Goal: Task Accomplishment & Management: Complete application form

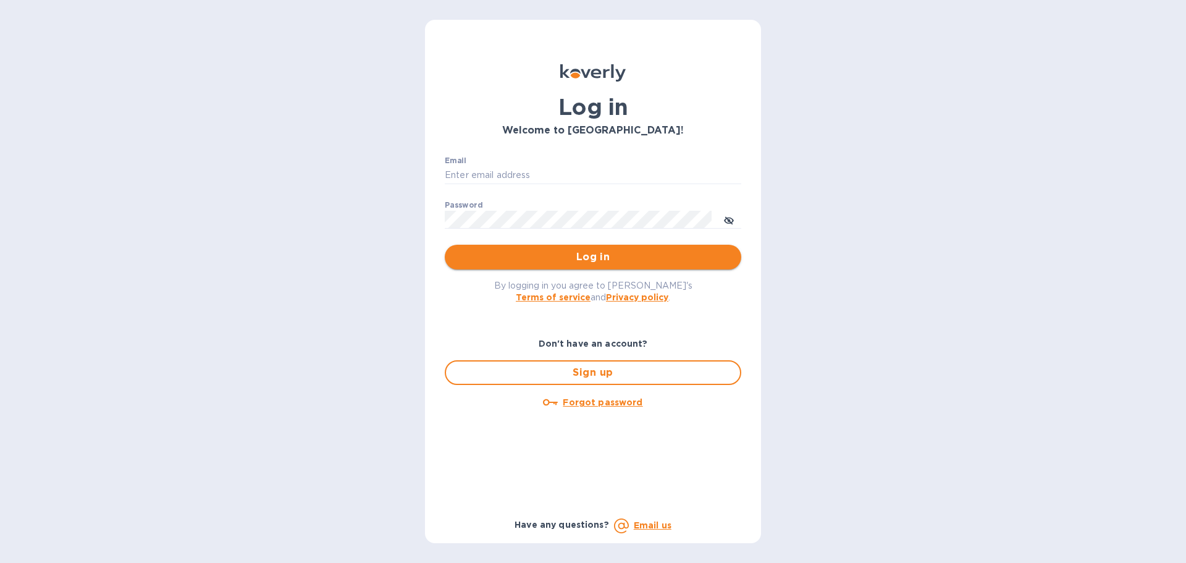
type input "[EMAIL_ADDRESS][DOMAIN_NAME]"
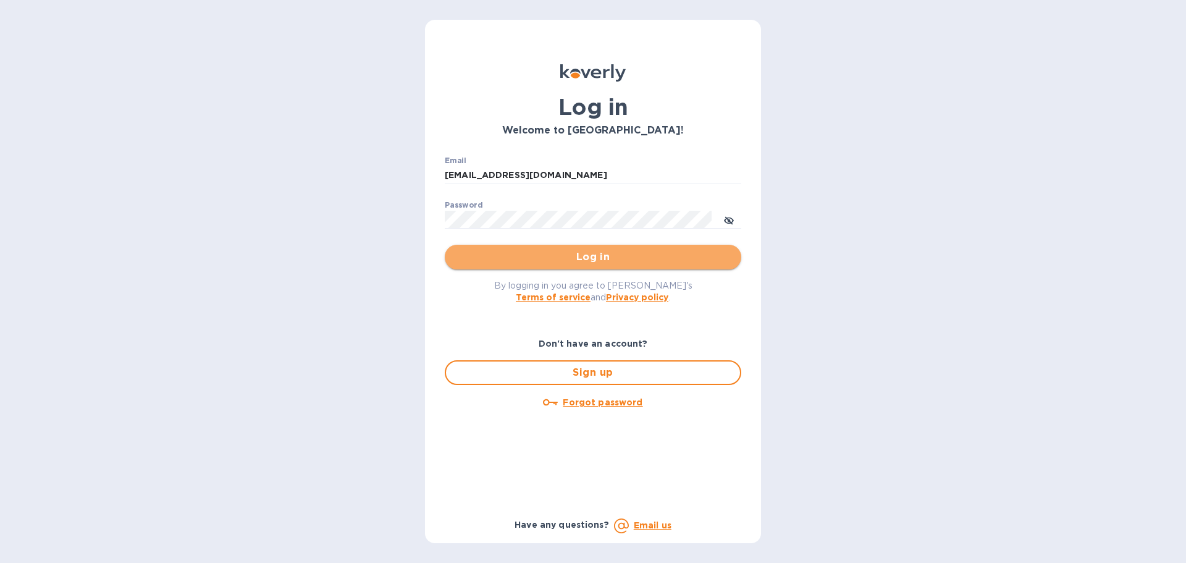
click at [550, 255] on span "Log in" at bounding box center [593, 257] width 277 height 15
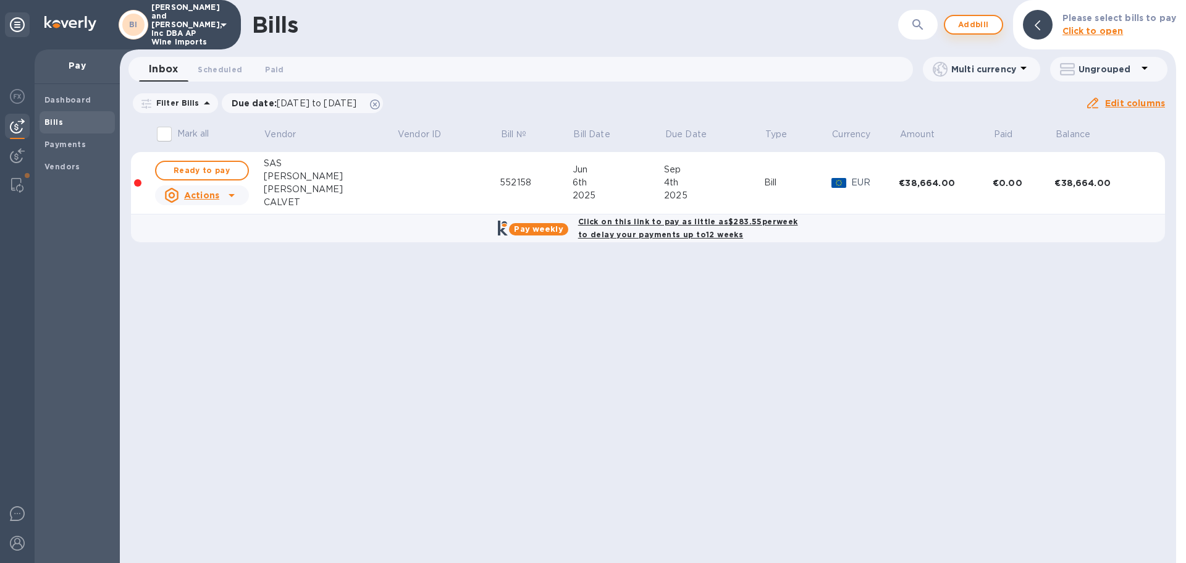
click at [968, 31] on span "Add bill" at bounding box center [973, 24] width 37 height 15
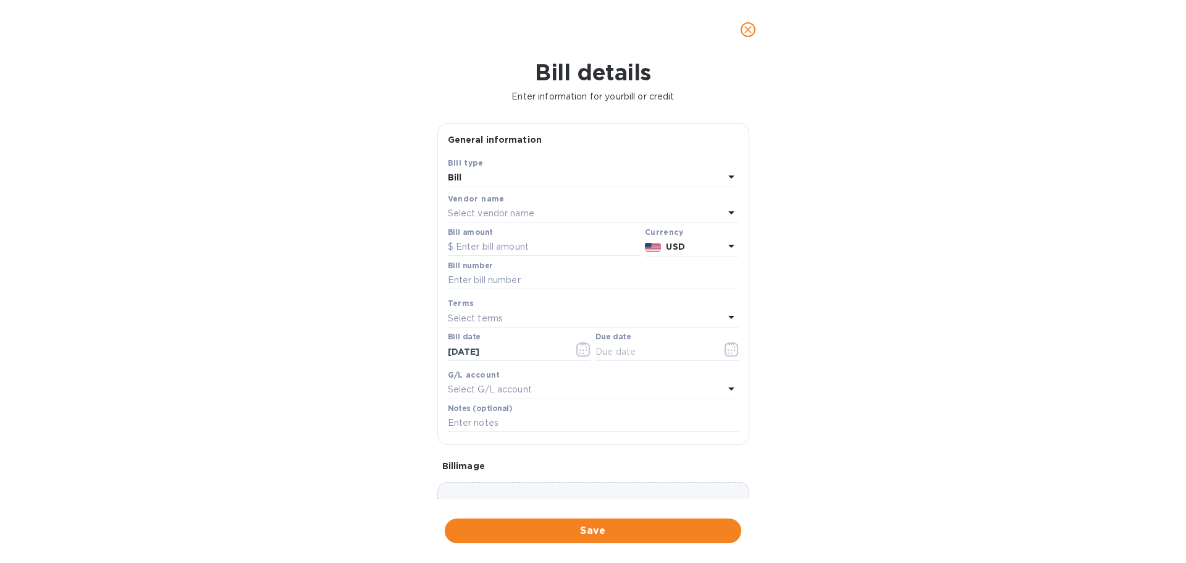
click at [499, 214] on p "Select vendor name" at bounding box center [491, 213] width 86 height 13
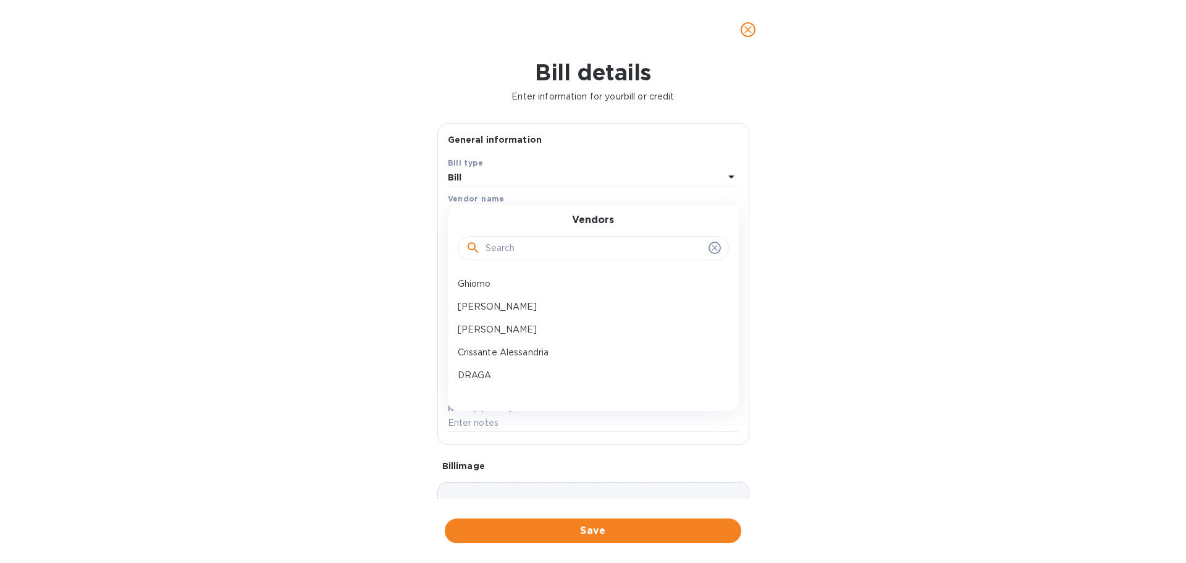
click at [500, 250] on input "text" at bounding box center [595, 248] width 218 height 19
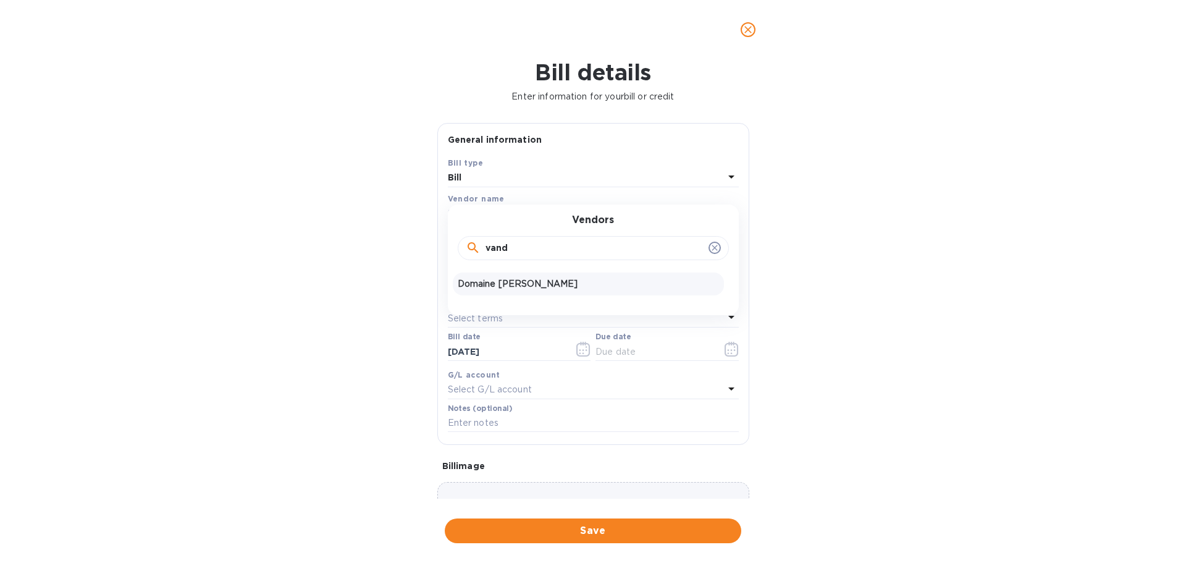
type input "vand"
click at [510, 280] on p "Domaine [PERSON_NAME]" at bounding box center [588, 283] width 261 height 13
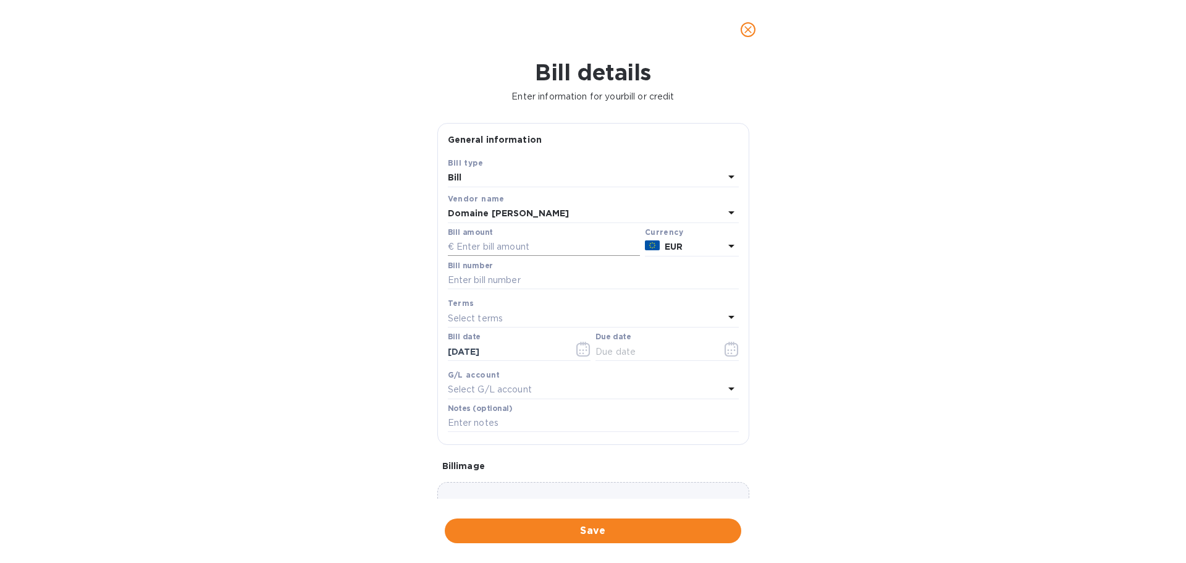
drag, startPoint x: 502, startPoint y: 245, endPoint x: 533, endPoint y: 249, distance: 31.7
click at [502, 245] on input "text" at bounding box center [544, 247] width 192 height 19
type input "13,725.00"
click at [531, 271] on input "text" at bounding box center [593, 280] width 291 height 19
paste input "251721"
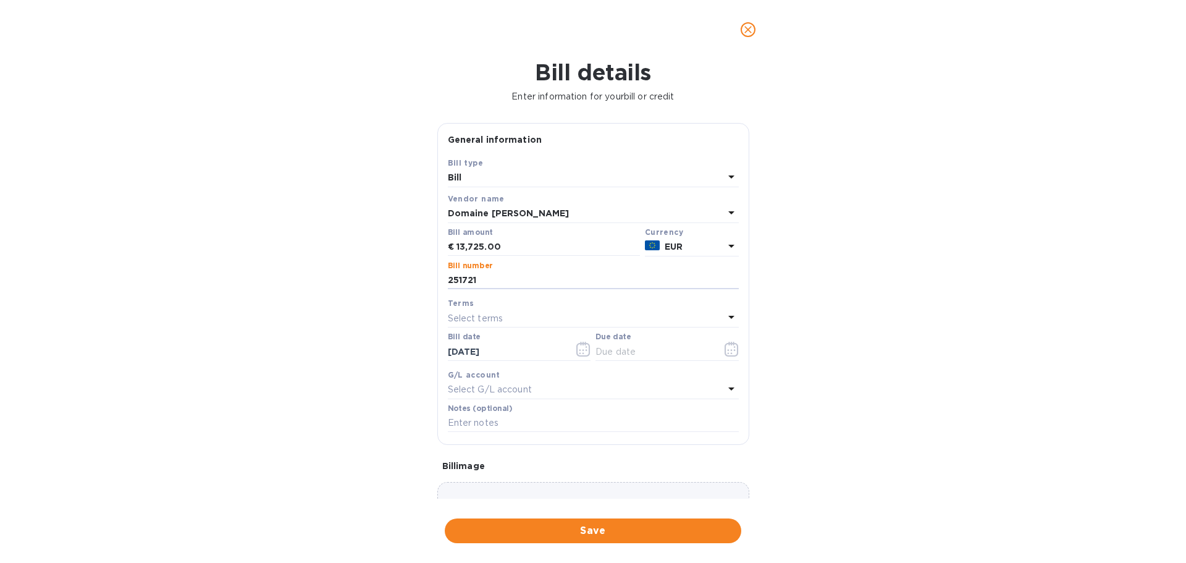
type input "251721"
click at [479, 319] on p "Select terms" at bounding box center [476, 318] width 56 height 13
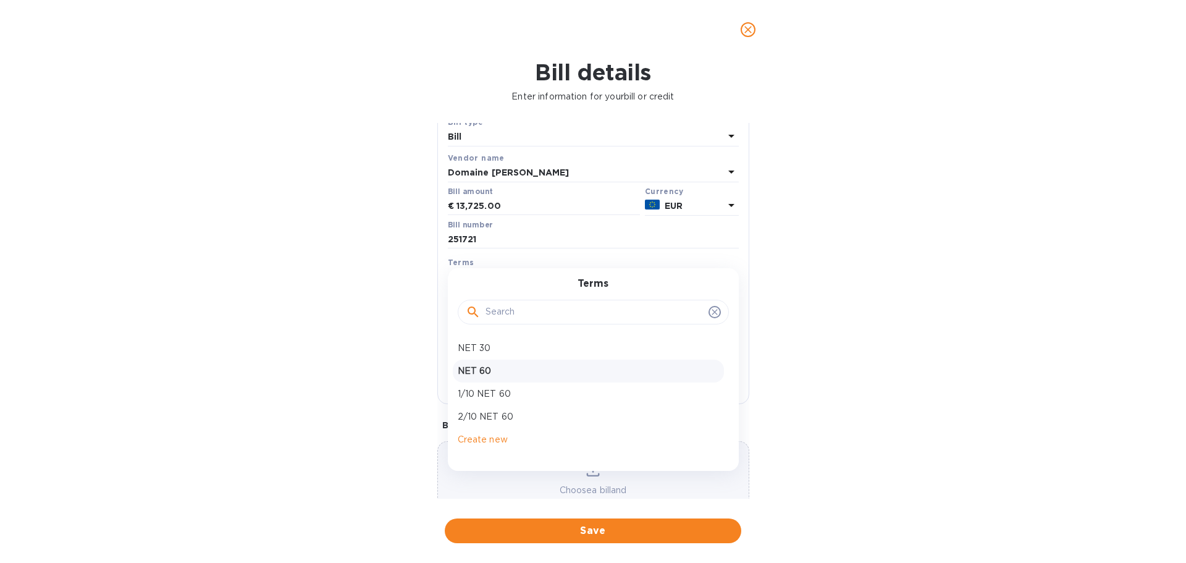
scroll to position [62, 0]
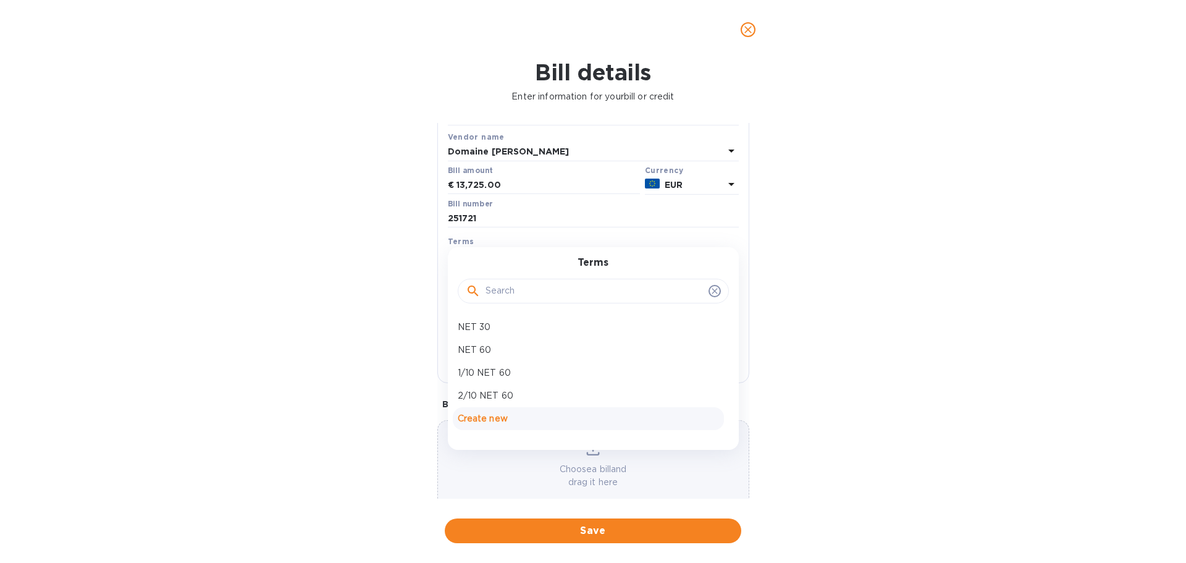
click at [471, 415] on p "Create new" at bounding box center [588, 418] width 261 height 13
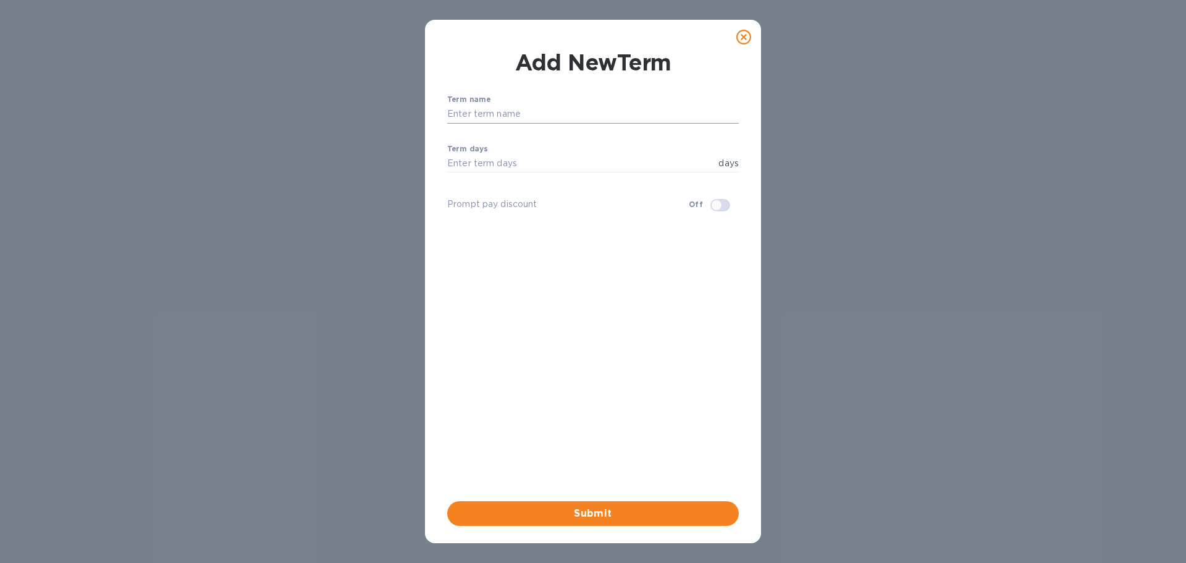
click at [500, 114] on input "text" at bounding box center [593, 114] width 292 height 19
type input "NET 90"
click at [500, 162] on input "number" at bounding box center [580, 163] width 266 height 19
type input "90"
click at [557, 518] on span "Submit" at bounding box center [593, 513] width 272 height 15
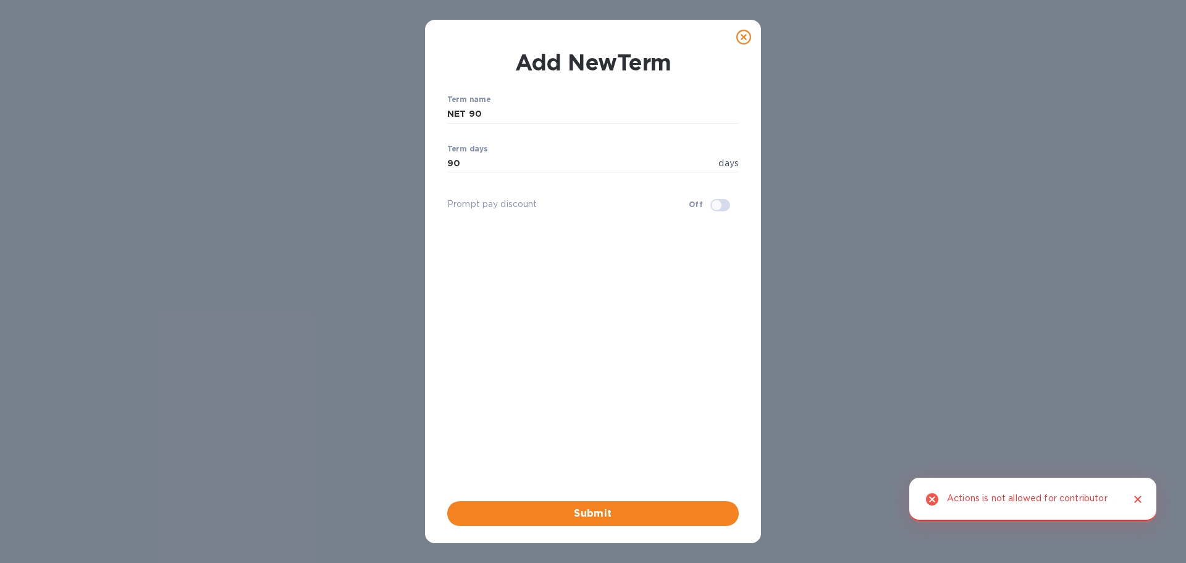
drag, startPoint x: 749, startPoint y: 35, endPoint x: 738, endPoint y: 43, distance: 14.1
click at [748, 35] on icon at bounding box center [743, 37] width 15 height 15
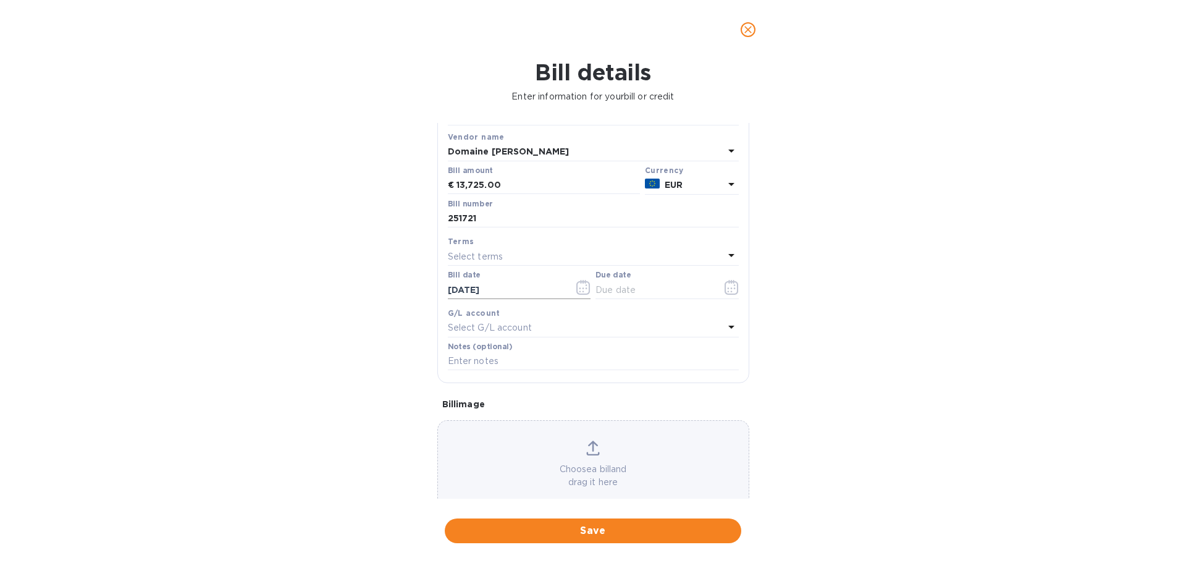
click at [481, 285] on input "[DATE]" at bounding box center [506, 289] width 117 height 19
click at [576, 290] on icon "button" at bounding box center [583, 287] width 14 height 15
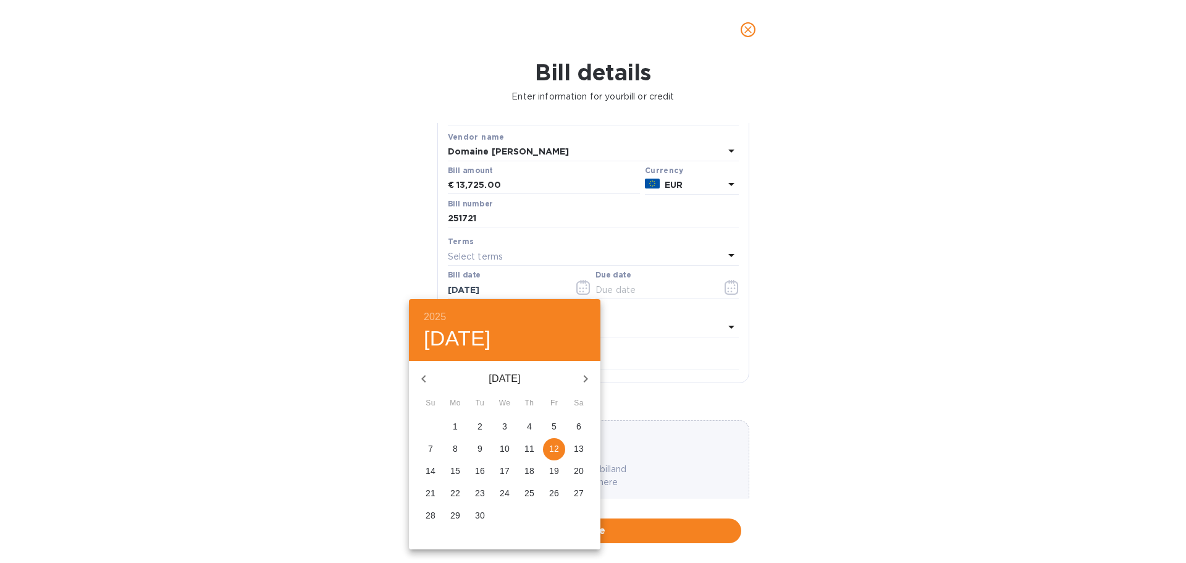
click at [428, 376] on icon "button" at bounding box center [423, 378] width 15 height 15
click at [452, 469] on p "16" at bounding box center [455, 471] width 10 height 12
type input "[DATE]"
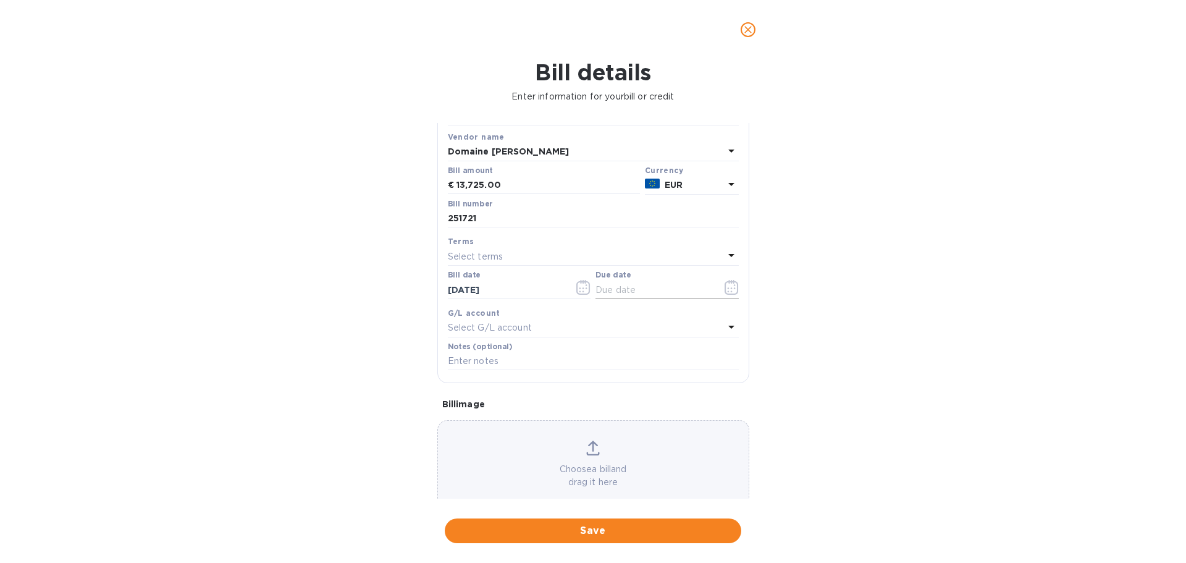
click at [708, 292] on div at bounding box center [667, 289] width 143 height 19
click at [727, 288] on icon "button" at bounding box center [732, 287] width 14 height 15
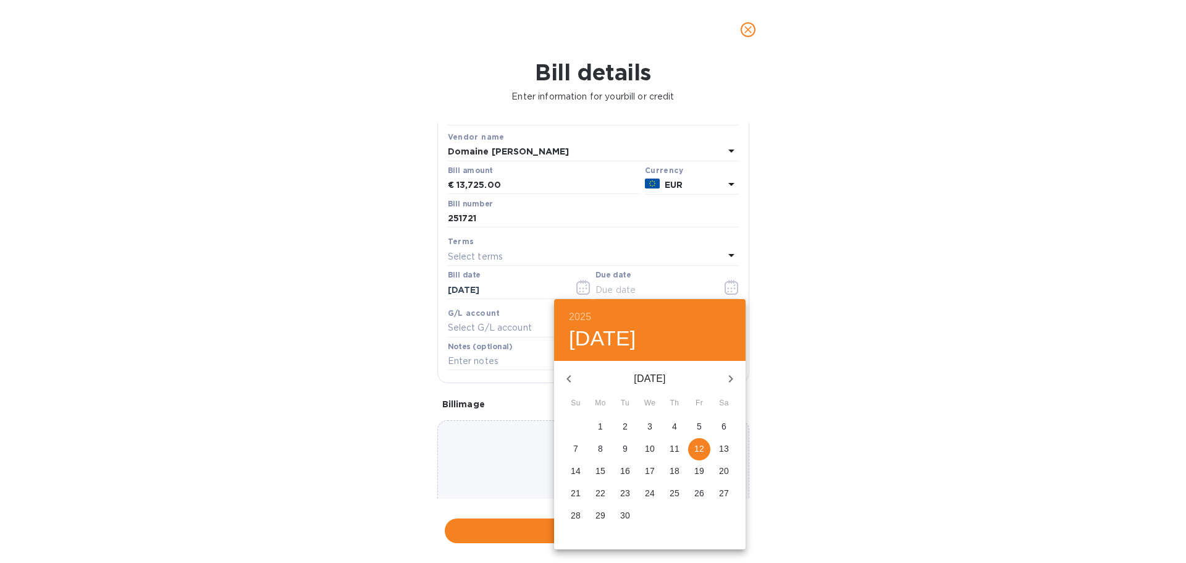
click at [570, 473] on span "14" at bounding box center [576, 471] width 22 height 12
type input "[DATE]"
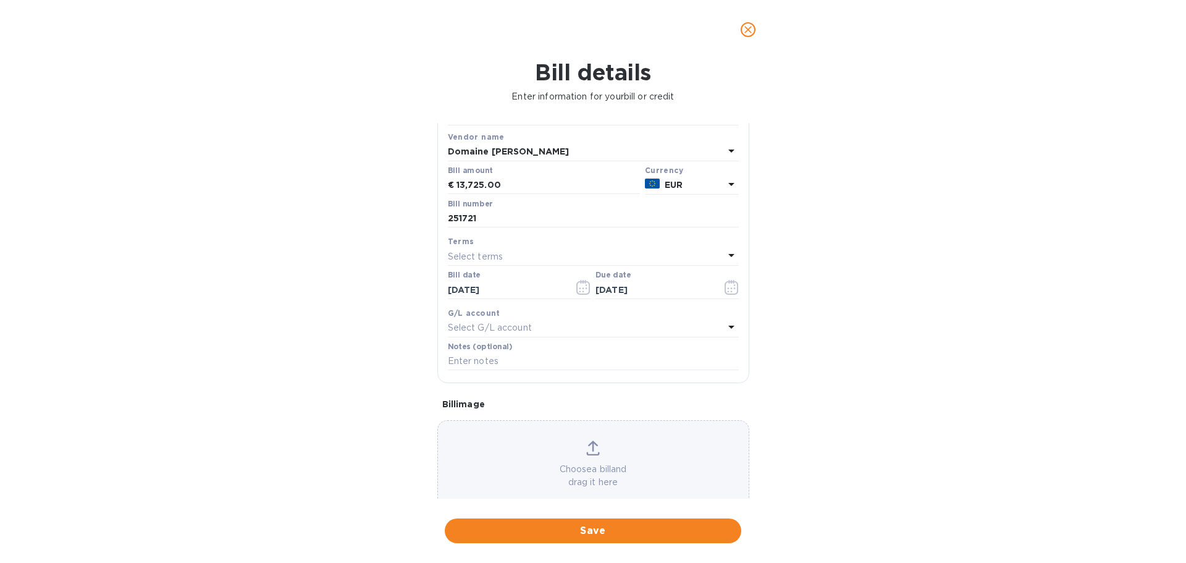
click at [522, 332] on p "Select G/L account" at bounding box center [490, 327] width 84 height 13
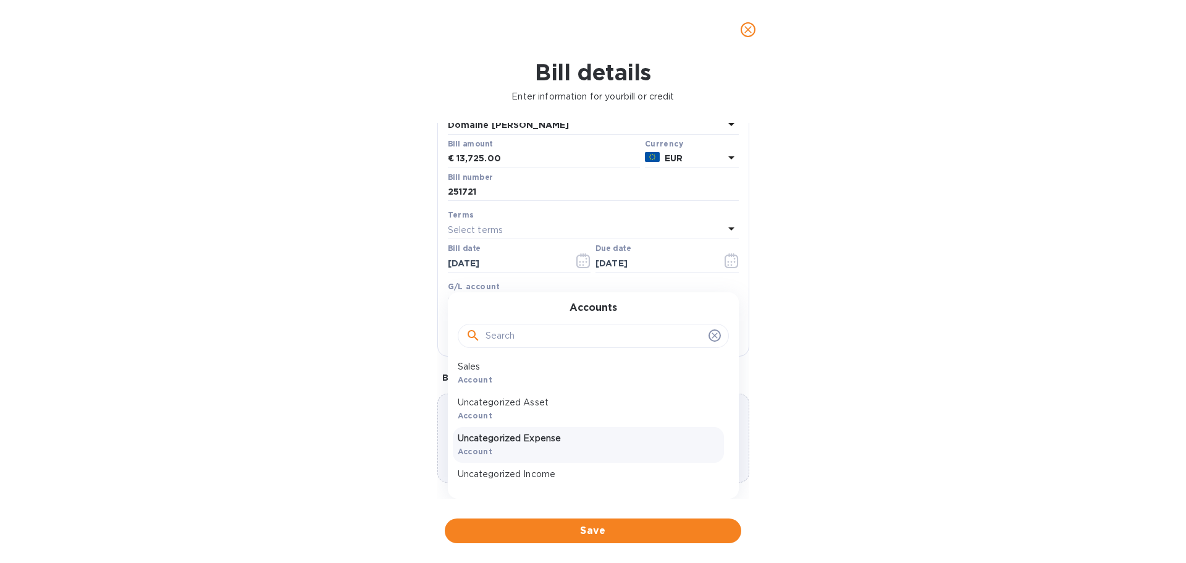
scroll to position [61, 0]
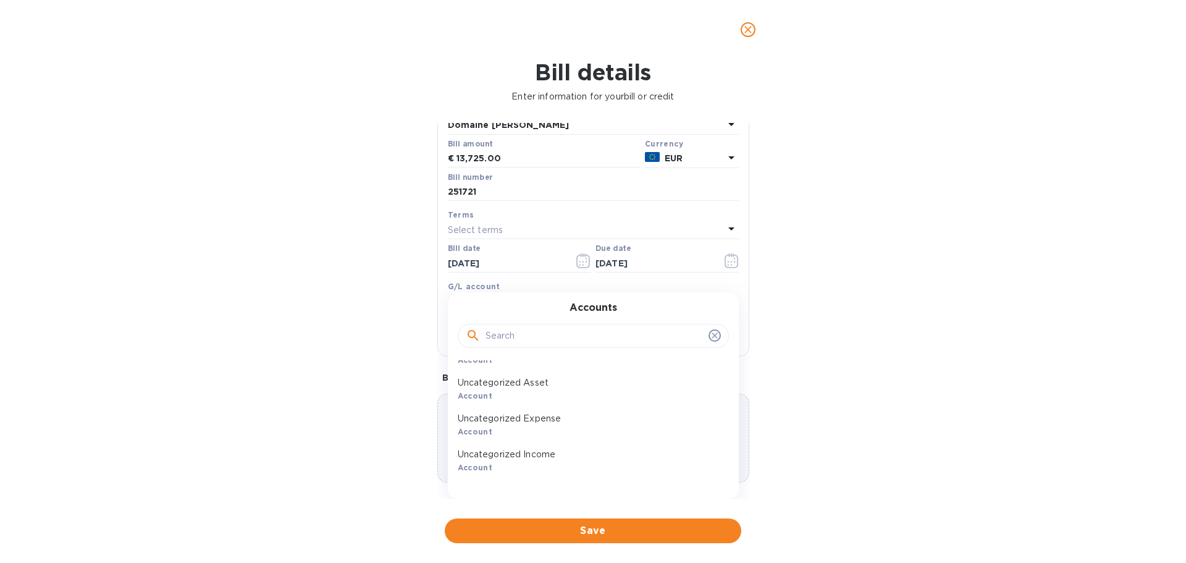
click at [548, 424] on p "Uncategorized Expense" at bounding box center [588, 418] width 261 height 13
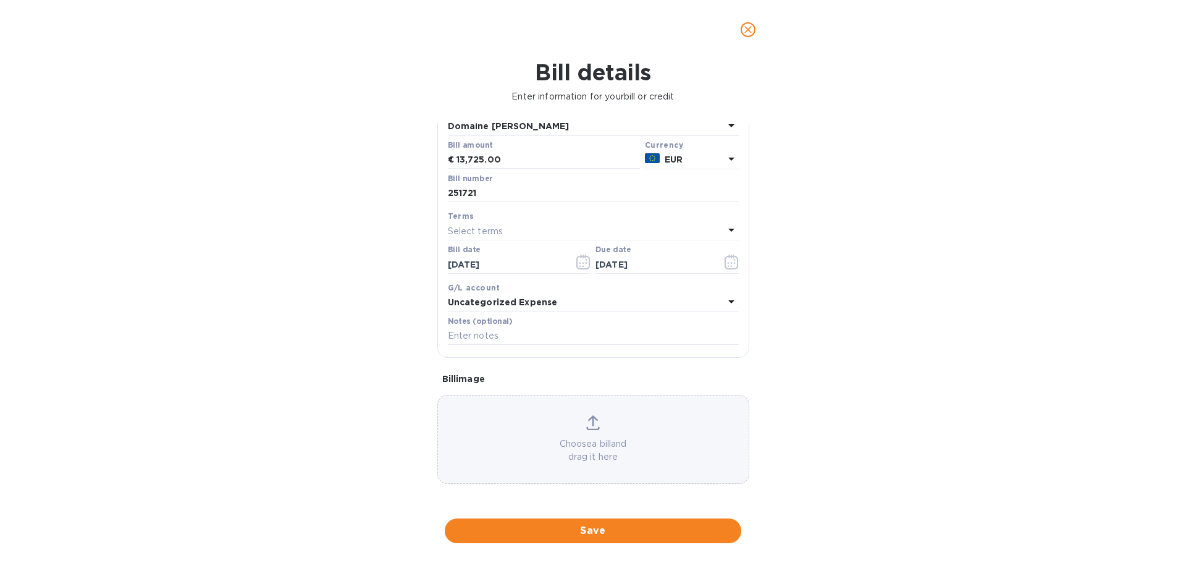
scroll to position [87, 0]
click at [469, 333] on input "text" at bounding box center [593, 336] width 291 height 19
click at [531, 338] on input "text" at bounding box center [593, 336] width 291 height 19
type input "PO2077"
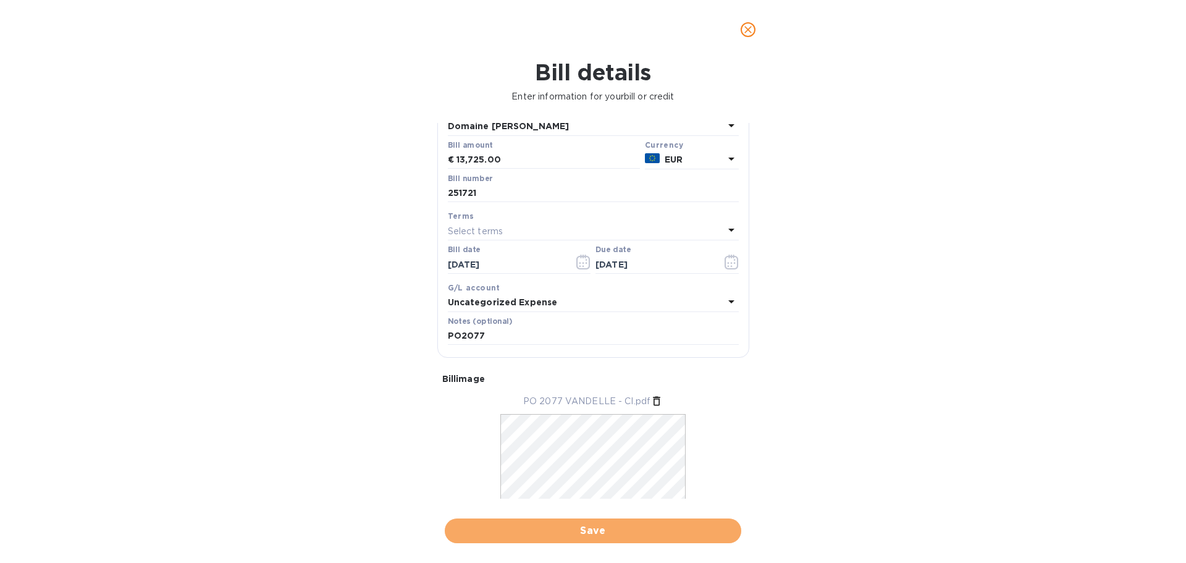
click at [520, 522] on button "Save" at bounding box center [593, 530] width 297 height 25
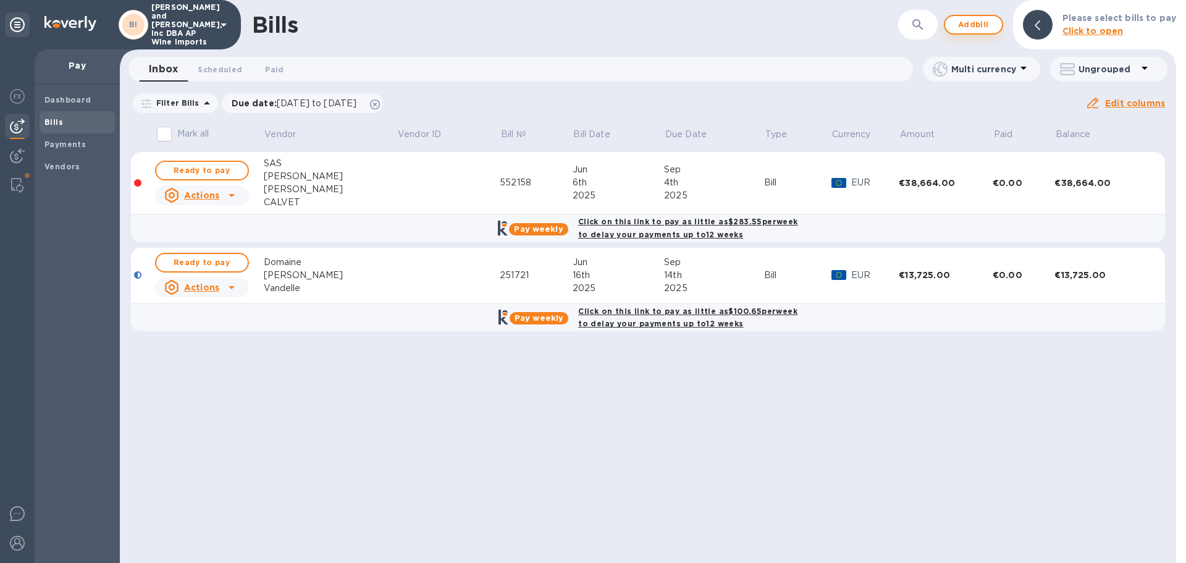
click at [992, 20] on span "Add bill" at bounding box center [973, 24] width 37 height 15
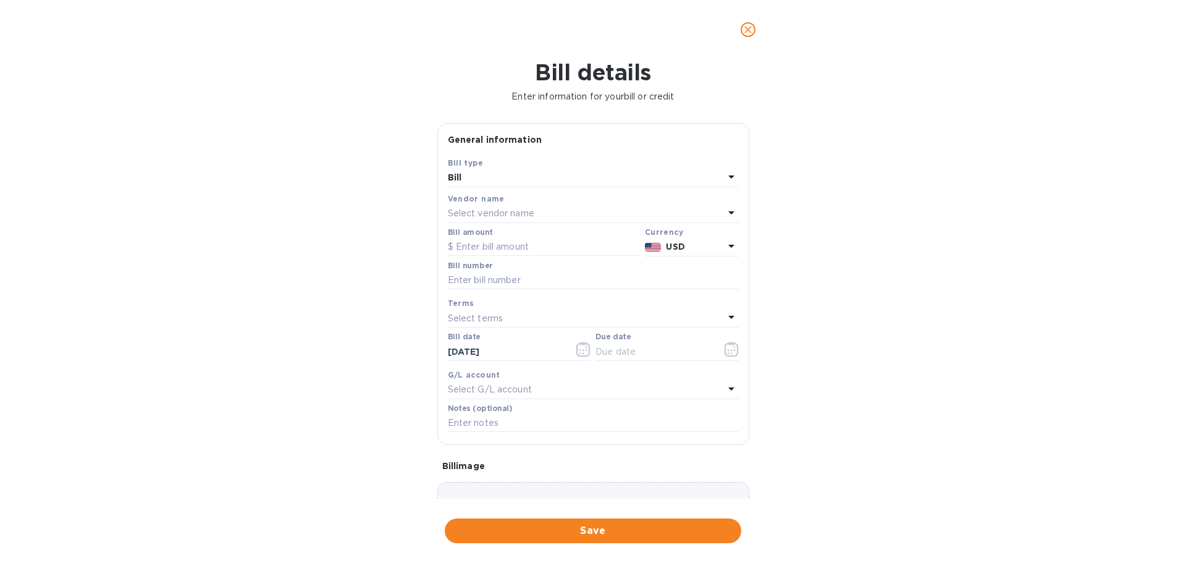
click at [515, 217] on p "Select vendor name" at bounding box center [491, 213] width 86 height 13
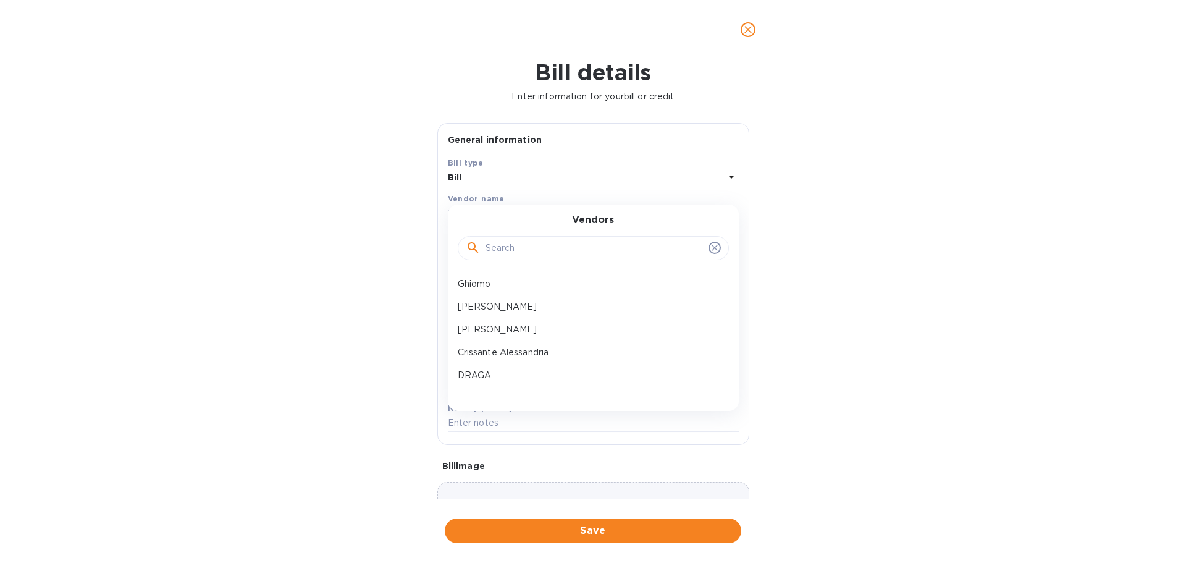
click at [528, 245] on input "text" at bounding box center [595, 248] width 218 height 19
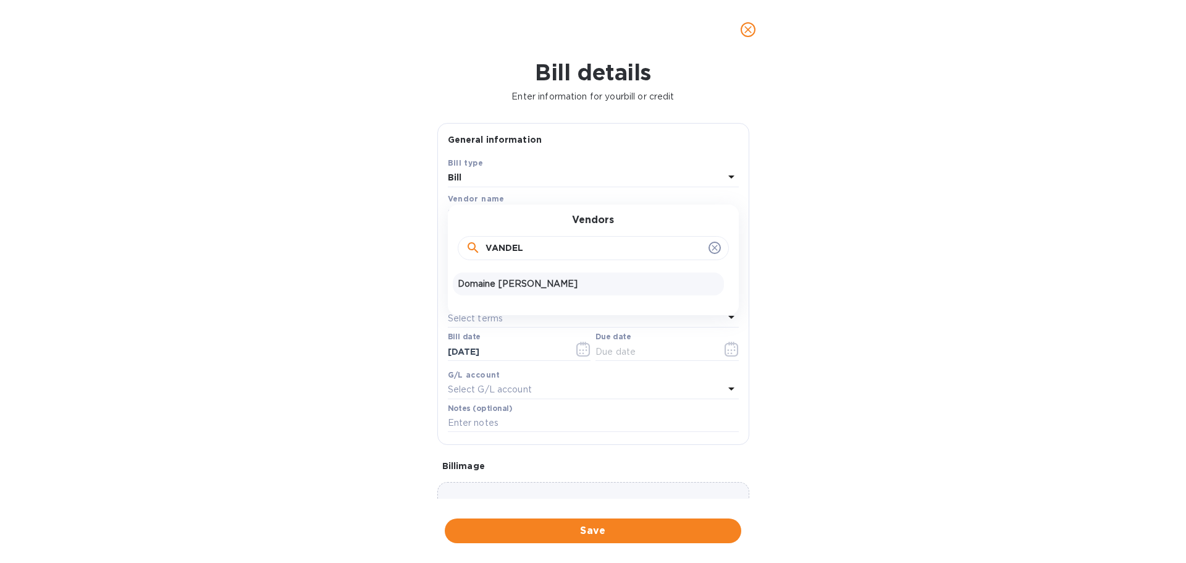
type input "VANDEL"
click at [468, 281] on p "Domaine [PERSON_NAME]" at bounding box center [588, 283] width 261 height 13
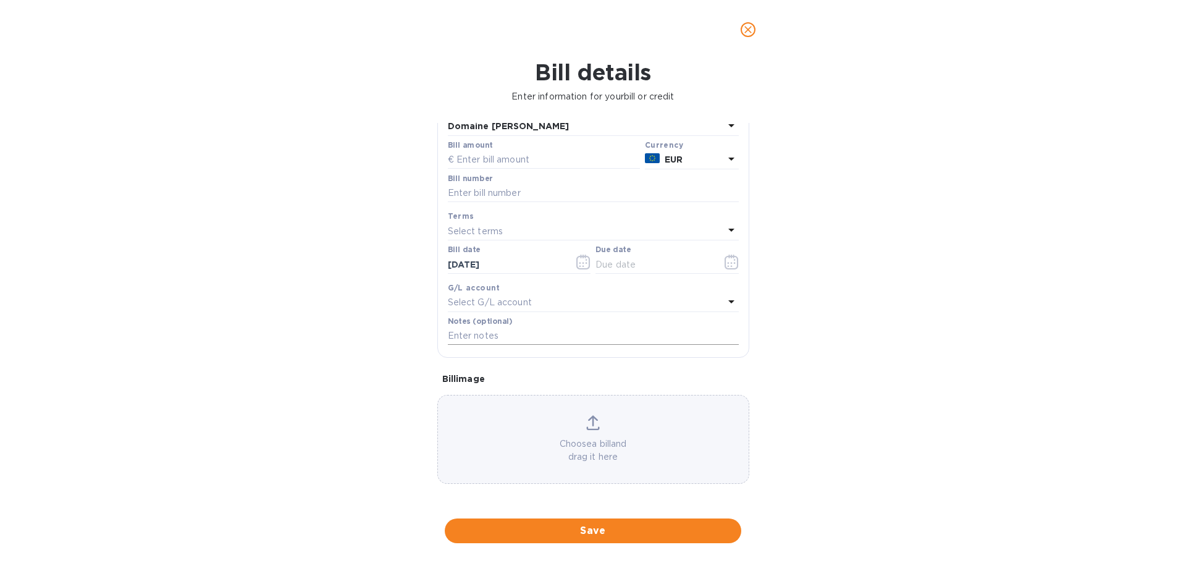
click at [491, 332] on input "text" at bounding box center [593, 336] width 291 height 19
type input "PO2077"
click at [477, 298] on p "Select G/L account" at bounding box center [490, 302] width 84 height 13
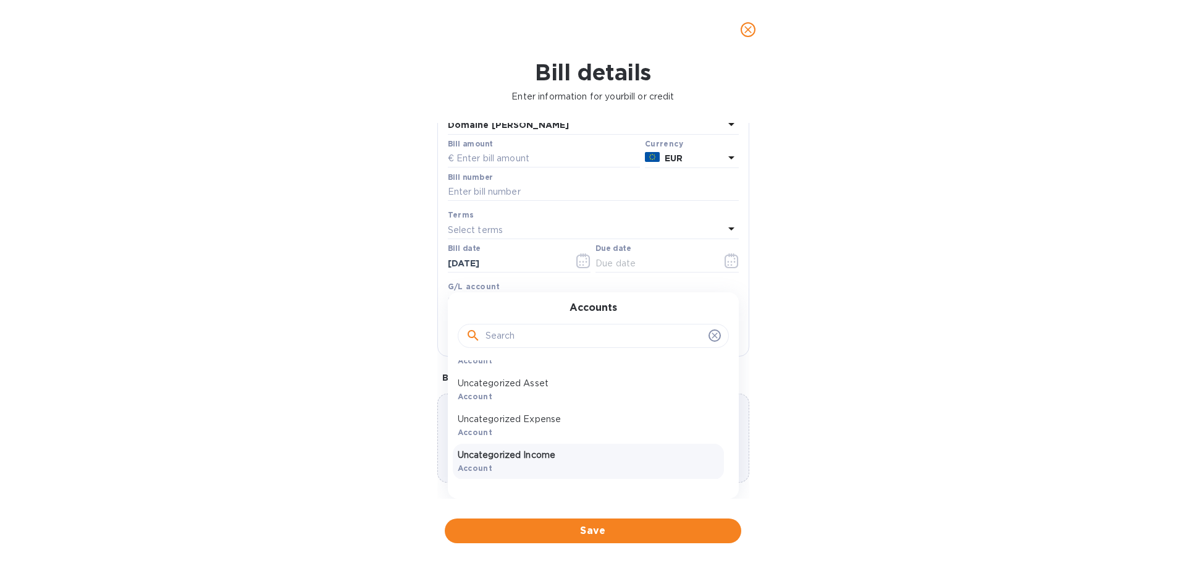
scroll to position [61, 0]
click at [539, 413] on p "Uncategorized Expense" at bounding box center [588, 418] width 261 height 13
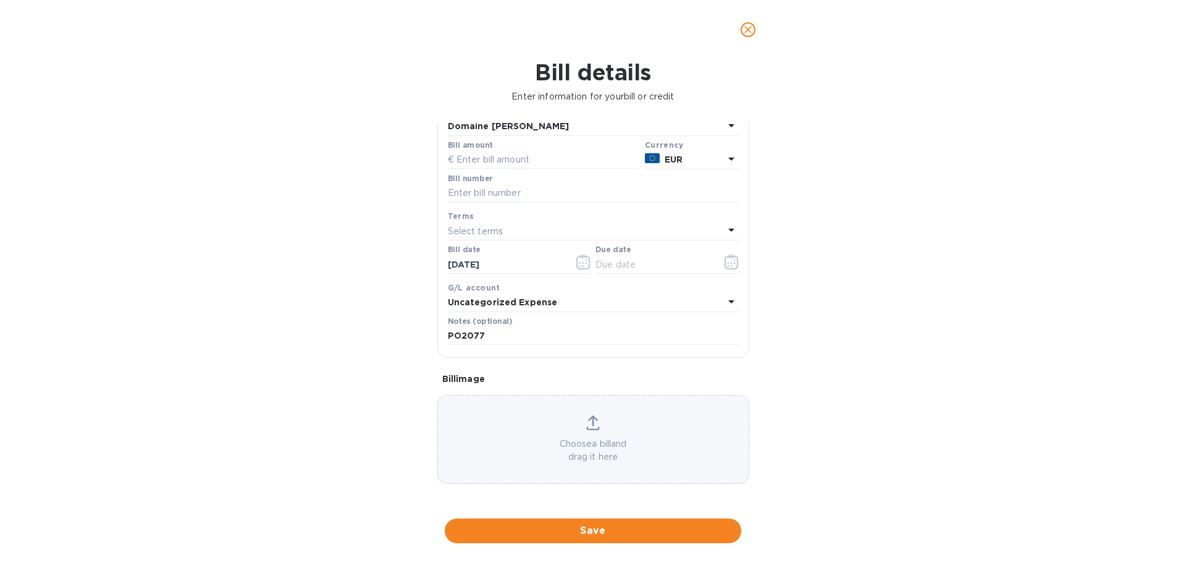
scroll to position [87, 0]
click at [727, 264] on icon "button" at bounding box center [732, 262] width 14 height 15
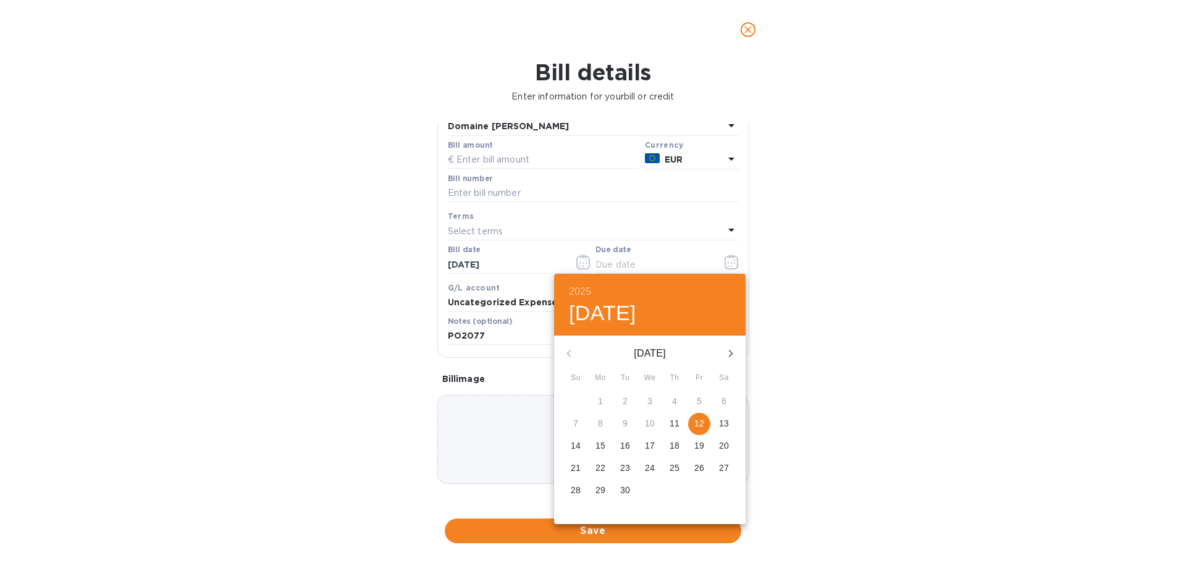
click at [498, 256] on div at bounding box center [593, 281] width 1186 height 563
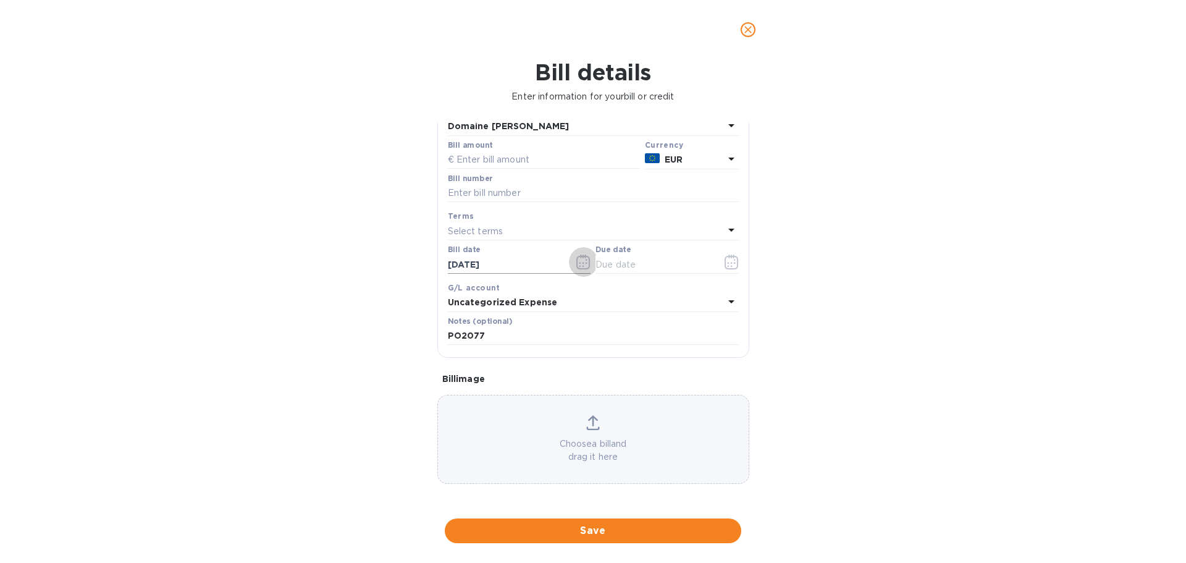
click at [579, 261] on icon "button" at bounding box center [583, 262] width 14 height 15
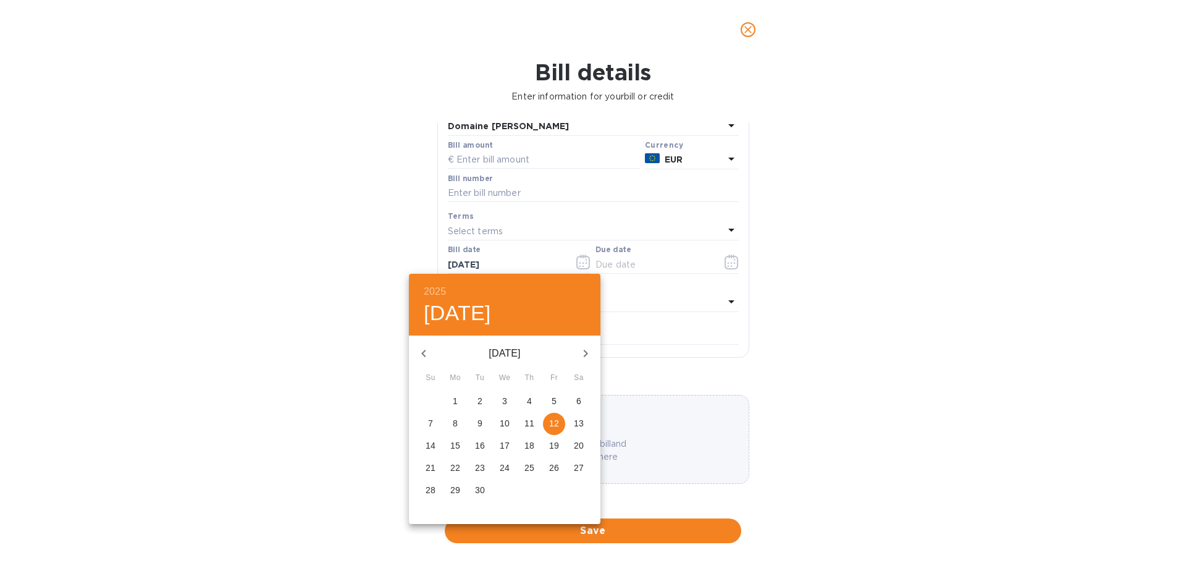
click at [426, 347] on icon "button" at bounding box center [423, 353] width 15 height 15
click at [454, 452] on button "16" at bounding box center [455, 446] width 22 height 22
type input "[DATE]"
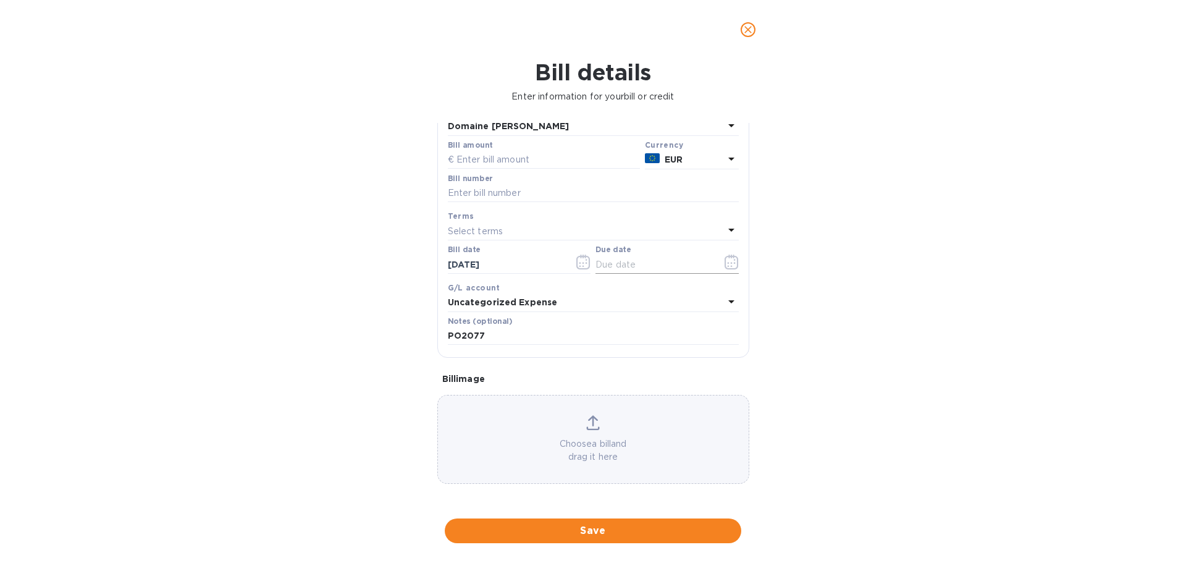
click at [718, 266] on button "button" at bounding box center [731, 262] width 29 height 30
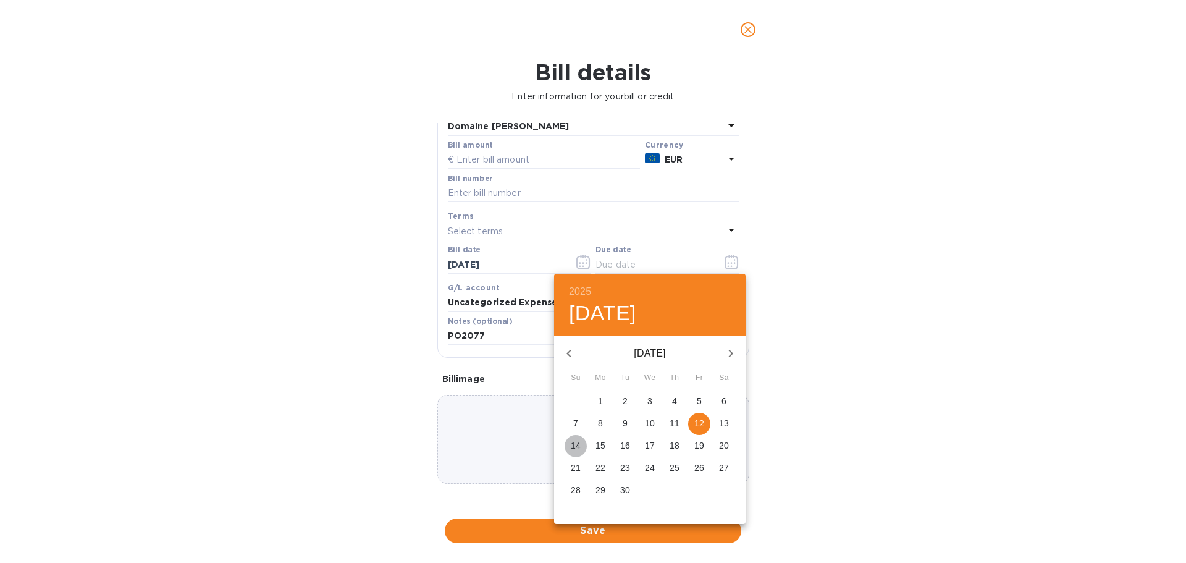
click at [576, 445] on p "14" at bounding box center [576, 445] width 10 height 12
type input "[DATE]"
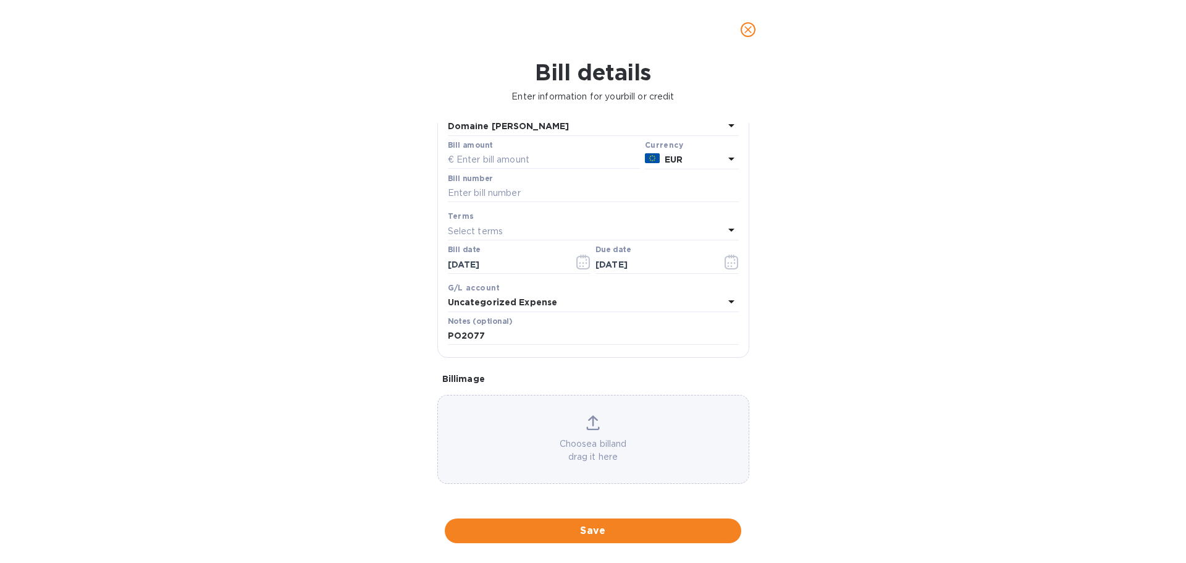
click at [533, 227] on div "Select terms" at bounding box center [586, 230] width 276 height 17
click at [517, 191] on input "text" at bounding box center [593, 193] width 291 height 19
paste input "251721"
click at [482, 190] on input "251721_A" at bounding box center [593, 193] width 291 height 19
click at [491, 162] on input "text" at bounding box center [544, 160] width 192 height 19
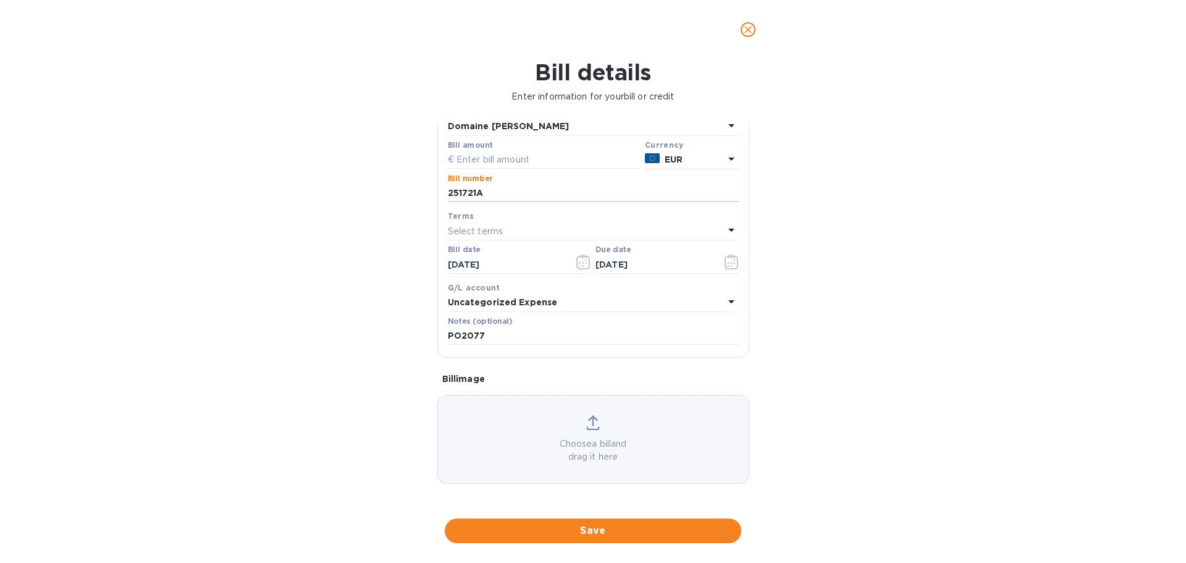
drag, startPoint x: 449, startPoint y: 196, endPoint x: 399, endPoint y: 195, distance: 50.7
click at [399, 195] on div "Bill details Enter information for your bill or credit General information Save…" at bounding box center [593, 311] width 1186 height 504
paste input "9"
type input "251729"
click at [535, 163] on input "text" at bounding box center [544, 160] width 192 height 19
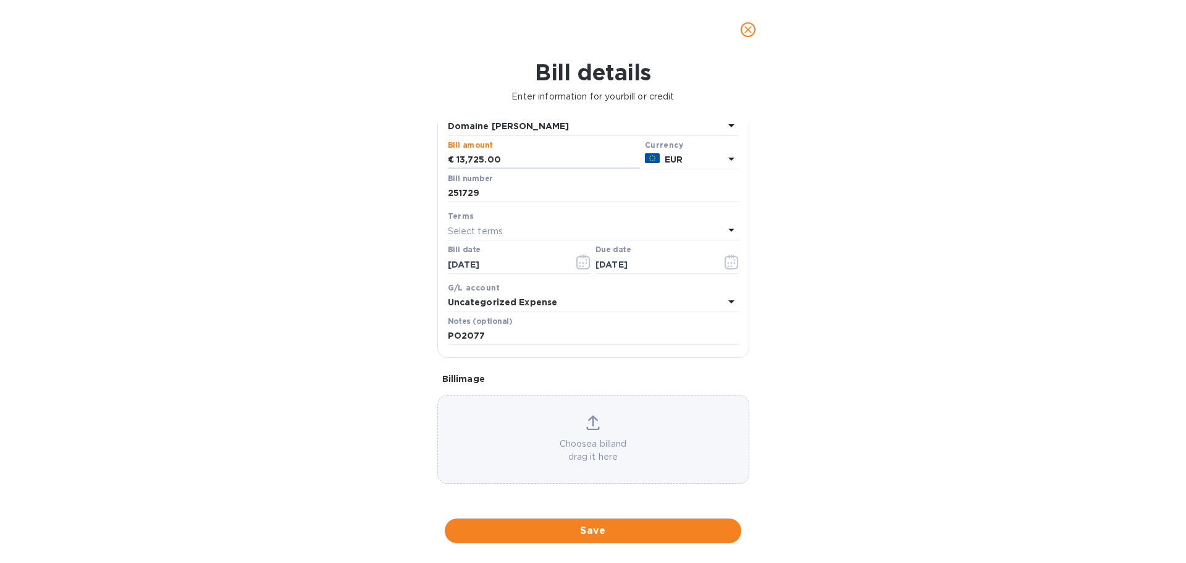
type input "13,725.00"
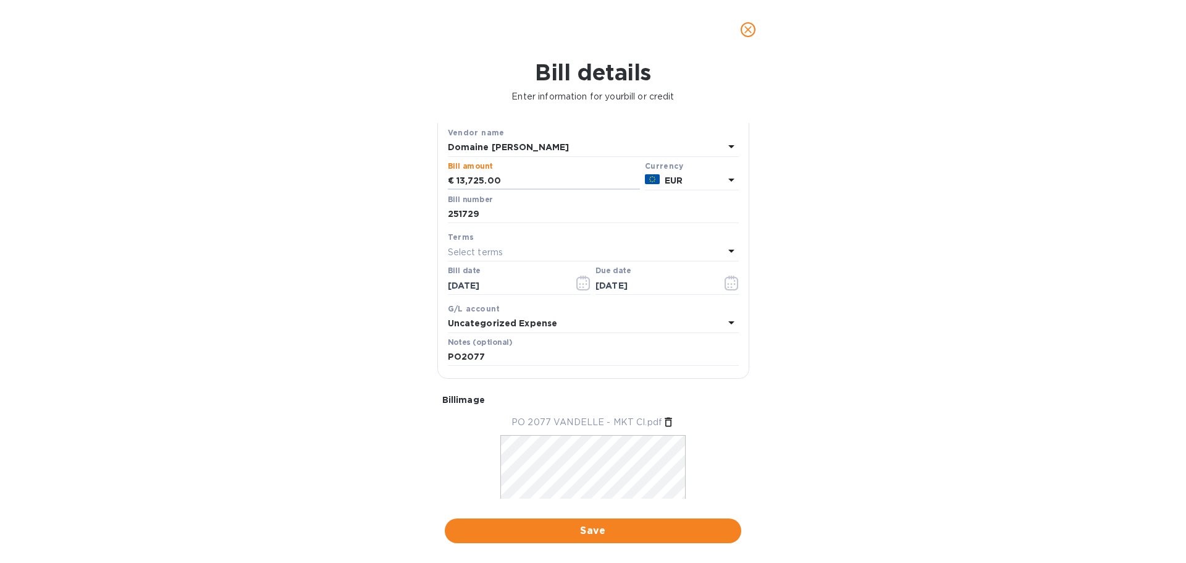
scroll to position [125, 0]
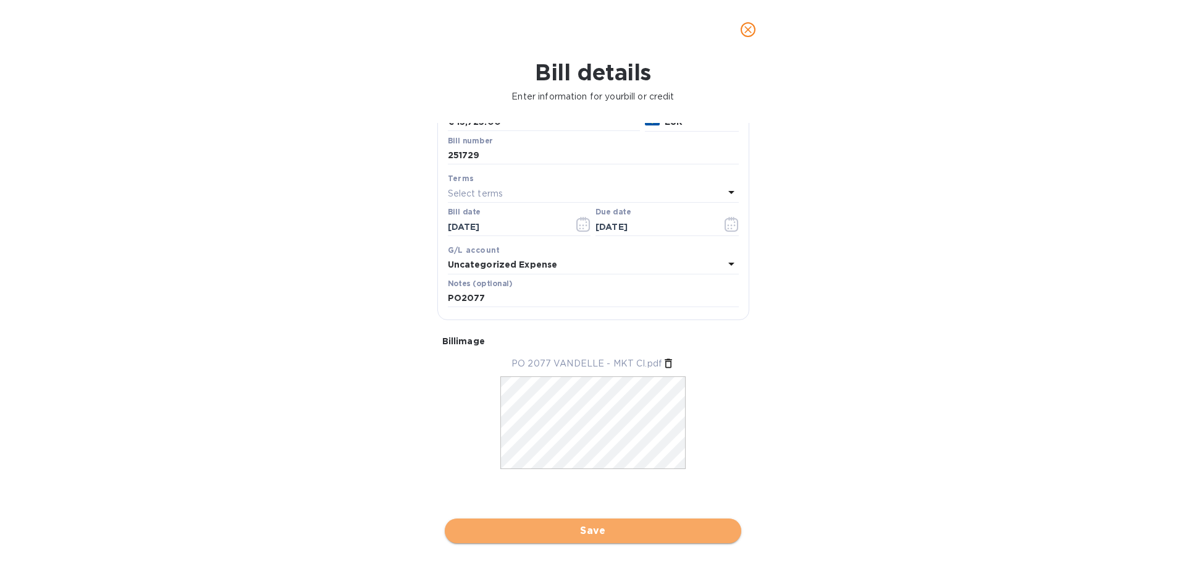
click at [521, 521] on button "Save" at bounding box center [593, 530] width 297 height 25
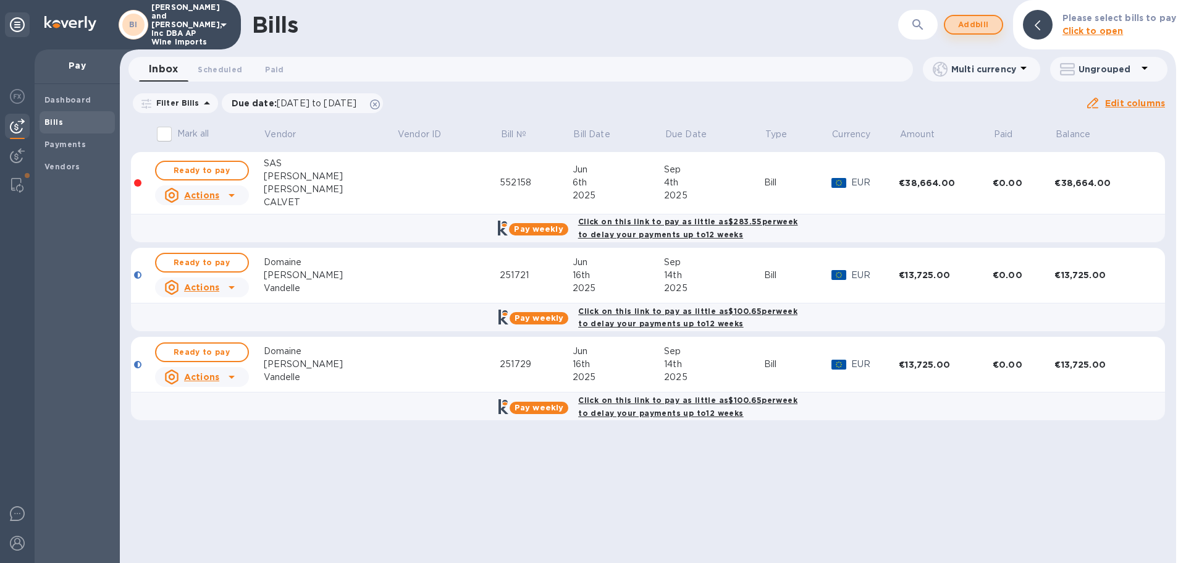
click at [974, 33] on button "Add bill" at bounding box center [973, 25] width 59 height 20
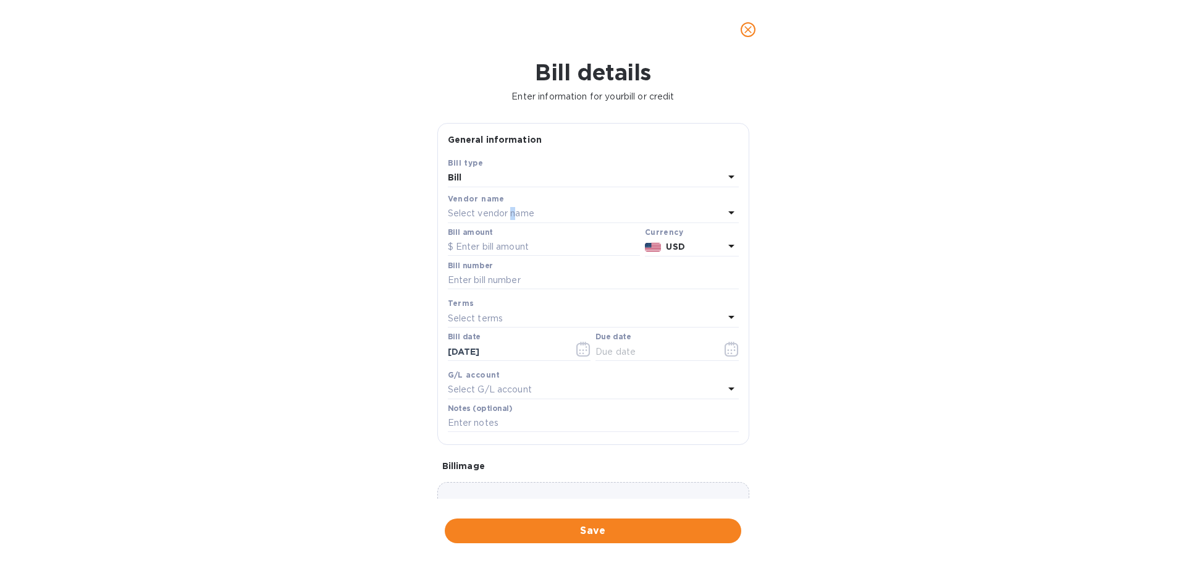
click at [513, 211] on p "Select vendor name" at bounding box center [491, 213] width 86 height 13
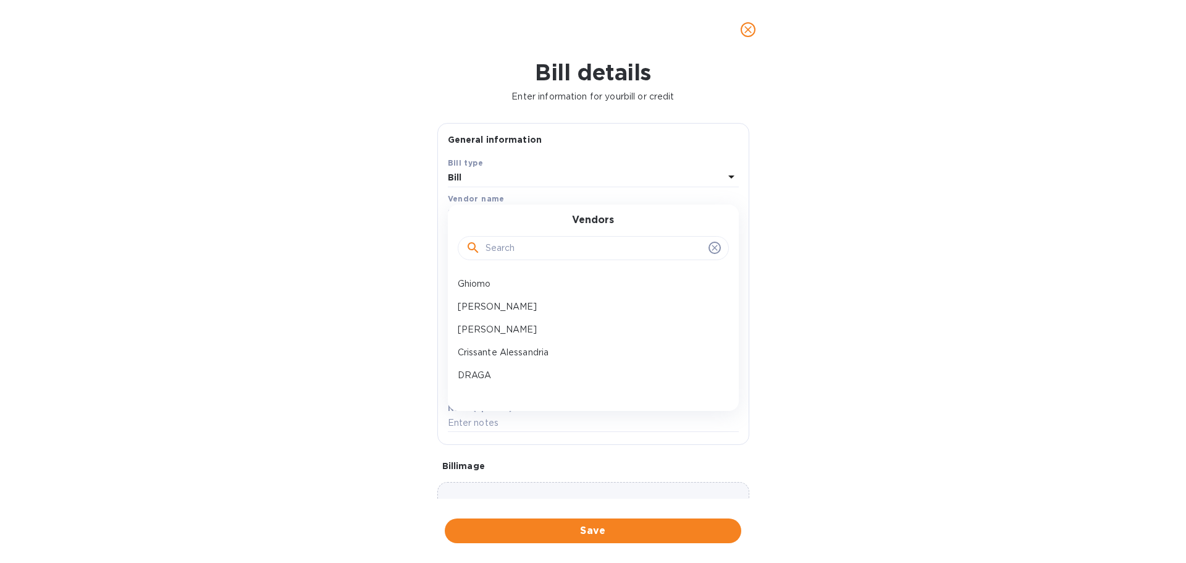
click at [516, 243] on input "text" at bounding box center [595, 248] width 218 height 19
drag, startPoint x: 516, startPoint y: 245, endPoint x: 474, endPoint y: 287, distance: 59.4
click at [474, 287] on div "Vendors [PERSON_NAME]" at bounding box center [593, 260] width 291 height 111
type input "SAU"
click at [474, 287] on p "SAUGER" at bounding box center [588, 283] width 261 height 13
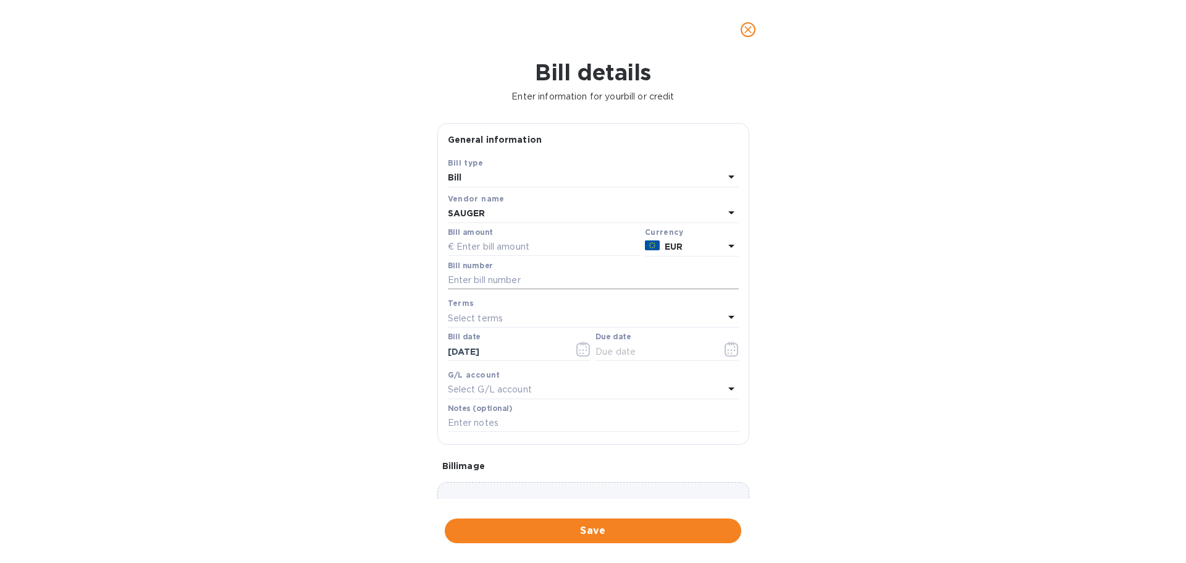
click at [567, 282] on input "text" at bounding box center [593, 280] width 291 height 19
paste input "F1250500107"
type input "F1250500107"
drag, startPoint x: 453, startPoint y: 350, endPoint x: 552, endPoint y: 368, distance: 101.1
click at [474, 351] on input "[DATE]" at bounding box center [506, 351] width 117 height 19
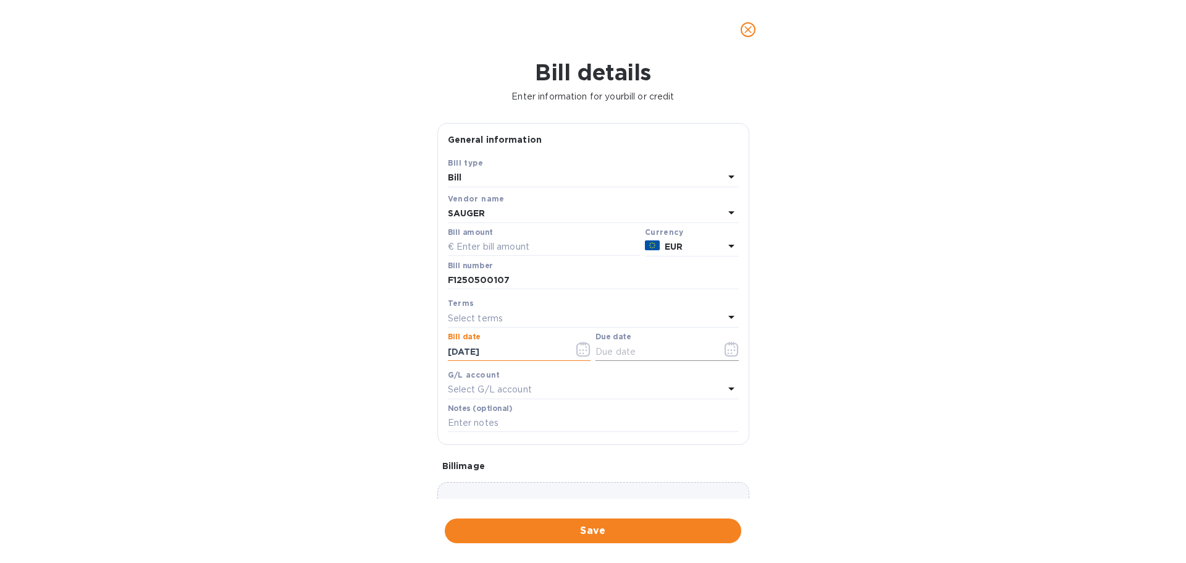
type input "[DATE]"
click at [730, 353] on icon "button" at bounding box center [731, 353] width 2 height 2
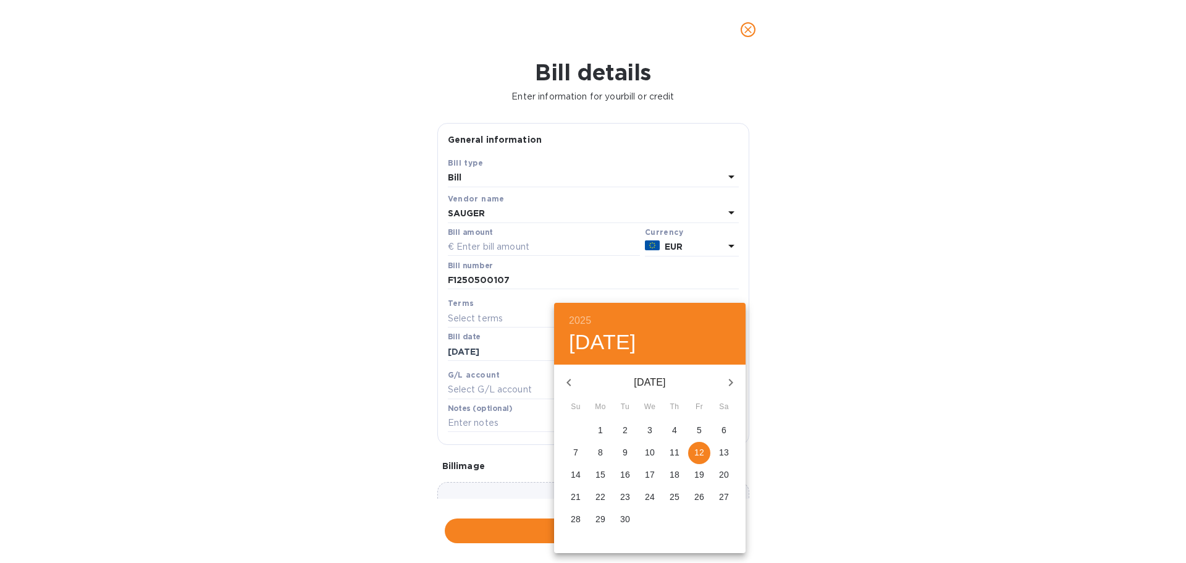
click at [574, 479] on p "14" at bounding box center [576, 474] width 10 height 12
type input "[DATE]"
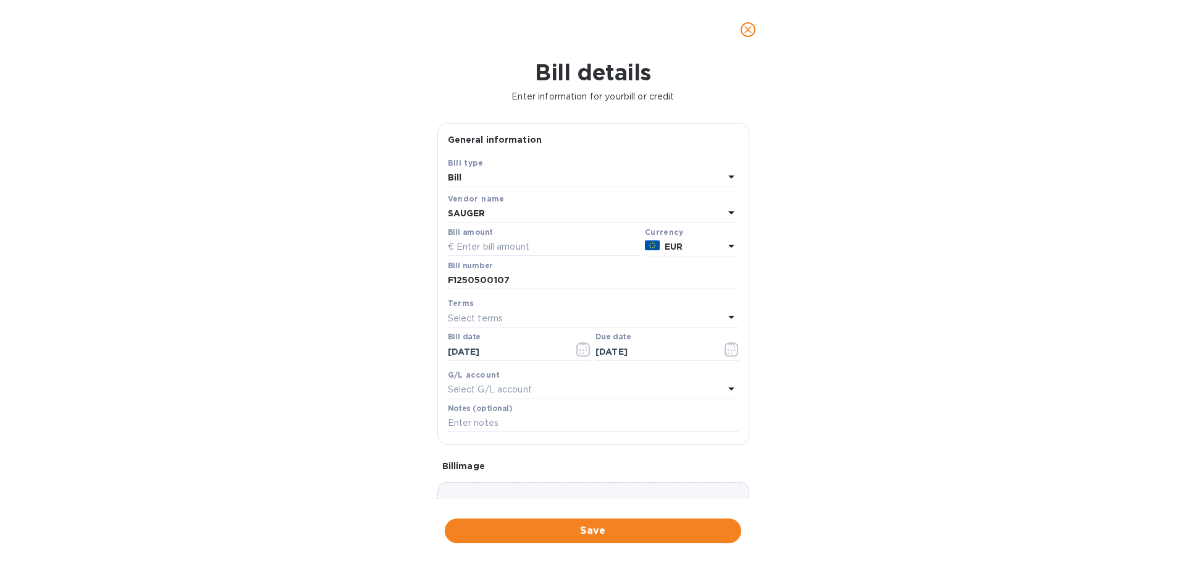
click at [489, 386] on p "Select G/L account" at bounding box center [490, 389] width 84 height 13
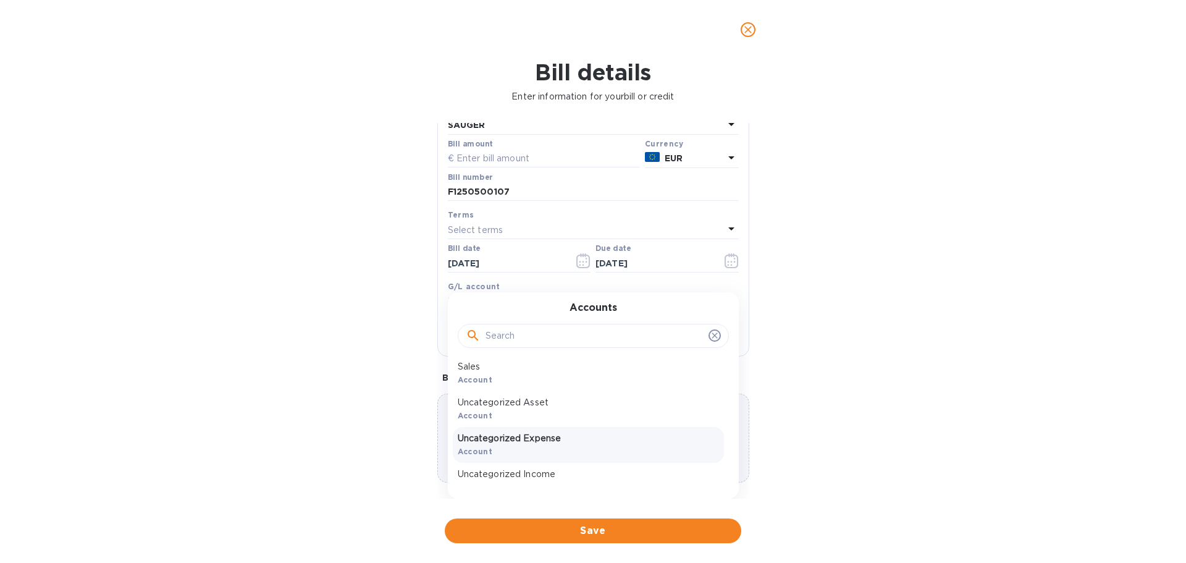
scroll to position [61, 0]
click at [508, 424] on p "Uncategorized Expense" at bounding box center [588, 418] width 261 height 13
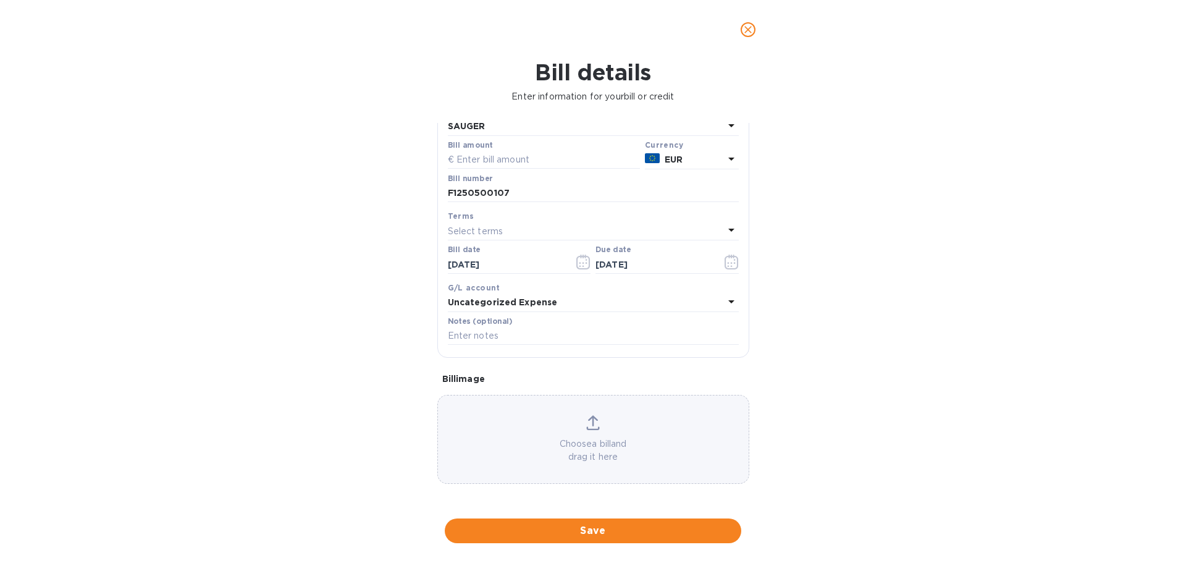
scroll to position [87, 0]
click at [479, 337] on input "text" at bounding box center [593, 336] width 291 height 19
type input "PO2085"
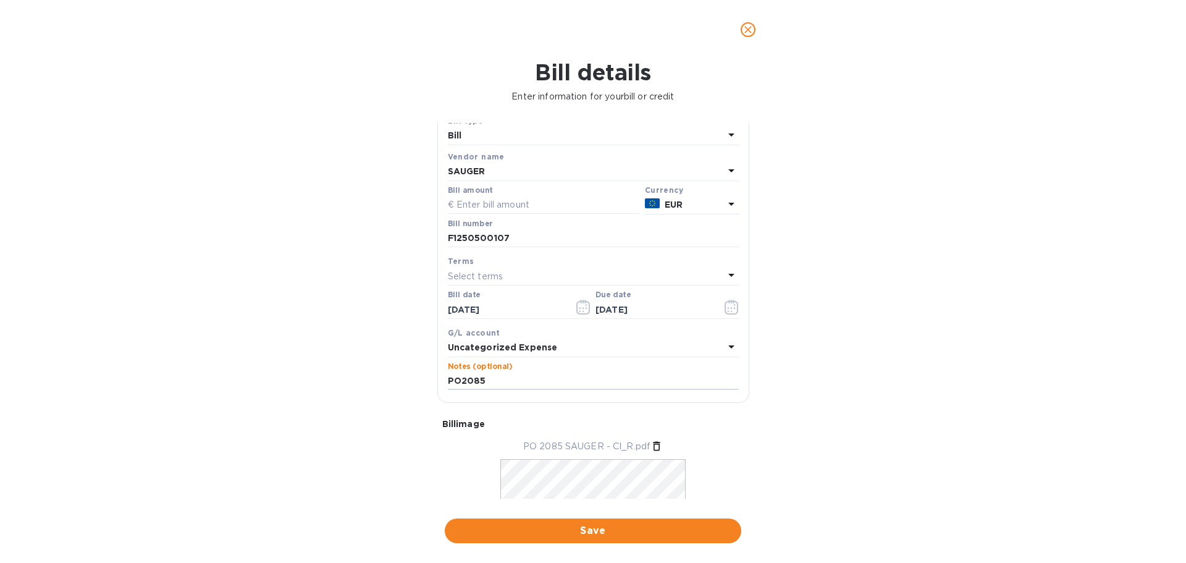
scroll to position [0, 0]
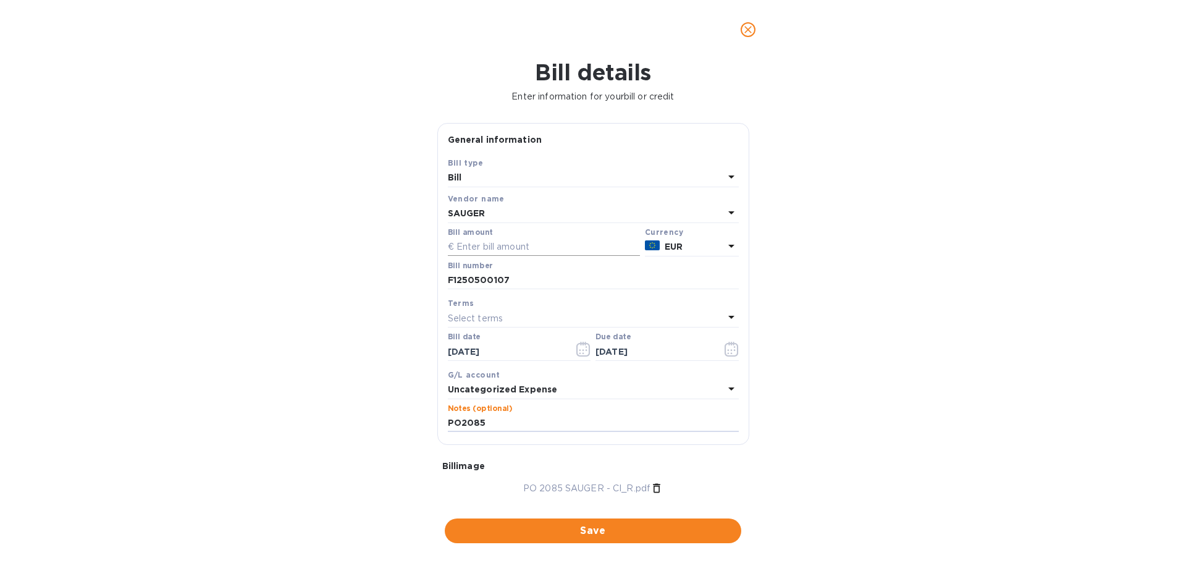
click at [472, 246] on input "text" at bounding box center [544, 247] width 192 height 19
type input "2,520.0"
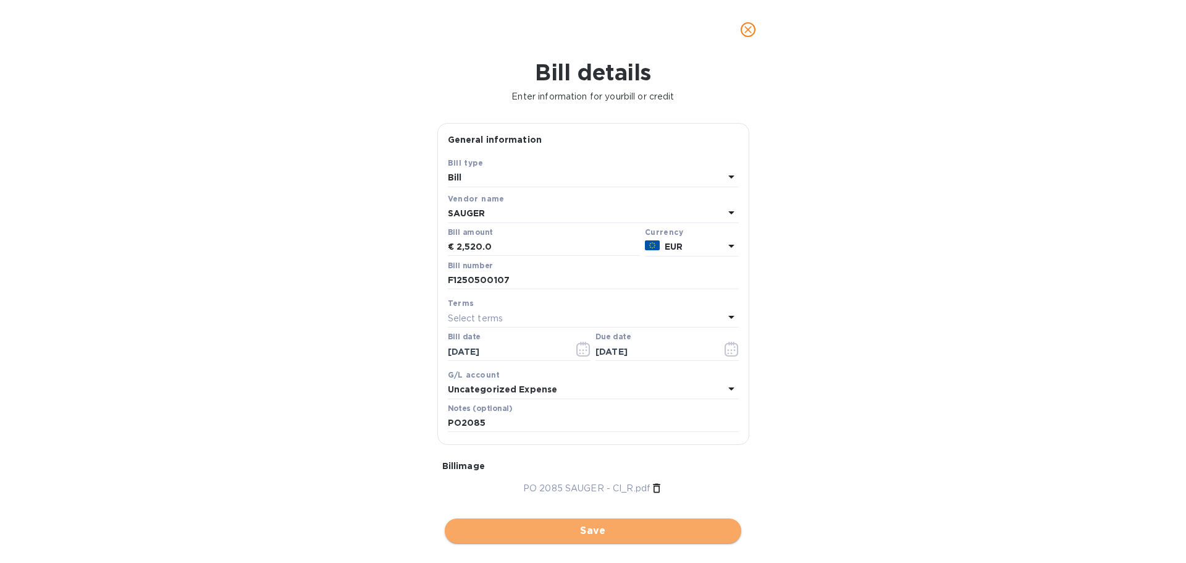
click at [607, 533] on span "Save" at bounding box center [593, 530] width 277 height 15
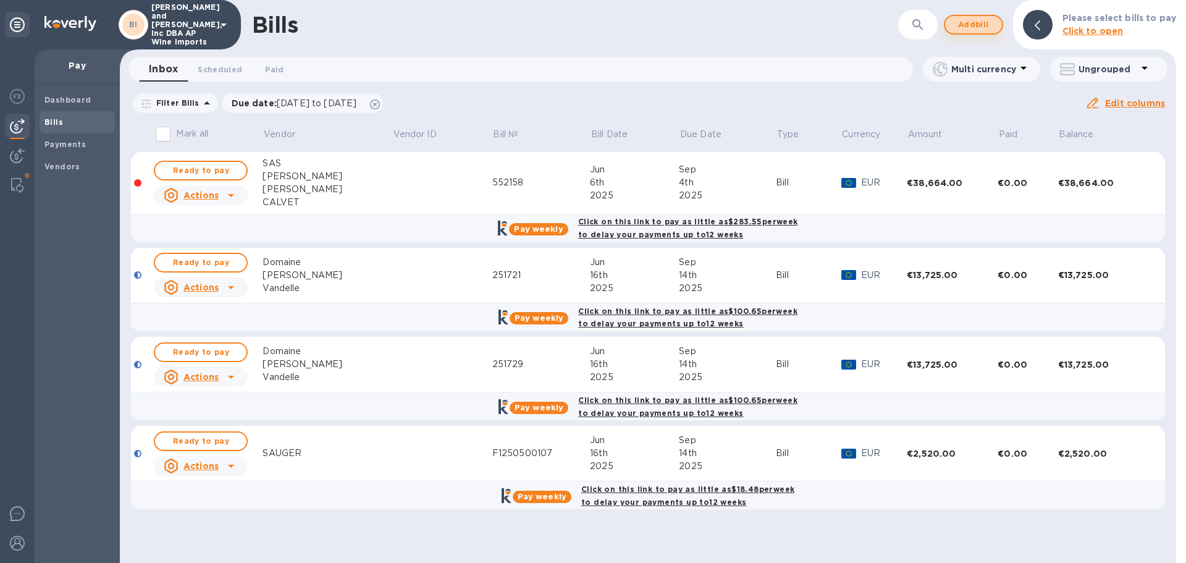
click at [959, 20] on span "Add bill" at bounding box center [973, 24] width 37 height 15
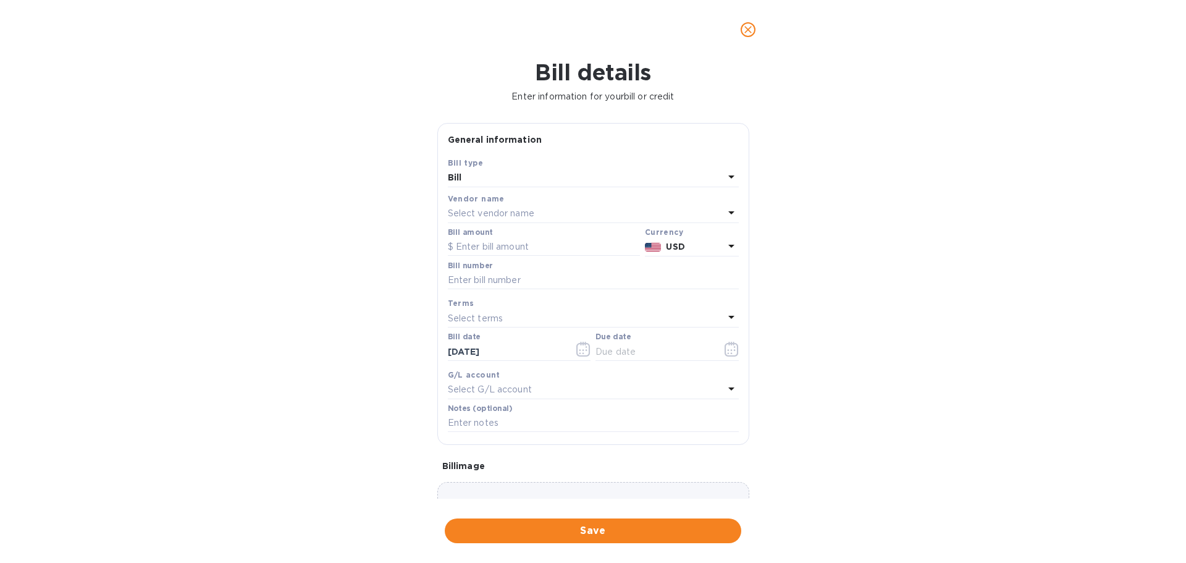
click at [552, 211] on div "Select vendor name" at bounding box center [586, 213] width 276 height 17
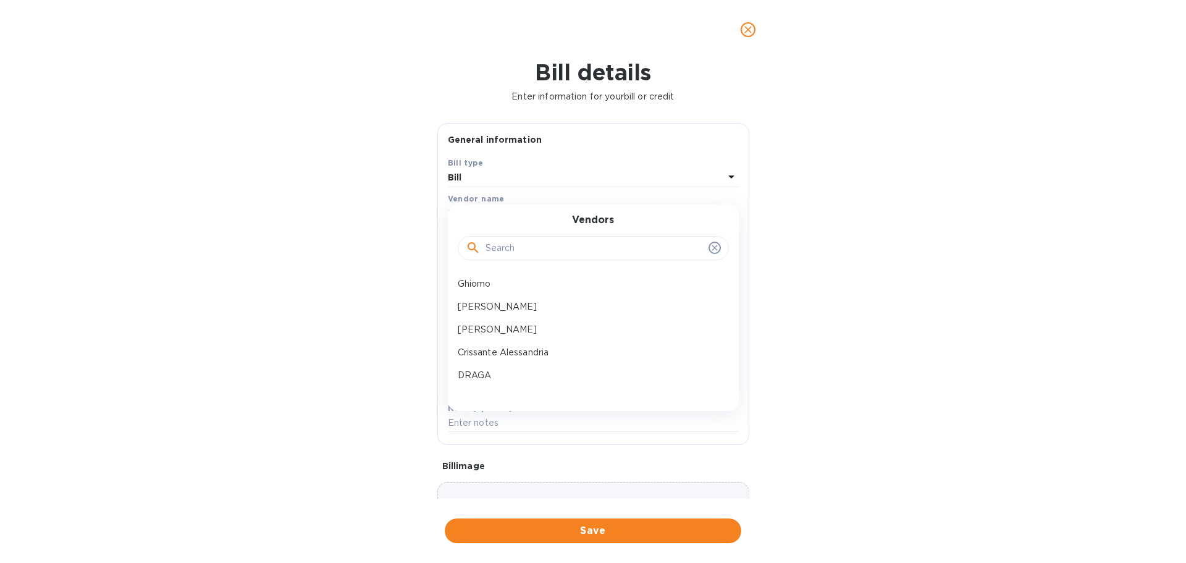
click at [558, 251] on input "text" at bounding box center [595, 248] width 218 height 19
type input "SAUG"
click at [498, 281] on p "SAUGER" at bounding box center [588, 283] width 261 height 13
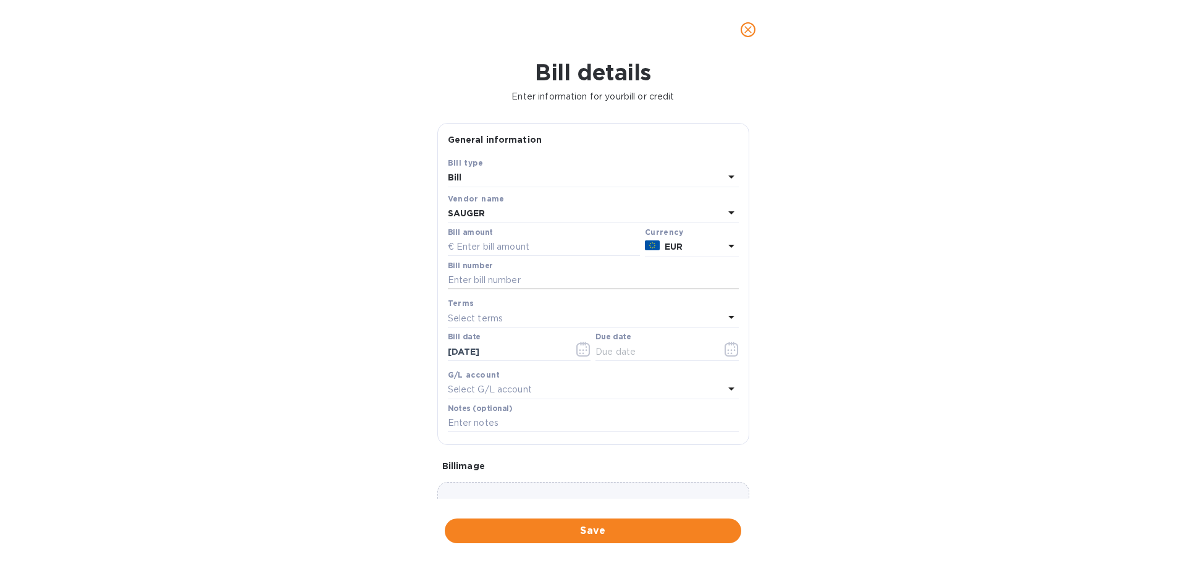
click at [515, 284] on input "text" at bounding box center [593, 280] width 291 height 19
paste input "F1250500108"
type input "F1250500108"
click at [480, 244] on input "text" at bounding box center [544, 247] width 192 height 19
type input "2,520.00"
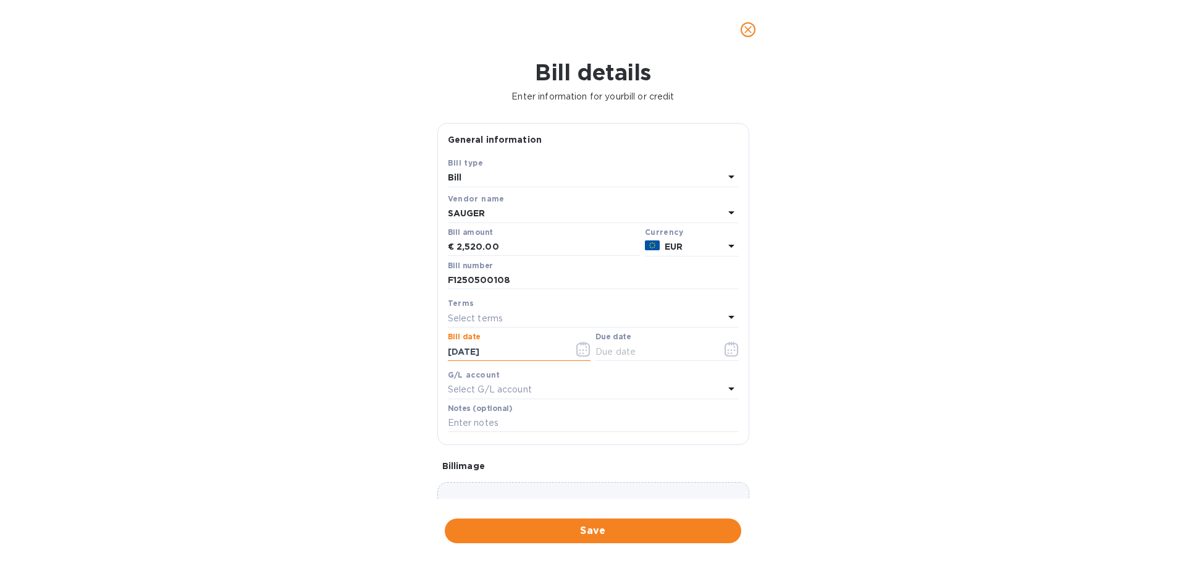
drag, startPoint x: 471, startPoint y: 350, endPoint x: 452, endPoint y: 351, distance: 19.2
click at [452, 351] on input "[DATE]" at bounding box center [506, 351] width 117 height 19
type input "[DATE]"
click at [733, 345] on icon "button" at bounding box center [732, 349] width 14 height 15
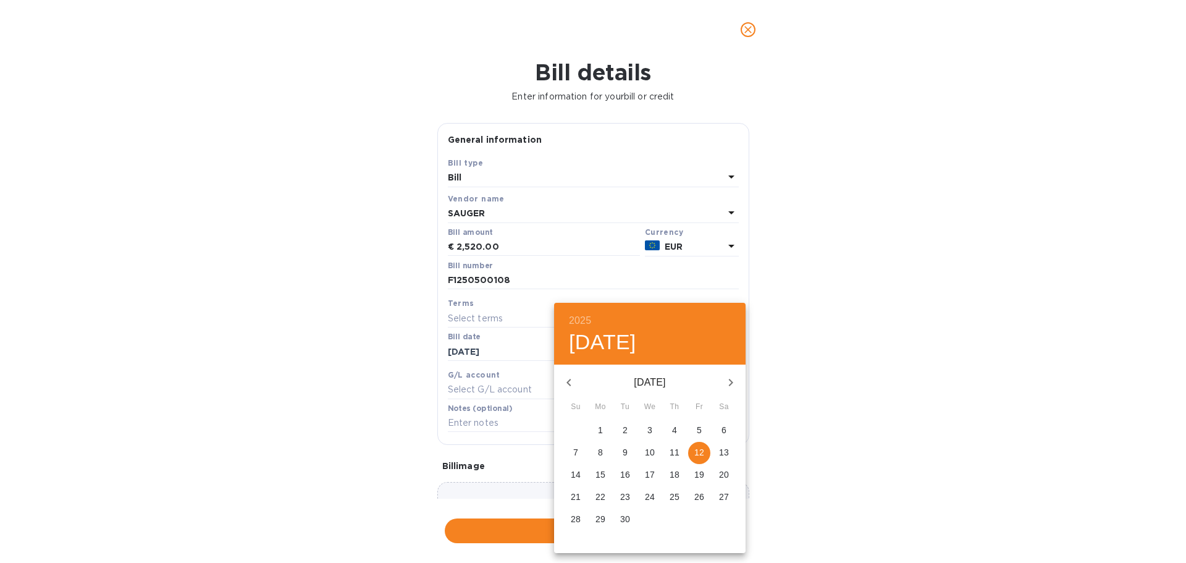
drag, startPoint x: 590, startPoint y: 471, endPoint x: 575, endPoint y: 472, distance: 14.8
click at [576, 472] on div "14 15 16 17 18 19 20" at bounding box center [650, 475] width 192 height 22
click at [574, 478] on p "14" at bounding box center [576, 474] width 10 height 12
type input "[DATE]"
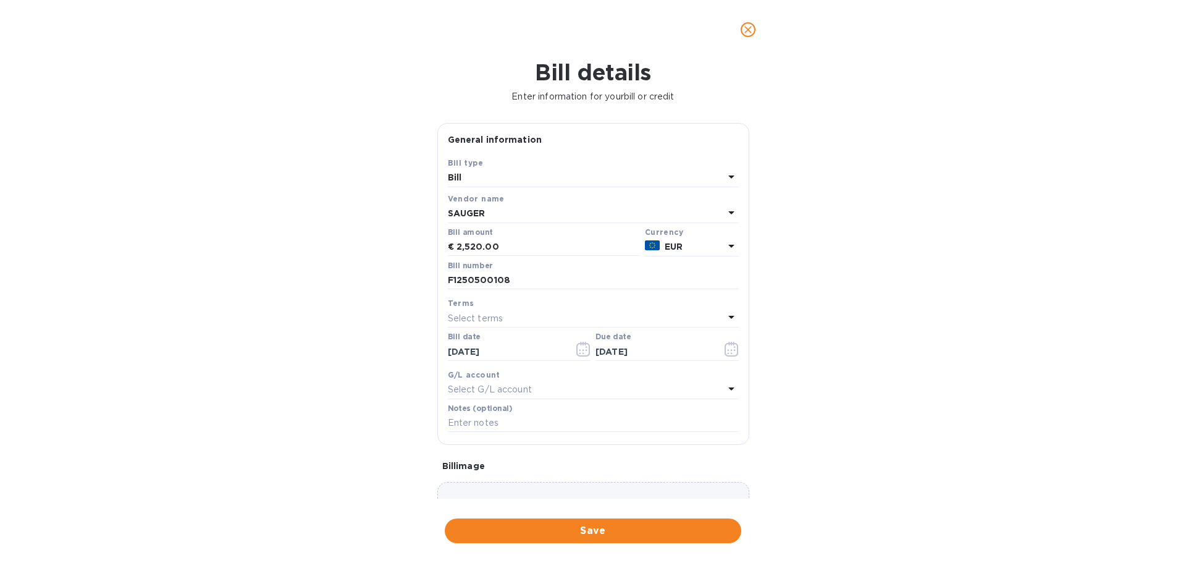
click at [449, 390] on p "Select G/L account" at bounding box center [490, 389] width 84 height 13
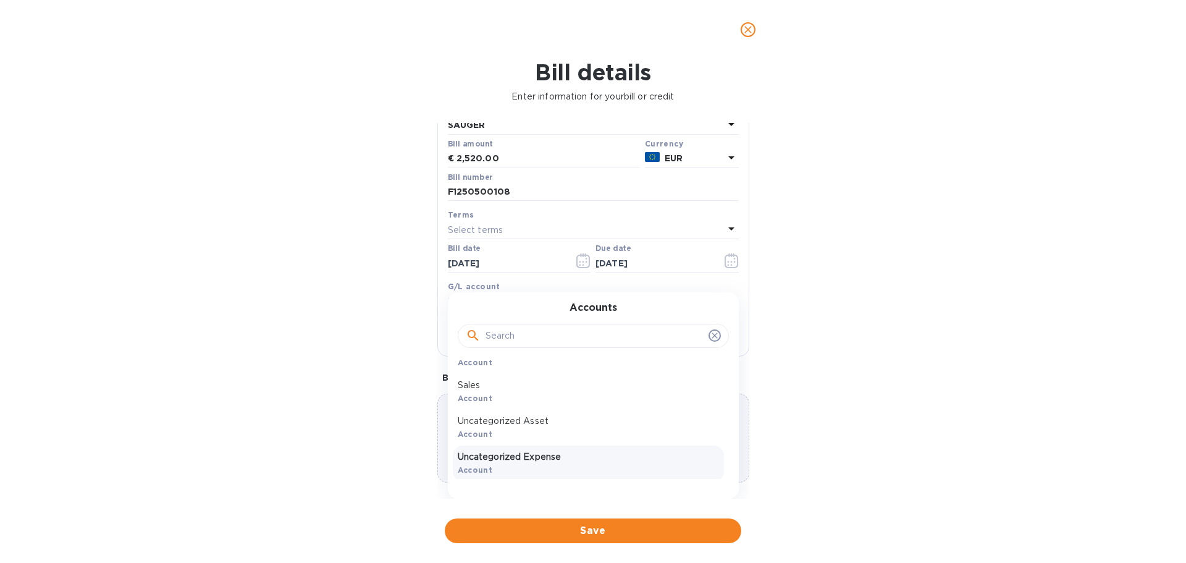
scroll to position [61, 0]
click at [539, 433] on div "Uncategorized Expense Account" at bounding box center [588, 425] width 271 height 36
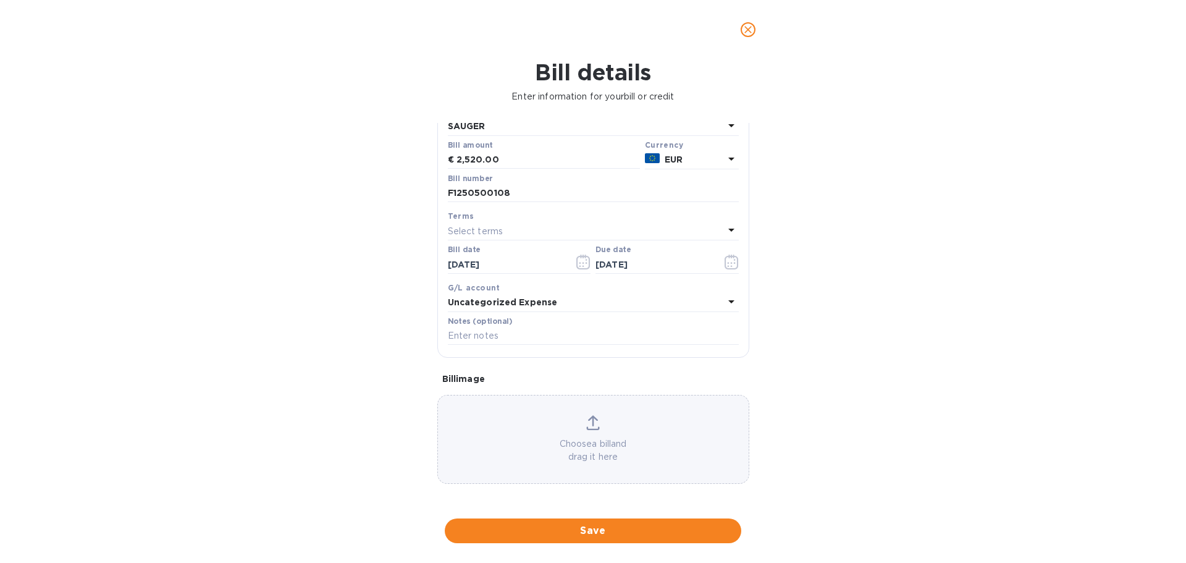
scroll to position [87, 0]
click at [513, 336] on input "text" at bounding box center [593, 336] width 291 height 19
type input "PO2085"
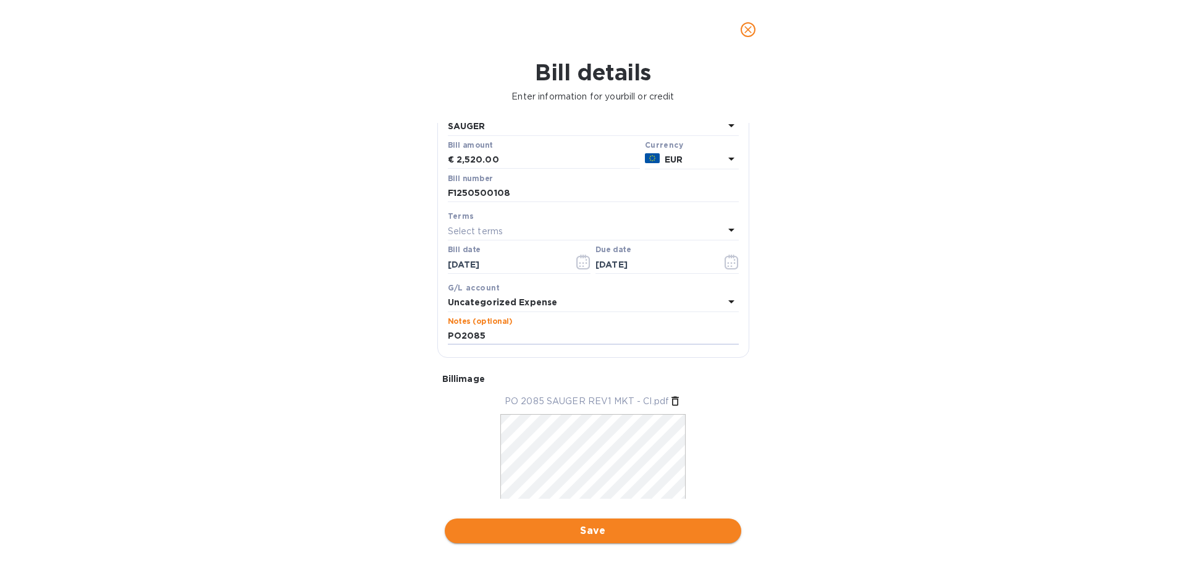
click at [549, 534] on span "Save" at bounding box center [593, 530] width 277 height 15
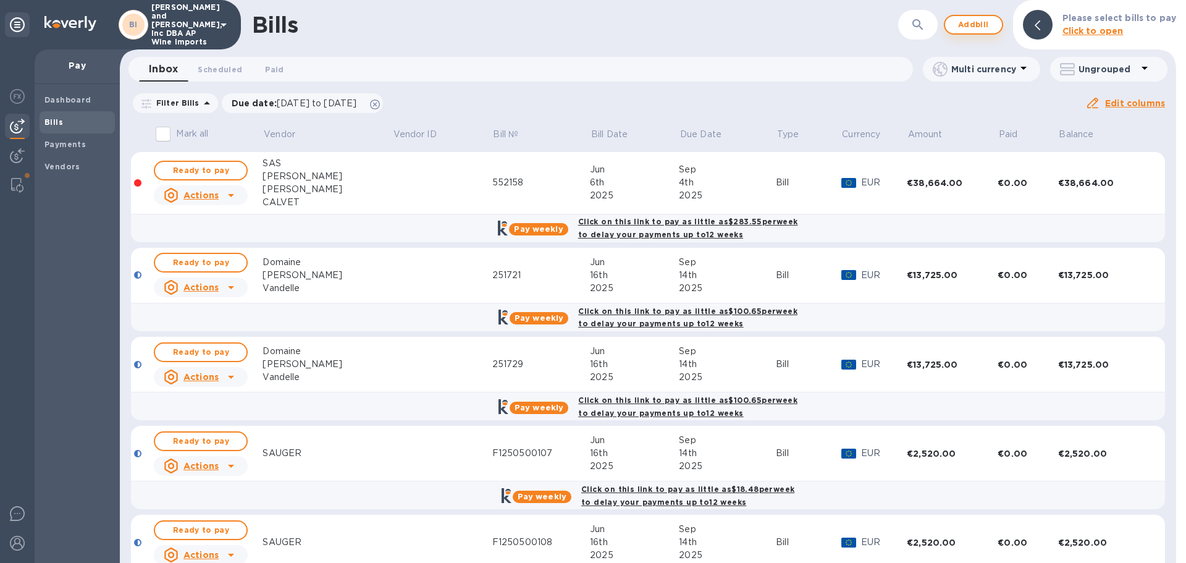
click at [984, 30] on span "Add bill" at bounding box center [973, 24] width 37 height 15
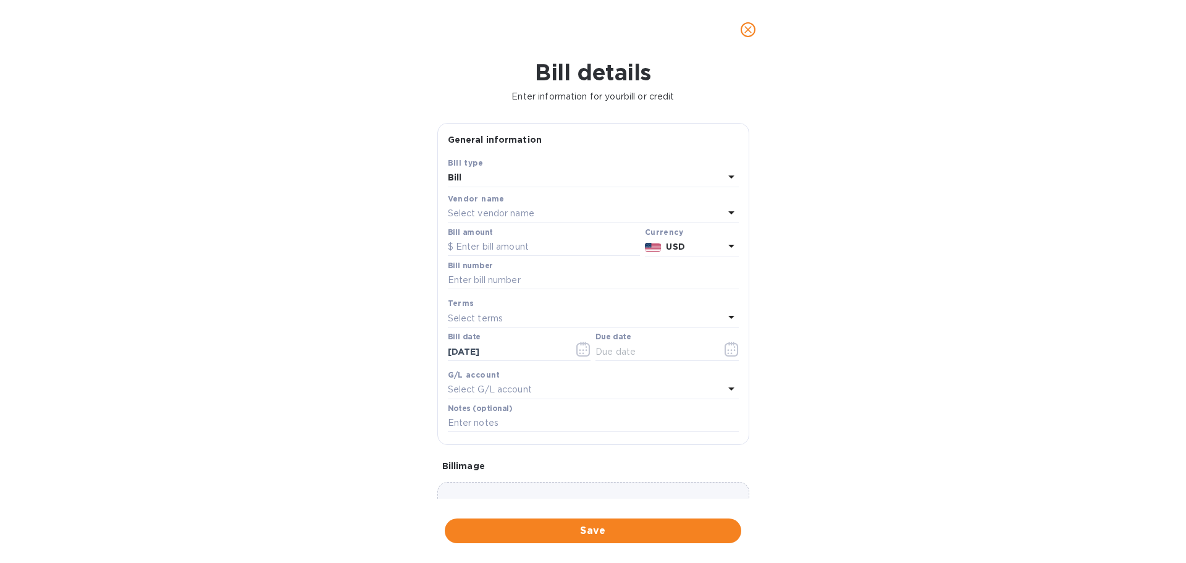
click at [542, 209] on div "Select vendor name" at bounding box center [586, 213] width 276 height 17
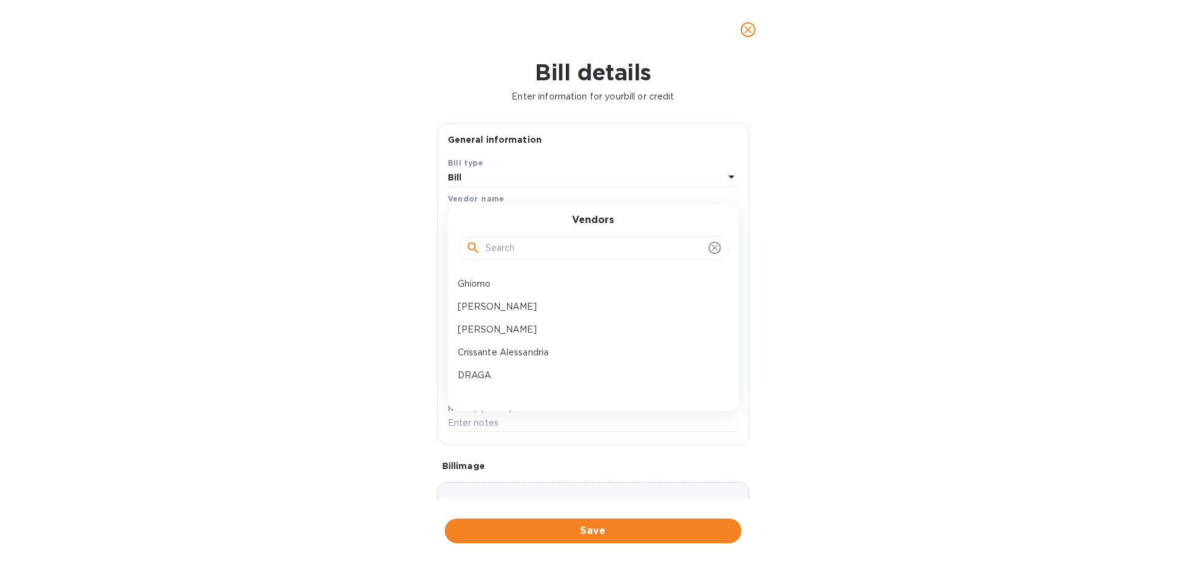
click at [538, 249] on input "text" at bounding box center [595, 248] width 218 height 19
type input "AMBAL"
click at [505, 279] on p "Veuve Ambal" at bounding box center [588, 283] width 261 height 13
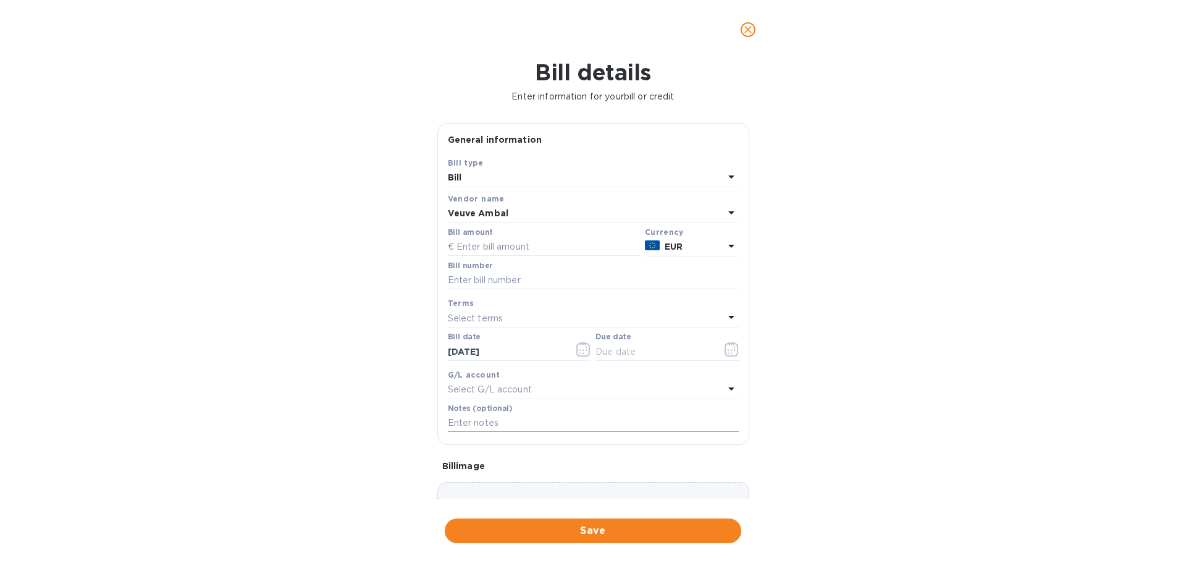
click at [483, 426] on input "text" at bounding box center [593, 423] width 291 height 19
type input "PO2089"
click at [509, 387] on p "Select G/L account" at bounding box center [490, 389] width 84 height 13
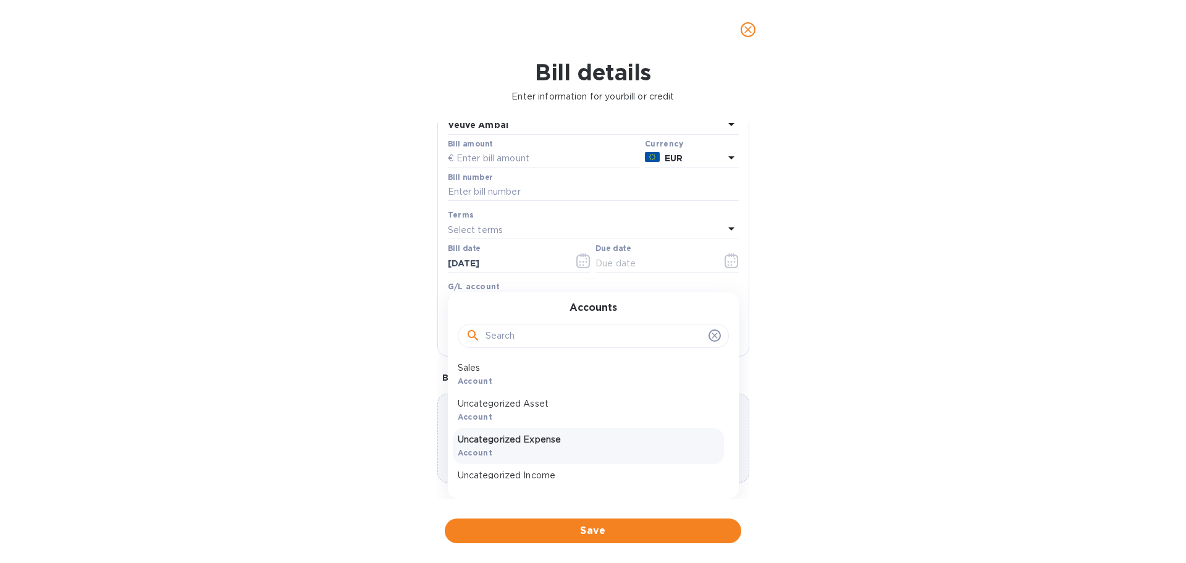
scroll to position [61, 0]
click at [546, 430] on div "Uncategorized Expense Account" at bounding box center [588, 425] width 271 height 36
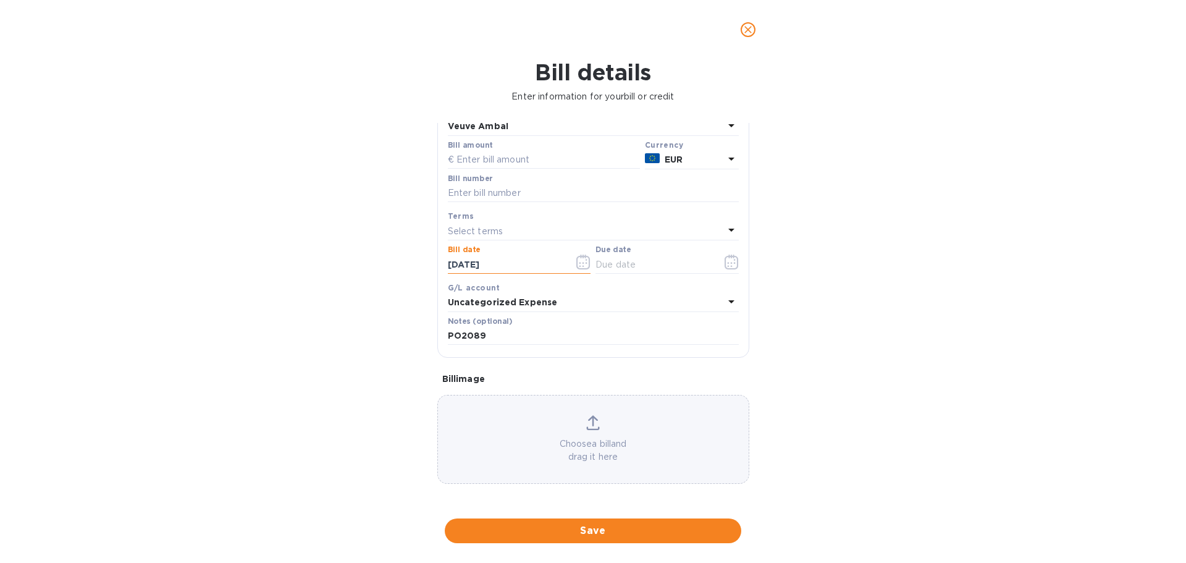
drag, startPoint x: 473, startPoint y: 264, endPoint x: 452, endPoint y: 259, distance: 21.7
click at [452, 259] on input "[DATE]" at bounding box center [506, 264] width 117 height 19
type input "[DATE]"
click at [728, 270] on button "button" at bounding box center [731, 262] width 29 height 30
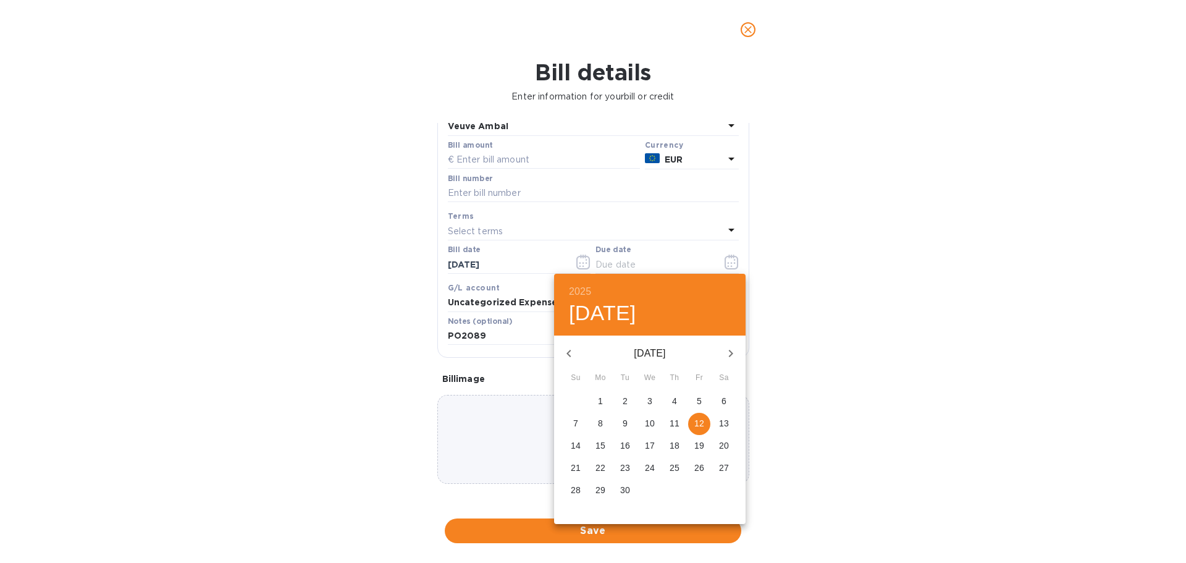
click at [575, 448] on p "14" at bounding box center [576, 445] width 10 height 12
type input "[DATE]"
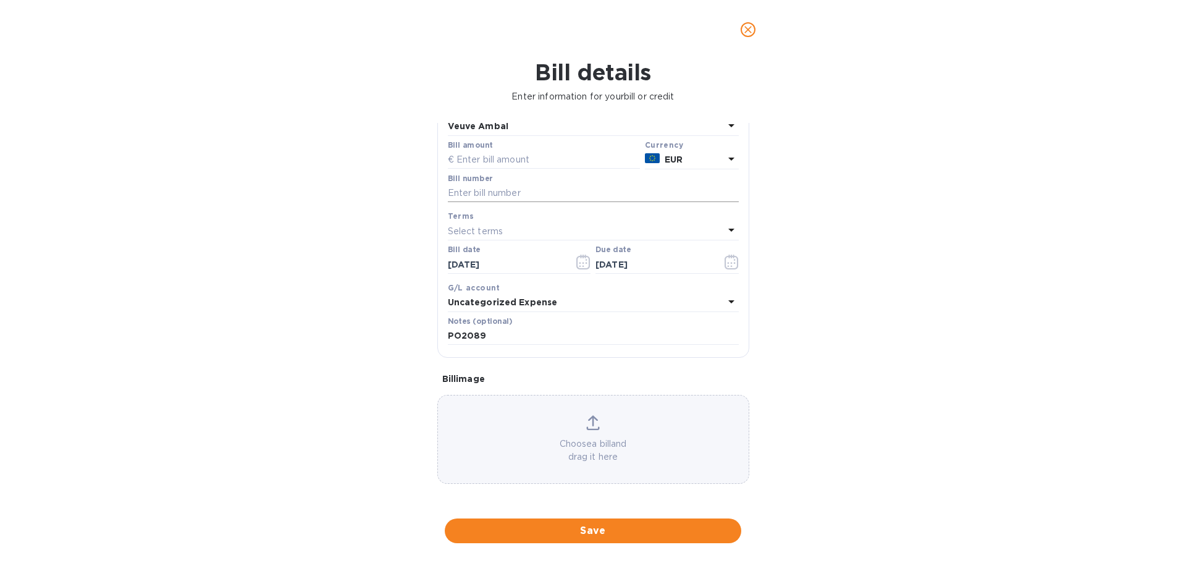
click at [509, 190] on input "text" at bounding box center [593, 193] width 291 height 19
type input "FCC36816"
click at [502, 156] on input "text" at bounding box center [544, 160] width 192 height 19
type input "7,074.00"
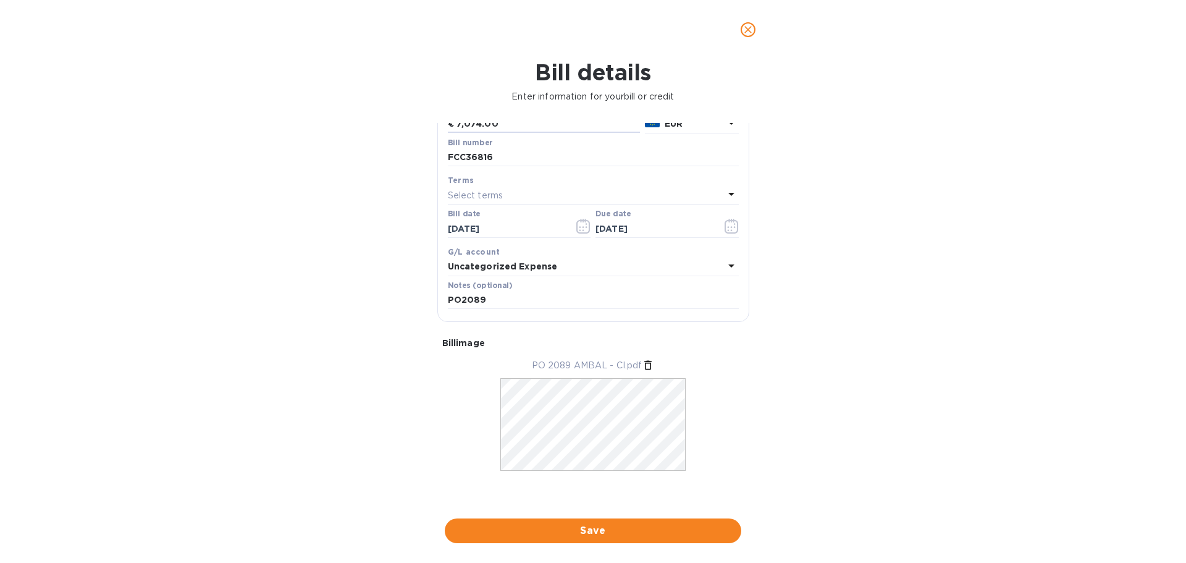
scroll to position [125, 0]
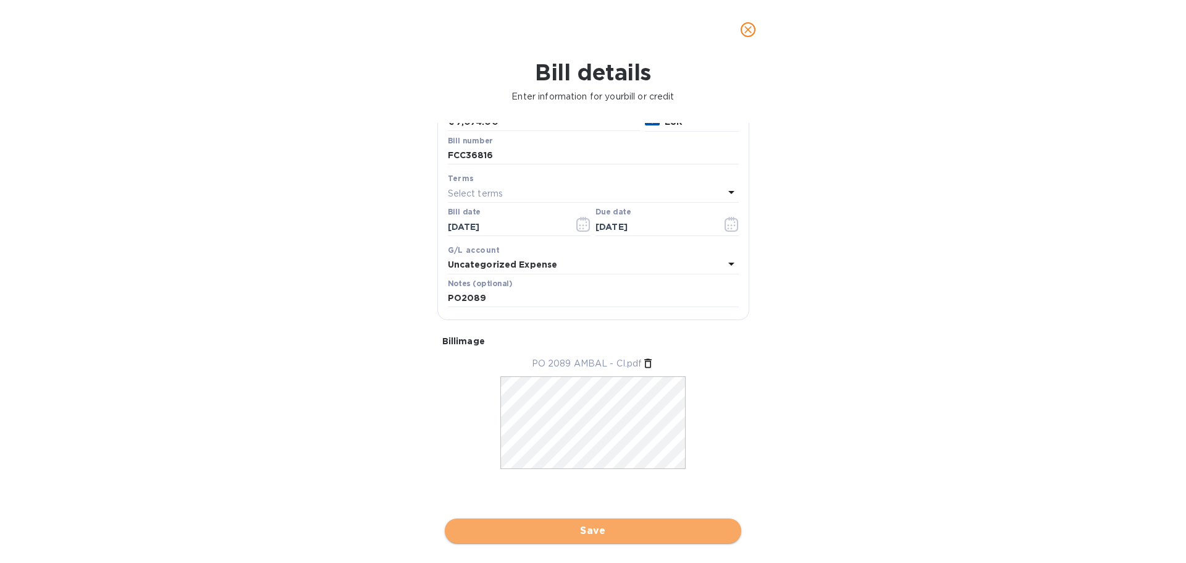
click at [571, 534] on span "Save" at bounding box center [593, 530] width 277 height 15
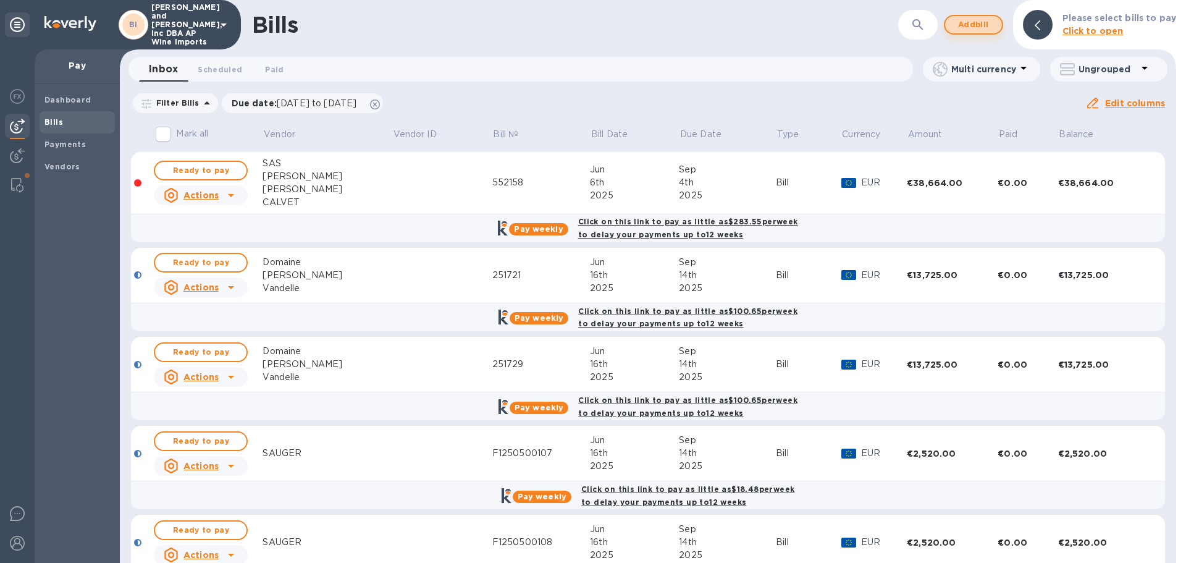
click at [997, 18] on button "Add bill" at bounding box center [973, 25] width 59 height 20
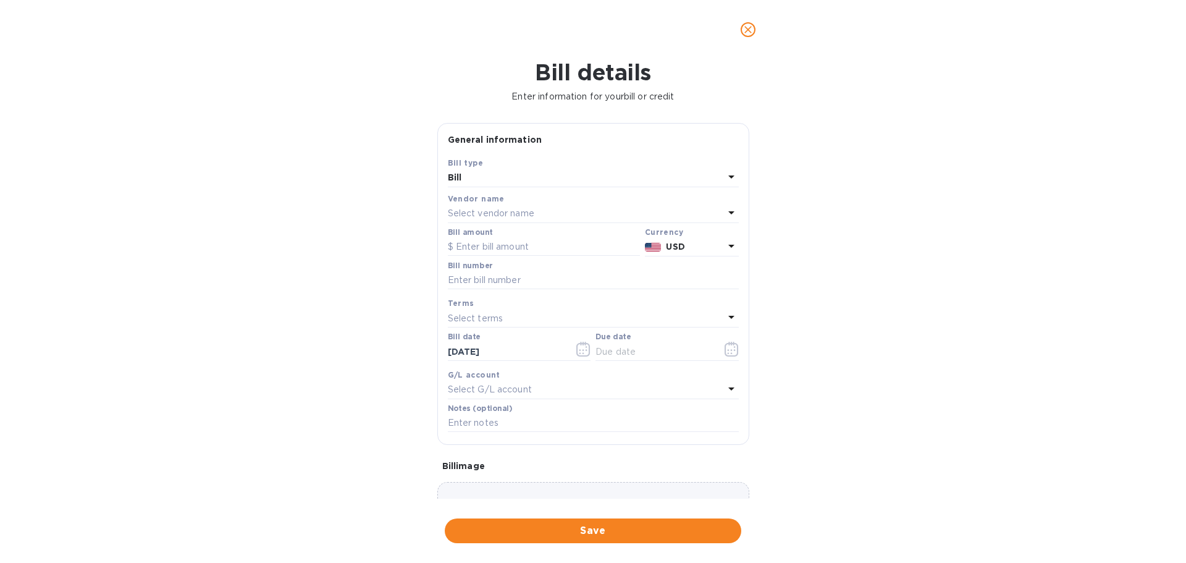
click at [471, 208] on p "Select vendor name" at bounding box center [491, 213] width 86 height 13
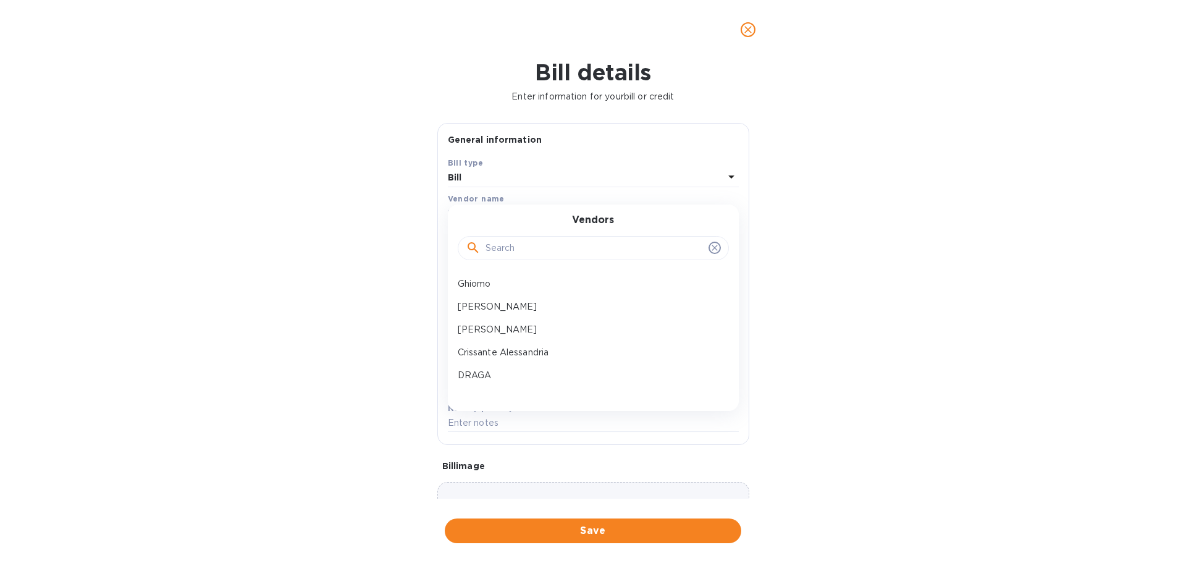
click at [503, 243] on input "text" at bounding box center [595, 248] width 218 height 19
type input "LGI"
click at [463, 290] on p "LGI SAS" at bounding box center [588, 283] width 261 height 13
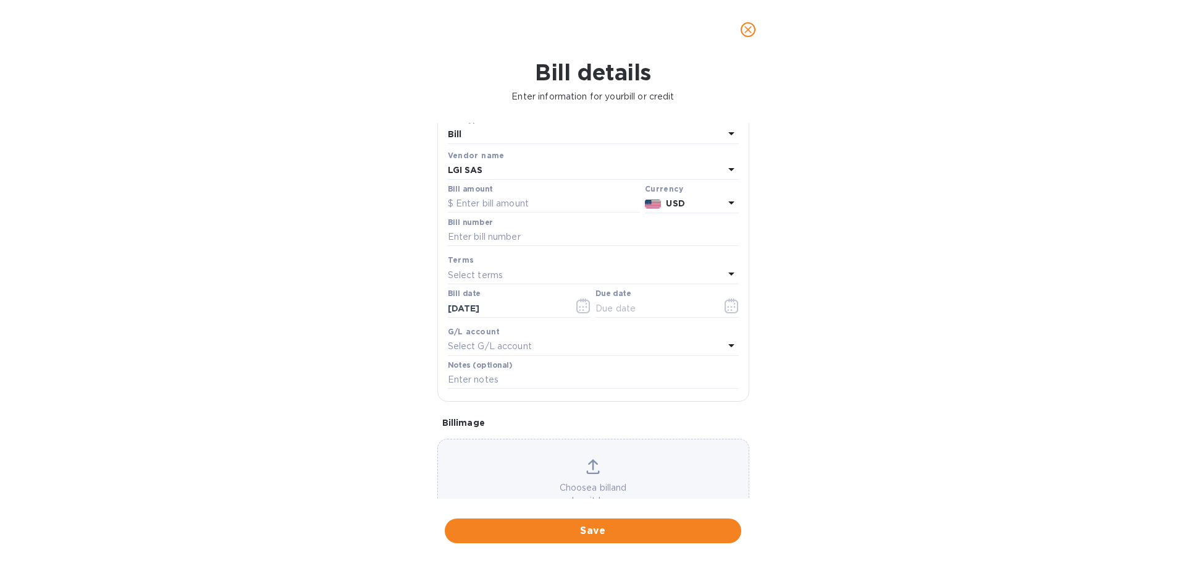
scroll to position [87, 0]
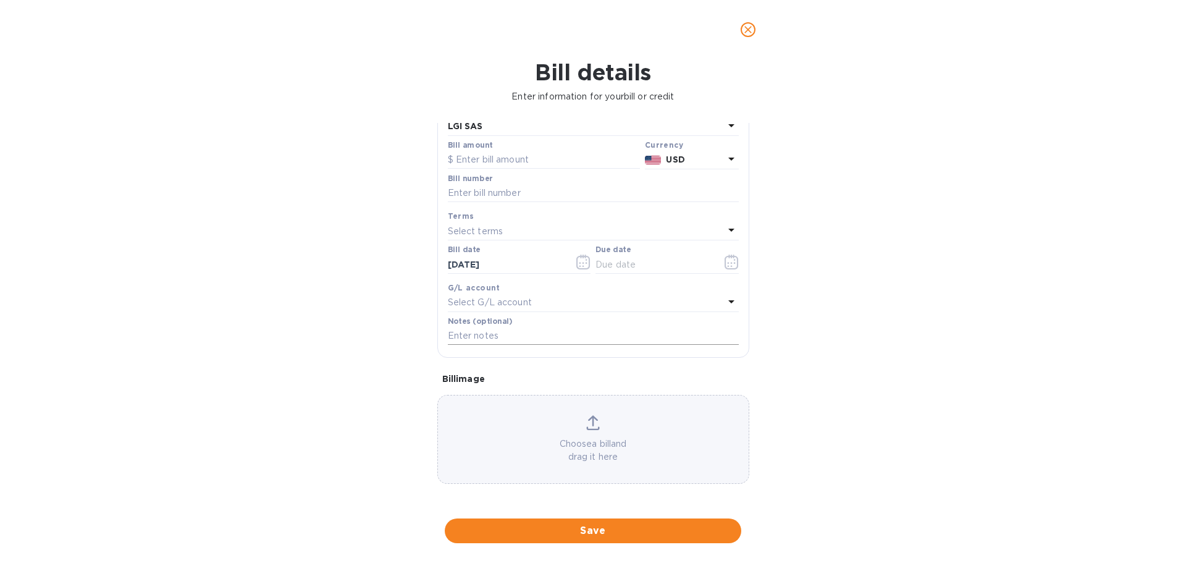
click at [511, 333] on input "text" at bounding box center [593, 336] width 291 height 19
type input "PO2101"
click at [529, 309] on p "Select G/L account" at bounding box center [490, 302] width 84 height 13
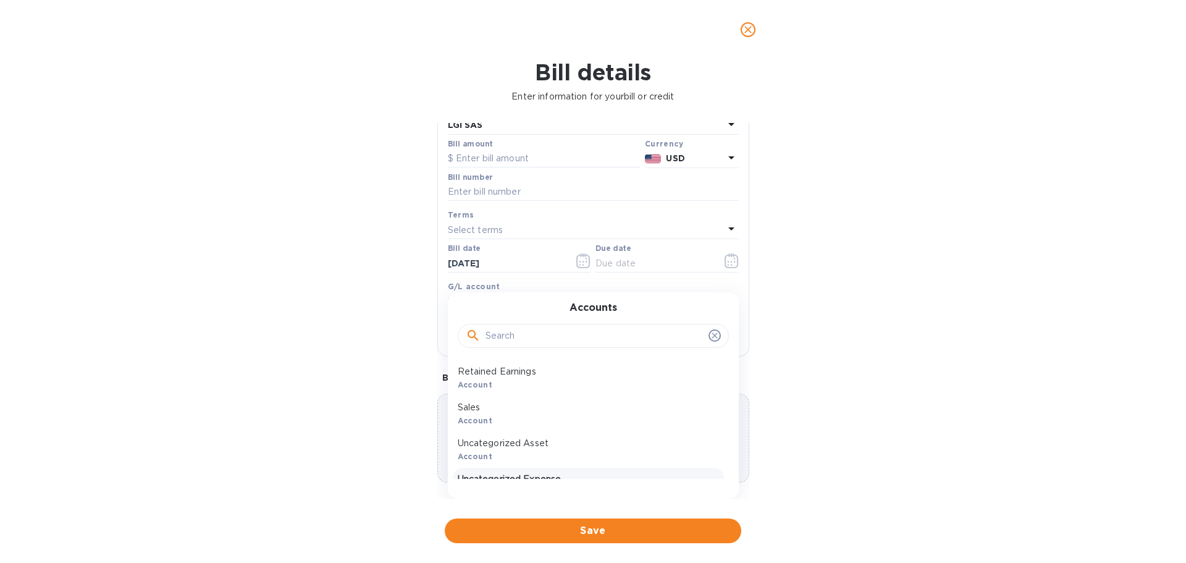
scroll to position [61, 0]
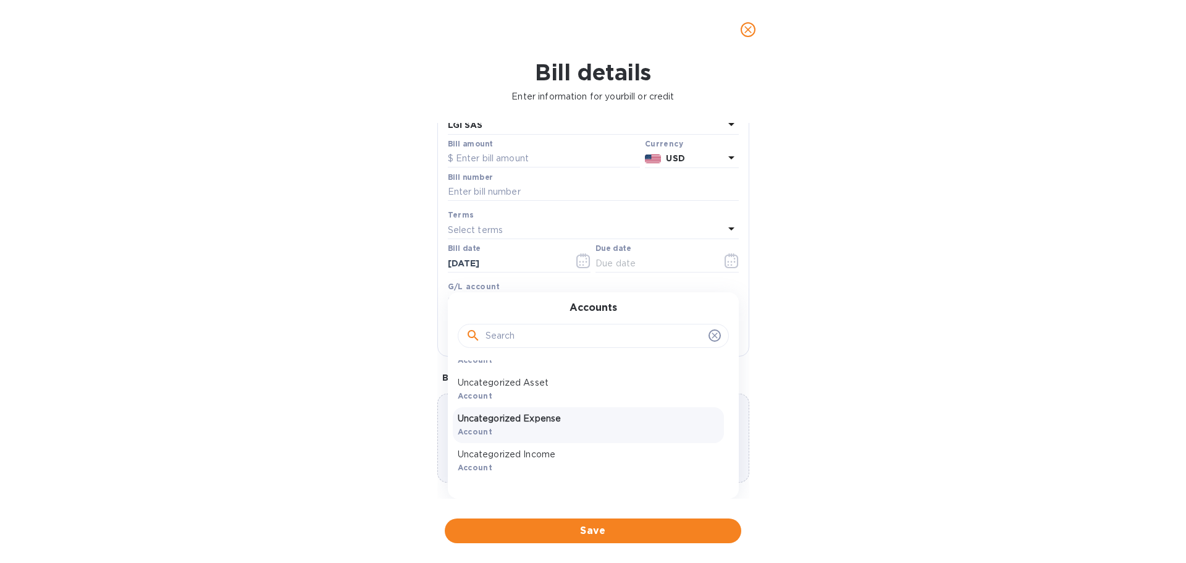
click at [527, 416] on p "Uncategorized Expense" at bounding box center [588, 418] width 261 height 13
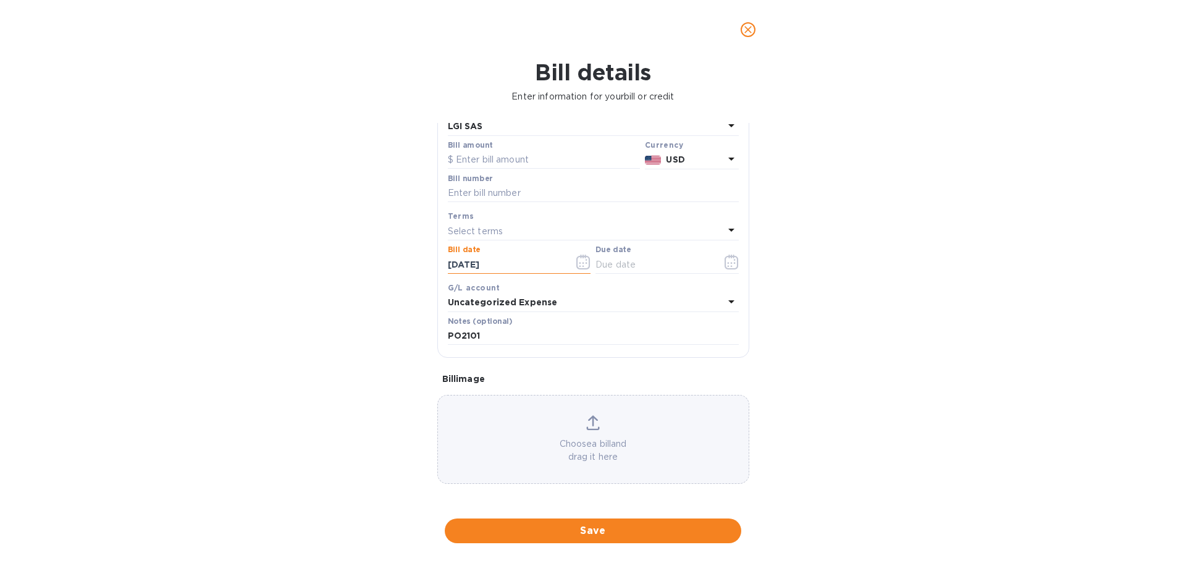
drag, startPoint x: 452, startPoint y: 262, endPoint x: 471, endPoint y: 262, distance: 19.2
click at [471, 262] on input "[DATE]" at bounding box center [506, 264] width 117 height 19
type input "[DATE]"
click at [732, 264] on icon "button" at bounding box center [732, 262] width 14 height 15
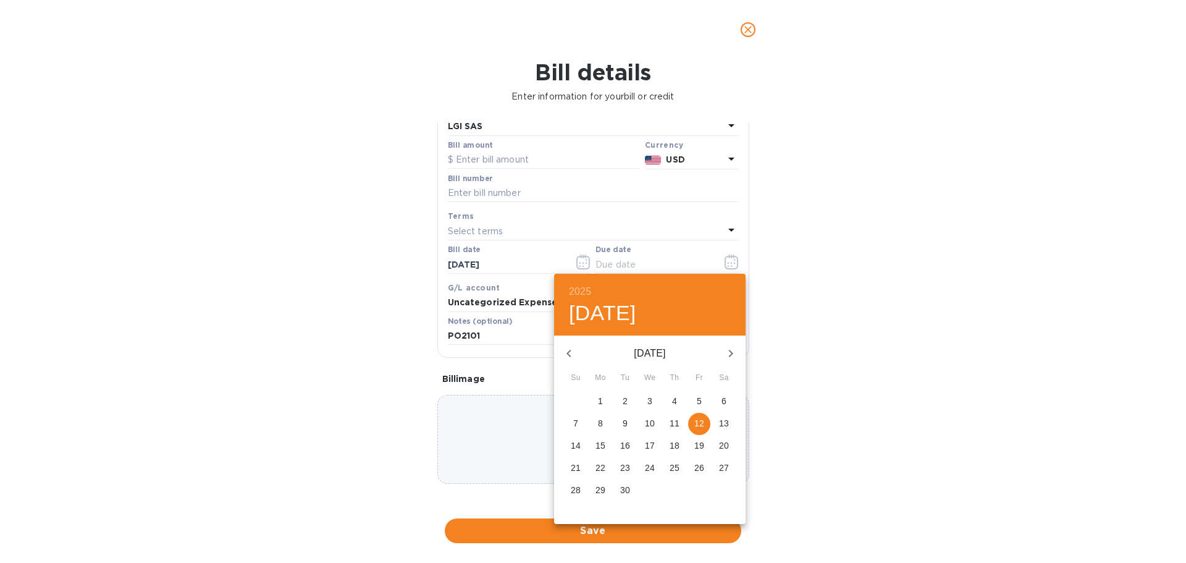
click at [573, 448] on p "14" at bounding box center [576, 445] width 10 height 12
type input "[DATE]"
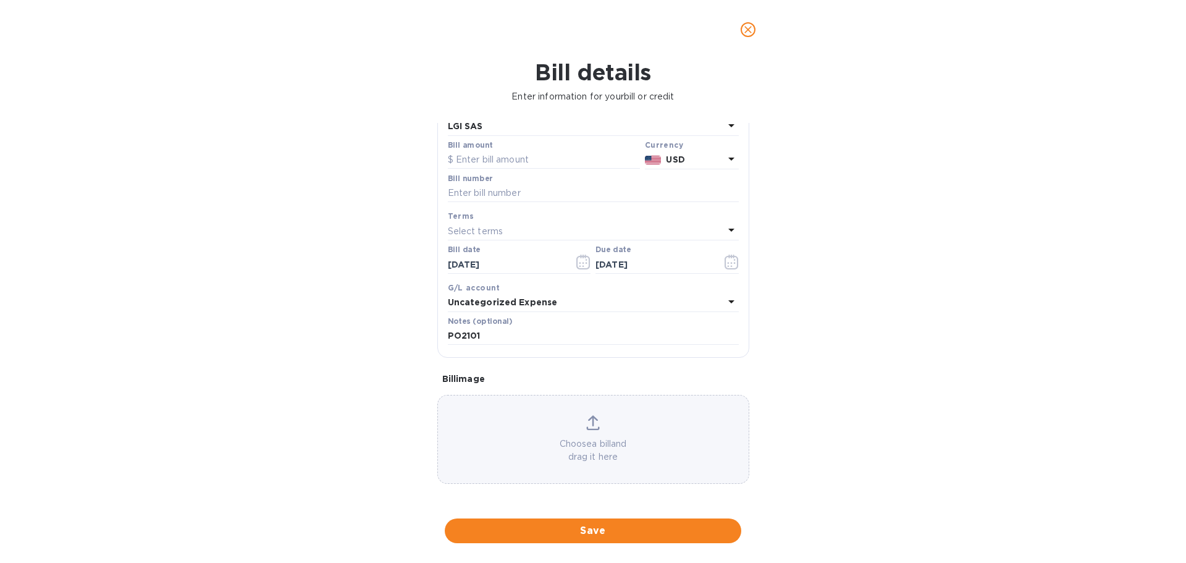
click at [483, 229] on p "Select terms" at bounding box center [476, 231] width 56 height 13
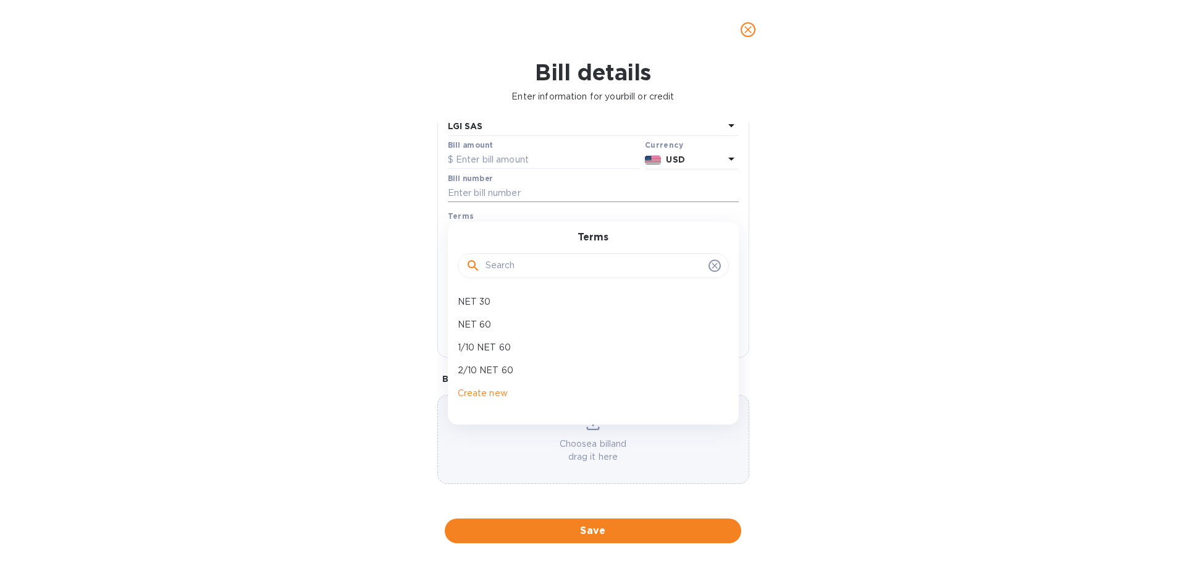
click at [479, 192] on input "text" at bounding box center [593, 193] width 291 height 19
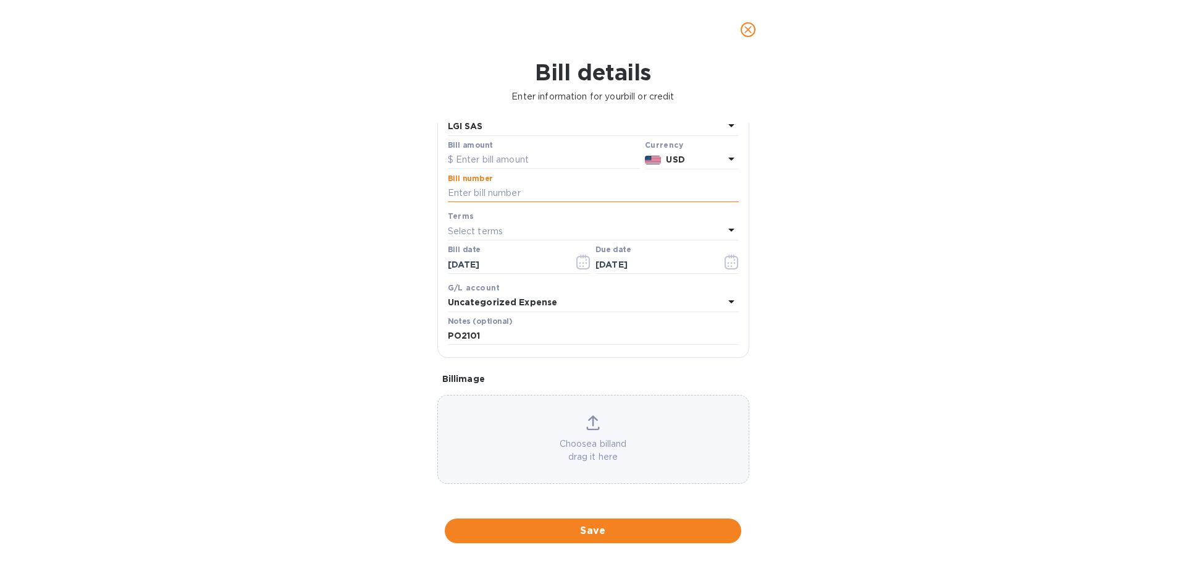
click at [562, 196] on input "text" at bounding box center [593, 193] width 291 height 19
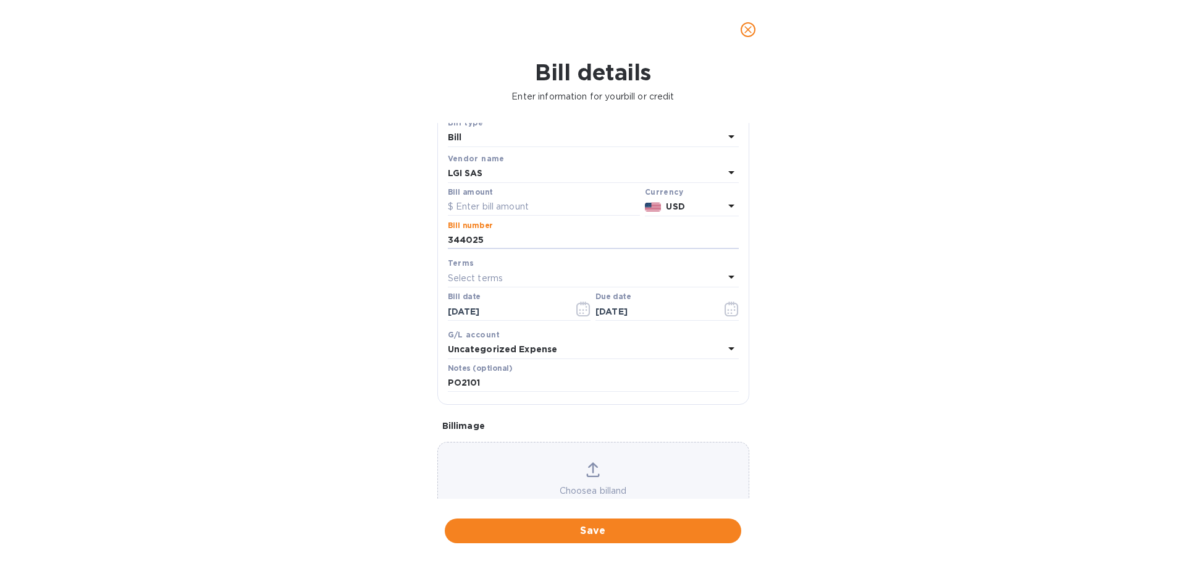
scroll to position [0, 0]
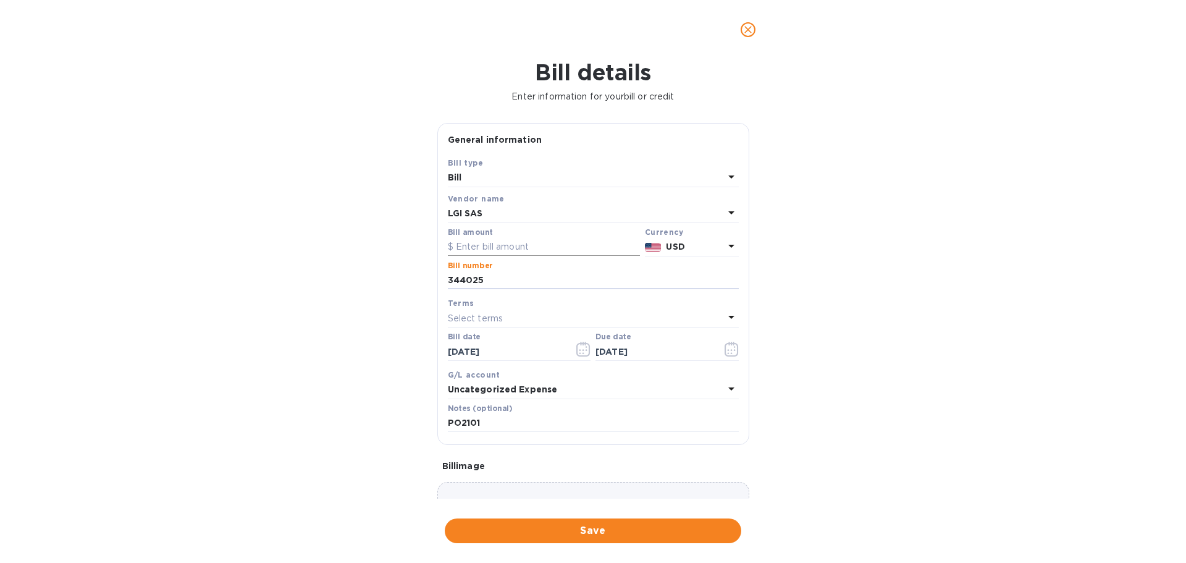
type input "344025"
click at [465, 246] on input "text" at bounding box center [544, 247] width 192 height 19
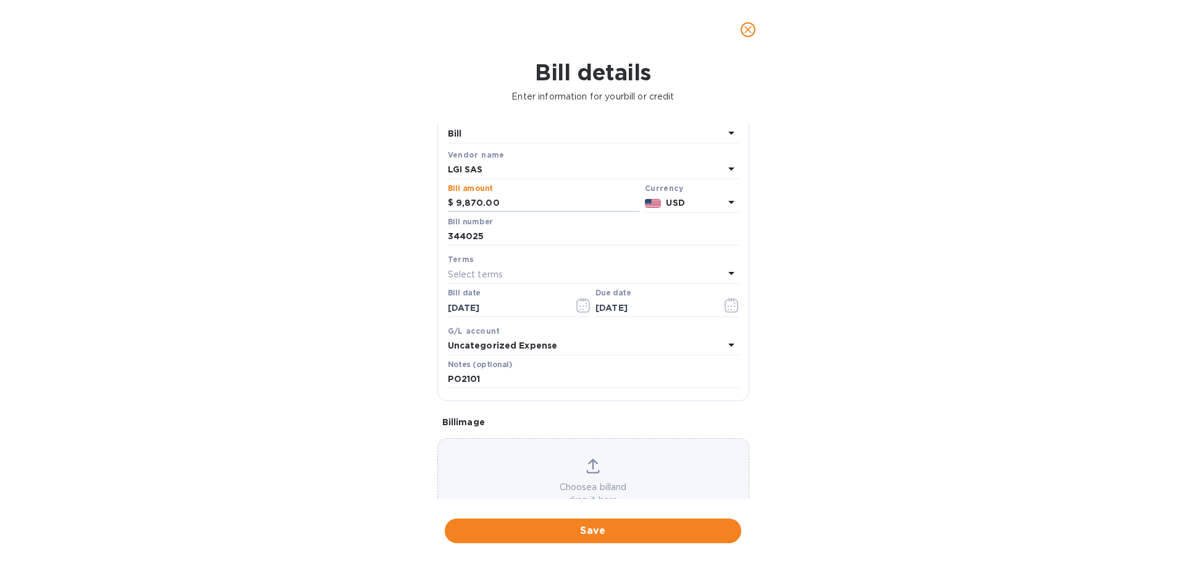
scroll to position [87, 0]
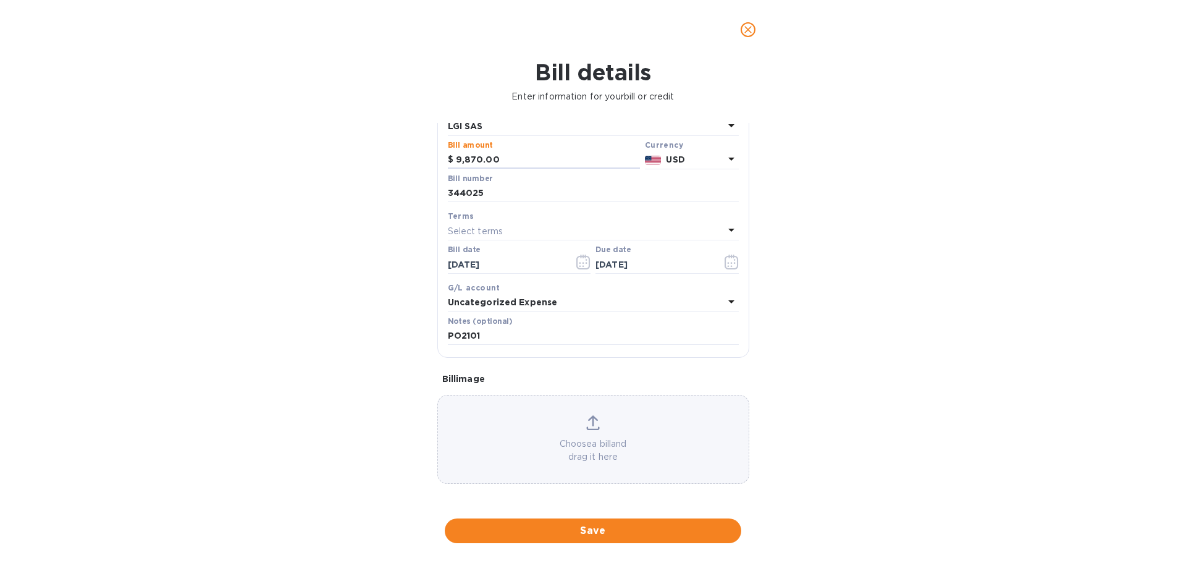
type input "9,870.00"
click at [649, 528] on span "Save" at bounding box center [593, 530] width 277 height 15
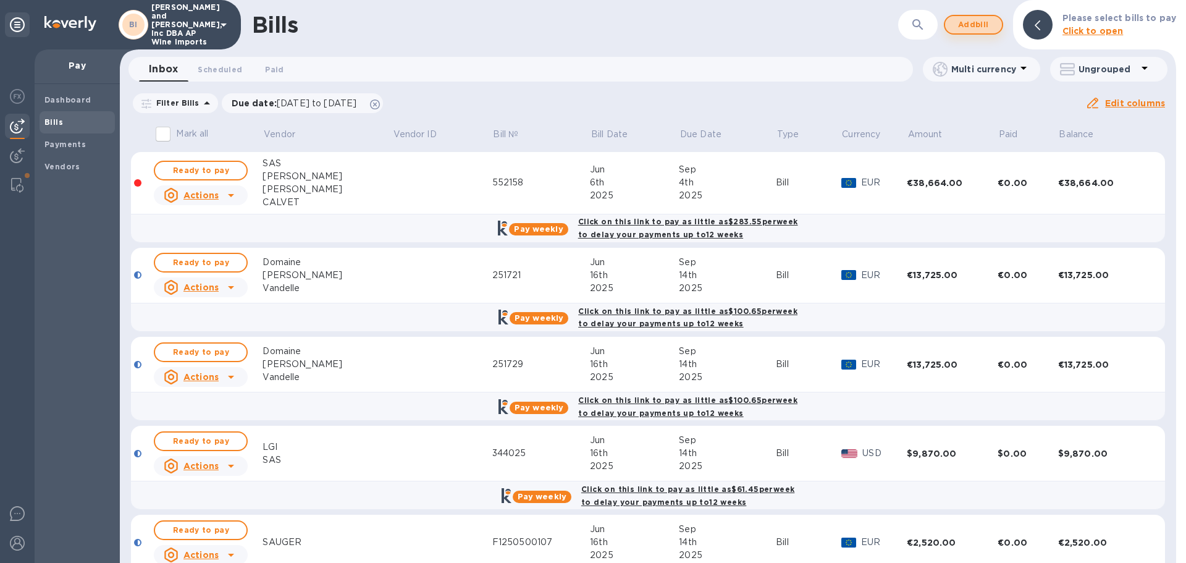
click at [978, 25] on span "Add bill" at bounding box center [973, 24] width 37 height 15
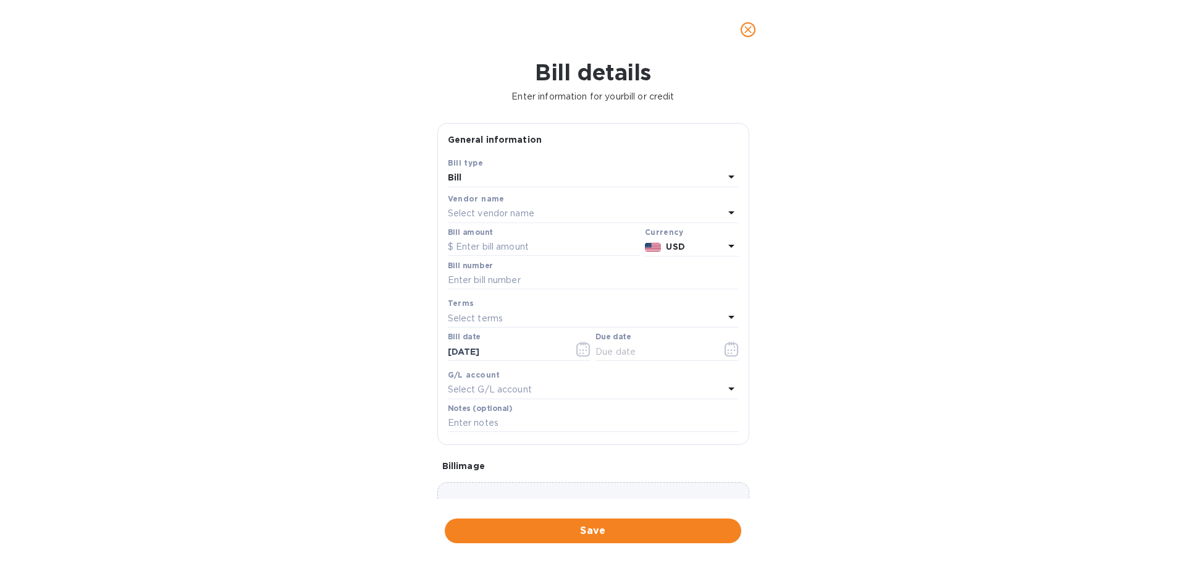
click at [475, 210] on p "Select vendor name" at bounding box center [491, 213] width 86 height 13
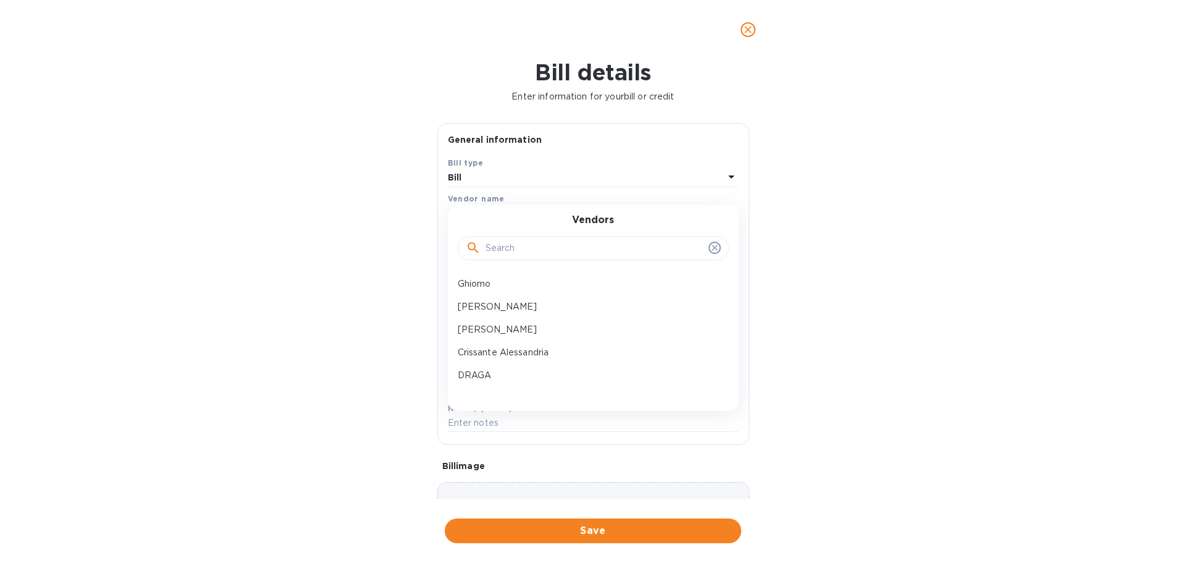
click at [521, 242] on input "text" at bounding box center [595, 248] width 218 height 19
type input "R"
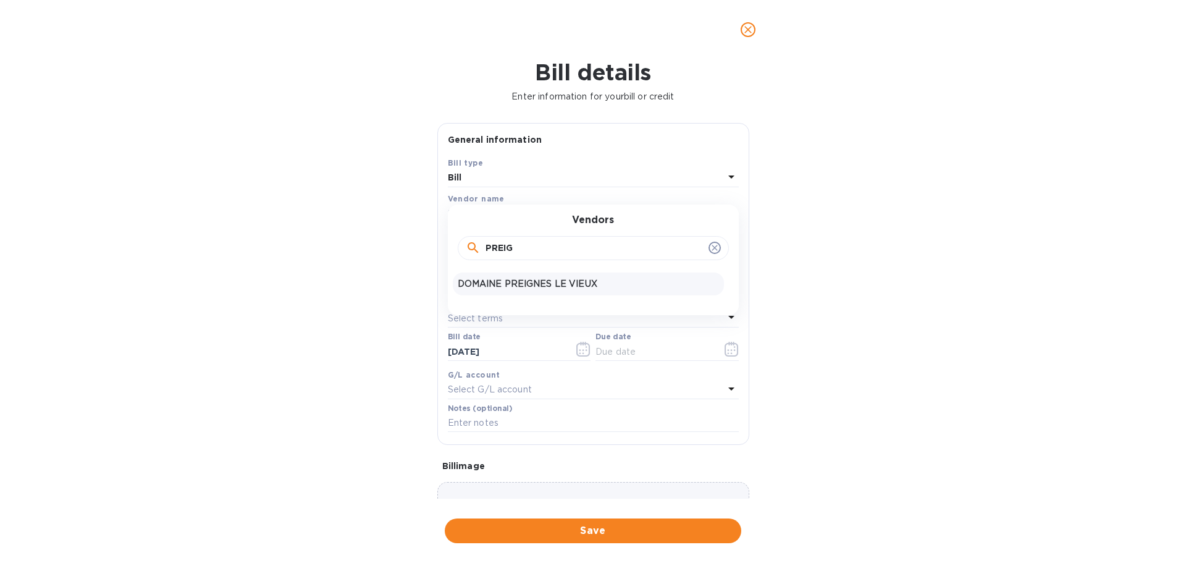
type input "PREIG"
click at [557, 278] on p "DOMAINE PREIGNES LE VIEUX" at bounding box center [588, 283] width 261 height 13
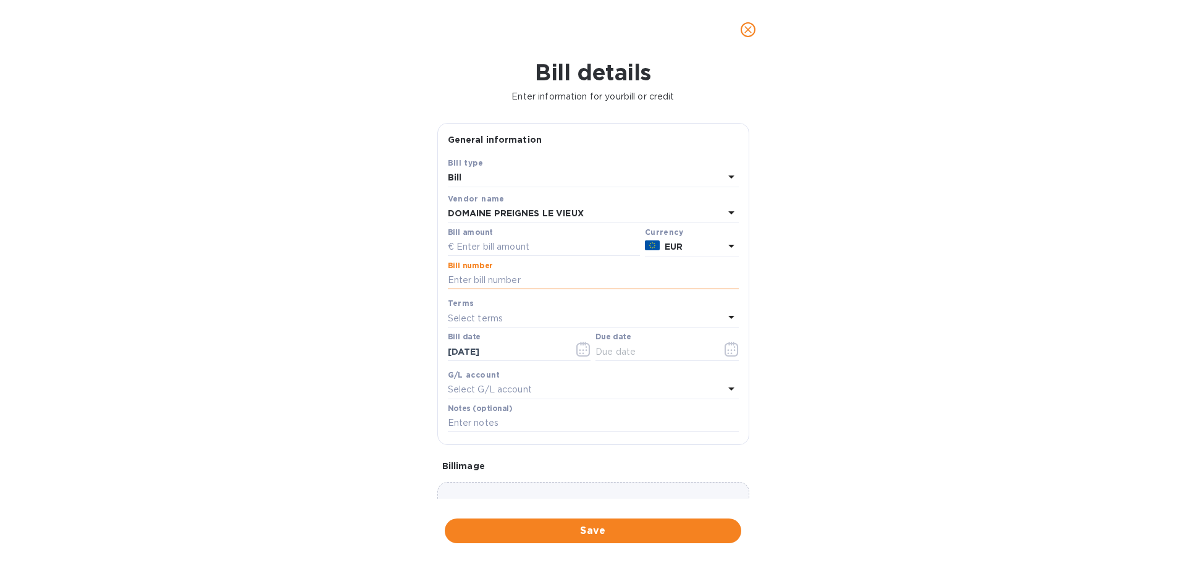
click at [497, 279] on input "text" at bounding box center [593, 280] width 291 height 19
paste input "25004435"
type input "25004435"
click at [542, 248] on input "text" at bounding box center [544, 247] width 192 height 19
type input "6,104.70"
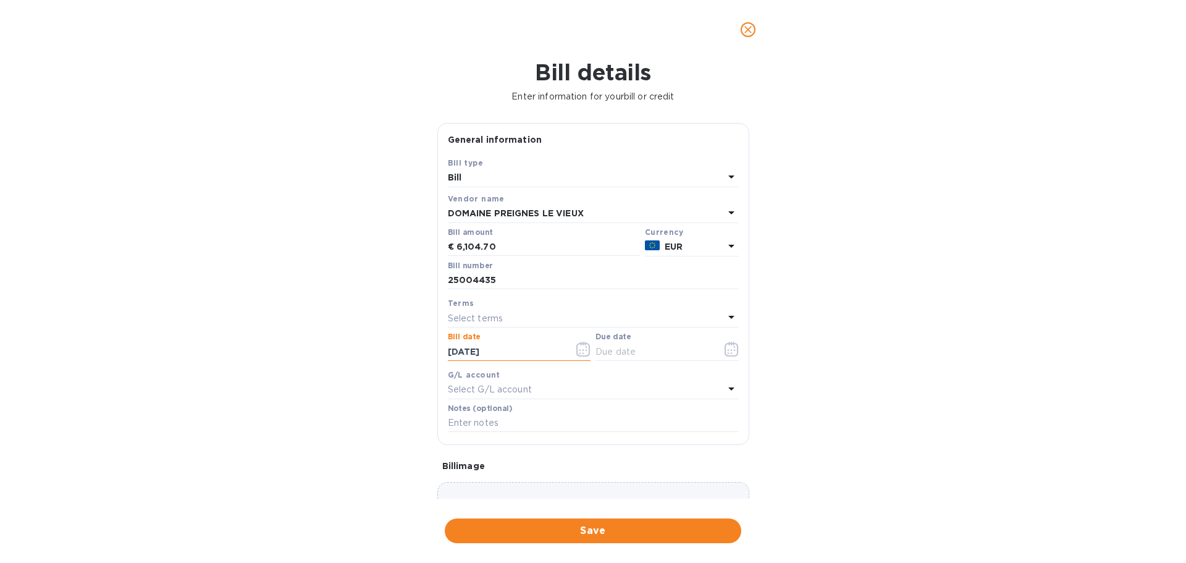
drag, startPoint x: 474, startPoint y: 350, endPoint x: 453, endPoint y: 354, distance: 21.3
click at [452, 353] on input "[DATE]" at bounding box center [506, 351] width 117 height 19
type input "[DATE]"
drag, startPoint x: 631, startPoint y: 349, endPoint x: 668, endPoint y: 349, distance: 37.1
click at [631, 349] on input "text" at bounding box center [654, 351] width 117 height 19
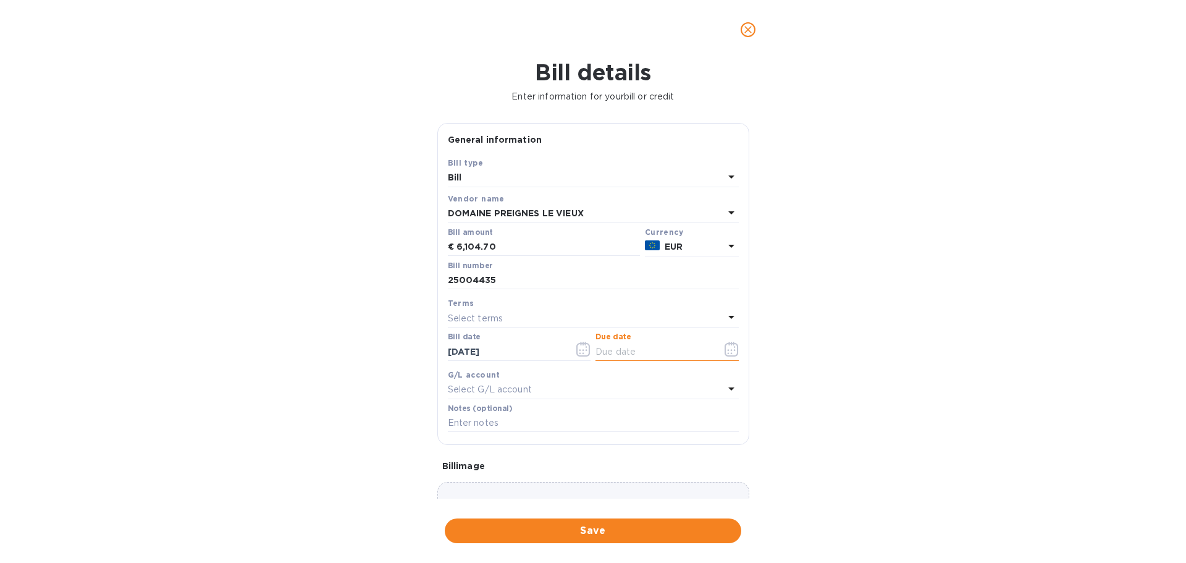
type input "[DATE]"
click at [479, 395] on p "Select G/L account" at bounding box center [490, 389] width 84 height 13
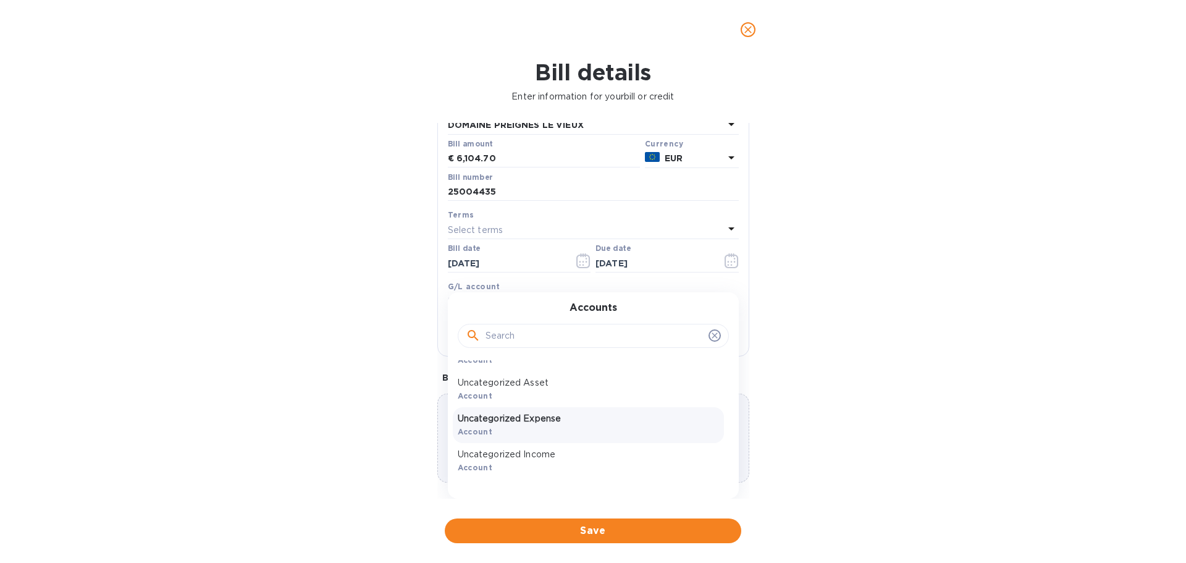
click at [546, 419] on p "Uncategorized Expense" at bounding box center [588, 418] width 261 height 13
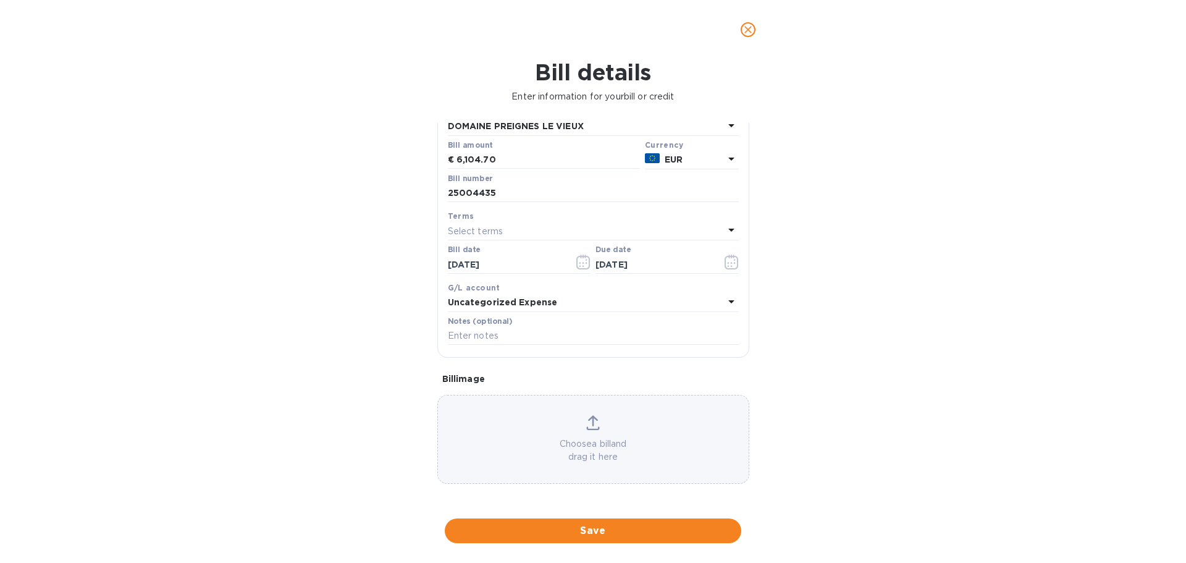
scroll to position [87, 0]
click at [534, 332] on input "text" at bounding box center [593, 336] width 291 height 19
type input "PO2102"
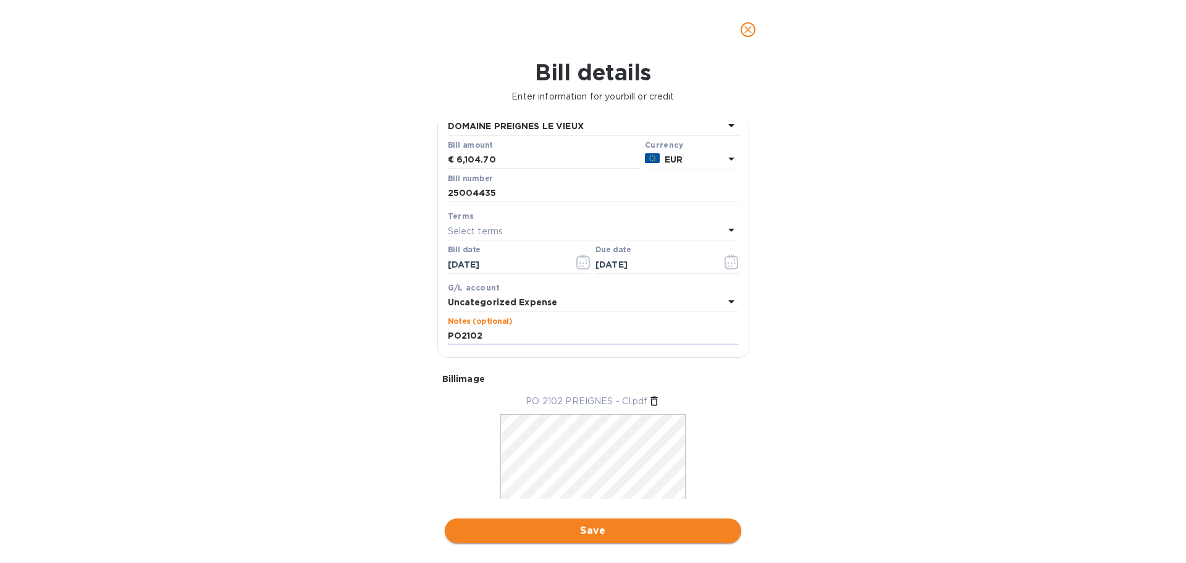
click at [604, 536] on span "Save" at bounding box center [593, 530] width 277 height 15
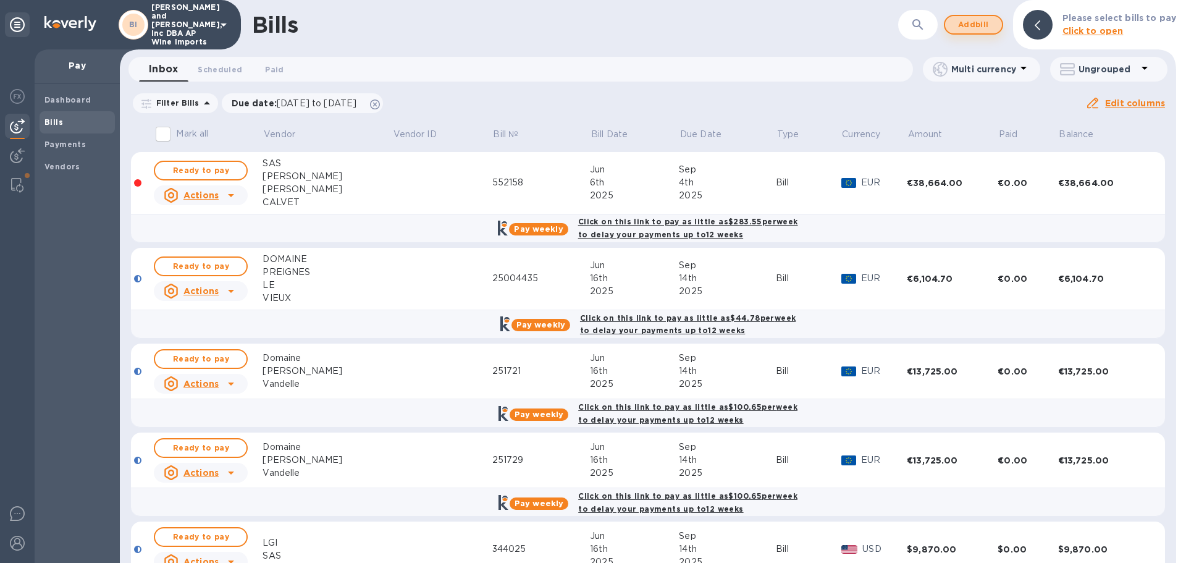
click at [990, 32] on span "Add bill" at bounding box center [973, 24] width 37 height 15
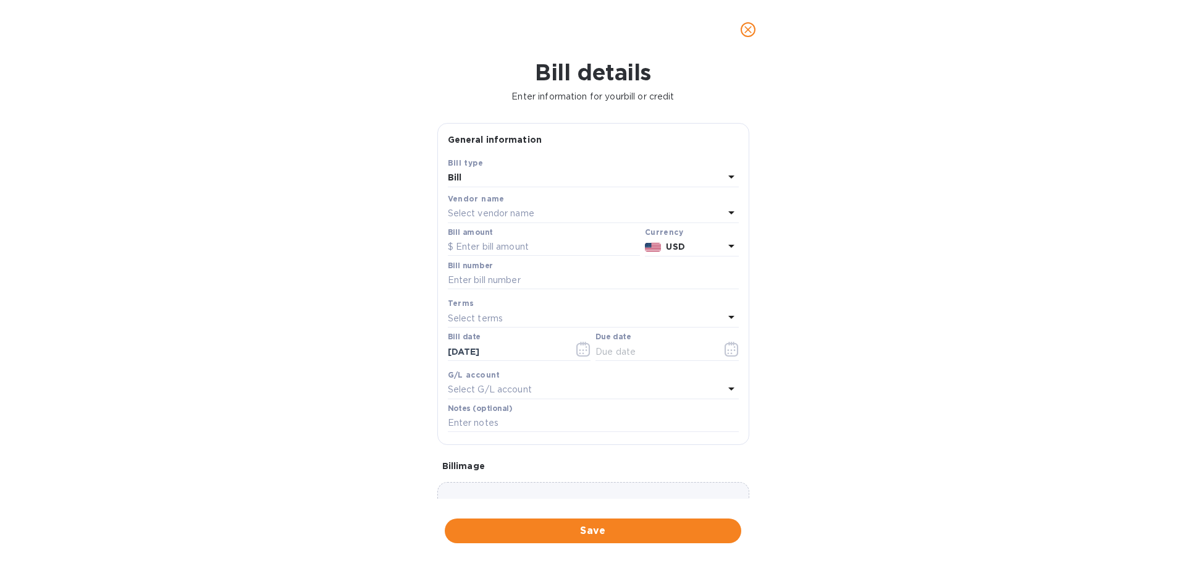
click at [481, 213] on p "Select vendor name" at bounding box center [491, 213] width 86 height 13
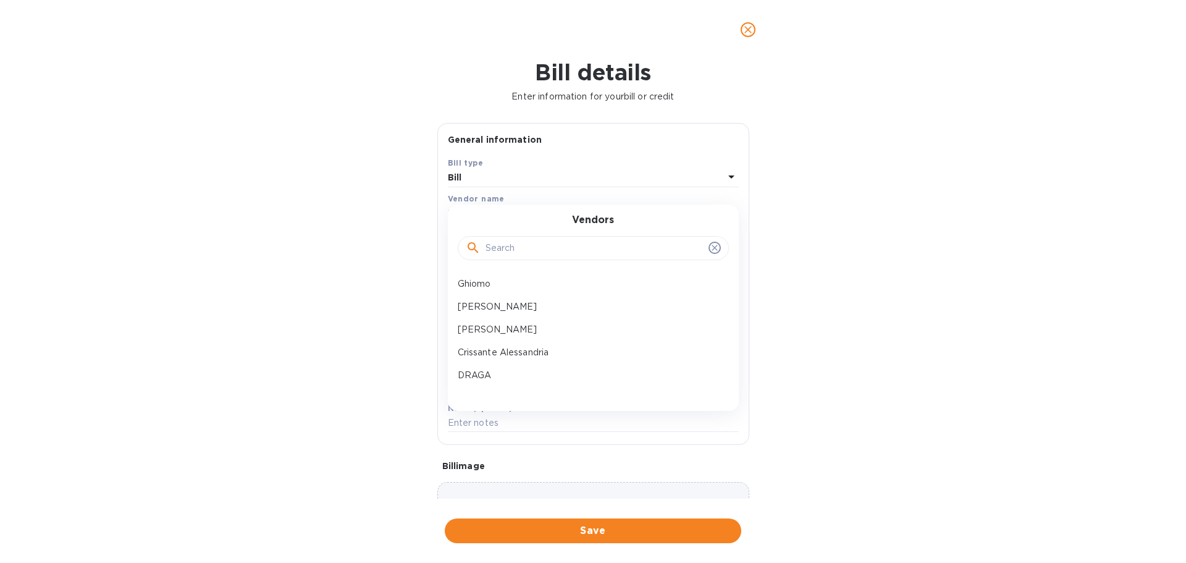
click at [506, 243] on input "text" at bounding box center [595, 248] width 218 height 19
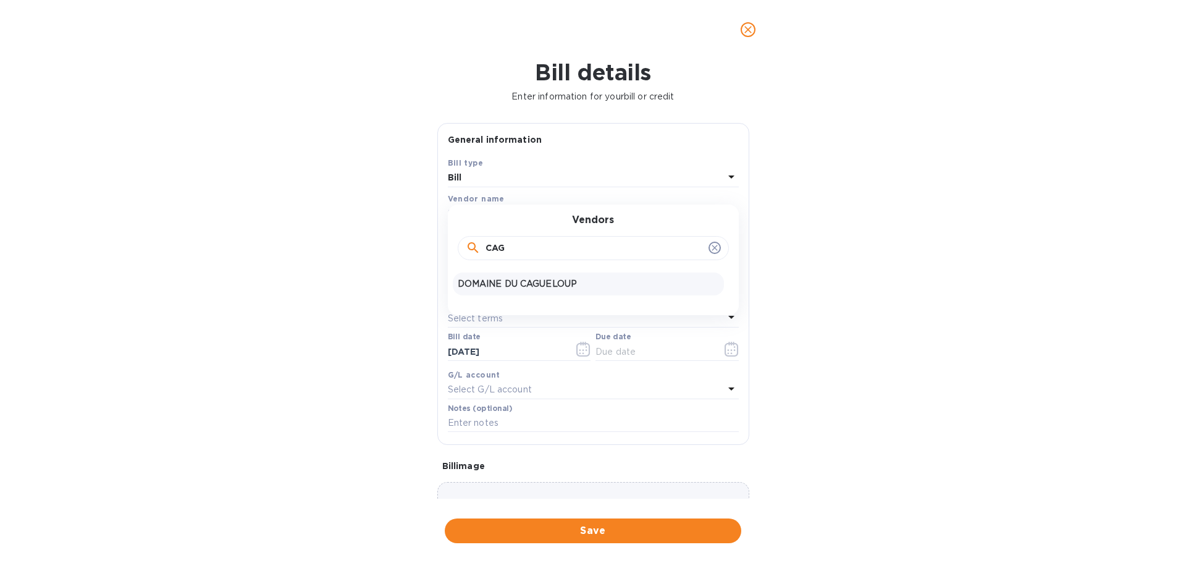
type input "CAG"
click at [518, 283] on p "DOMAINE DU CAGUELOUP" at bounding box center [588, 283] width 261 height 13
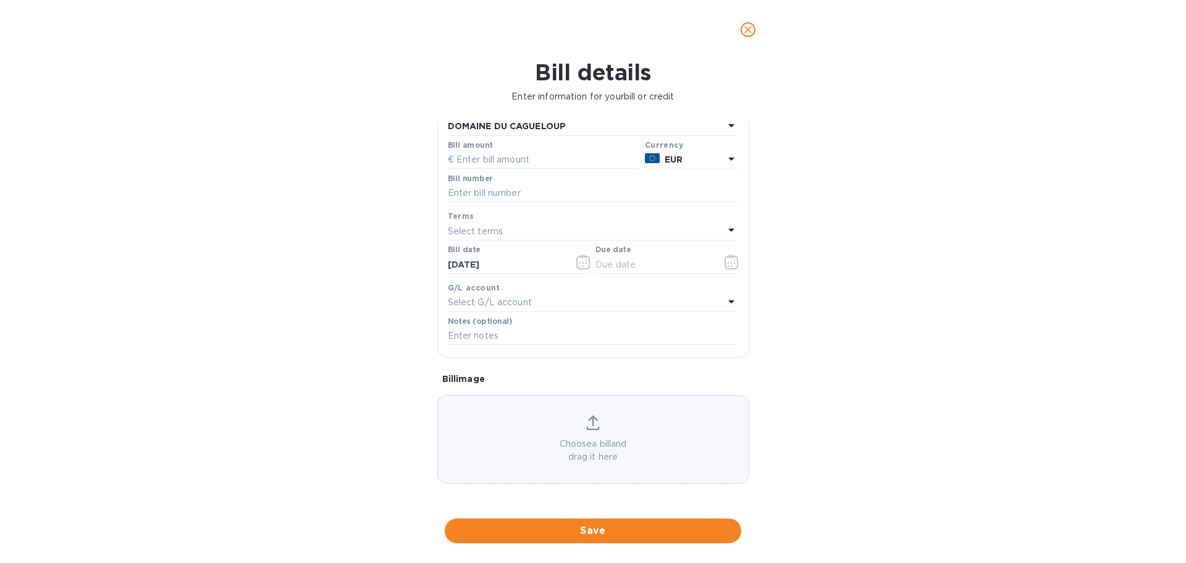
click at [475, 303] on p "Select G/L account" at bounding box center [490, 302] width 84 height 13
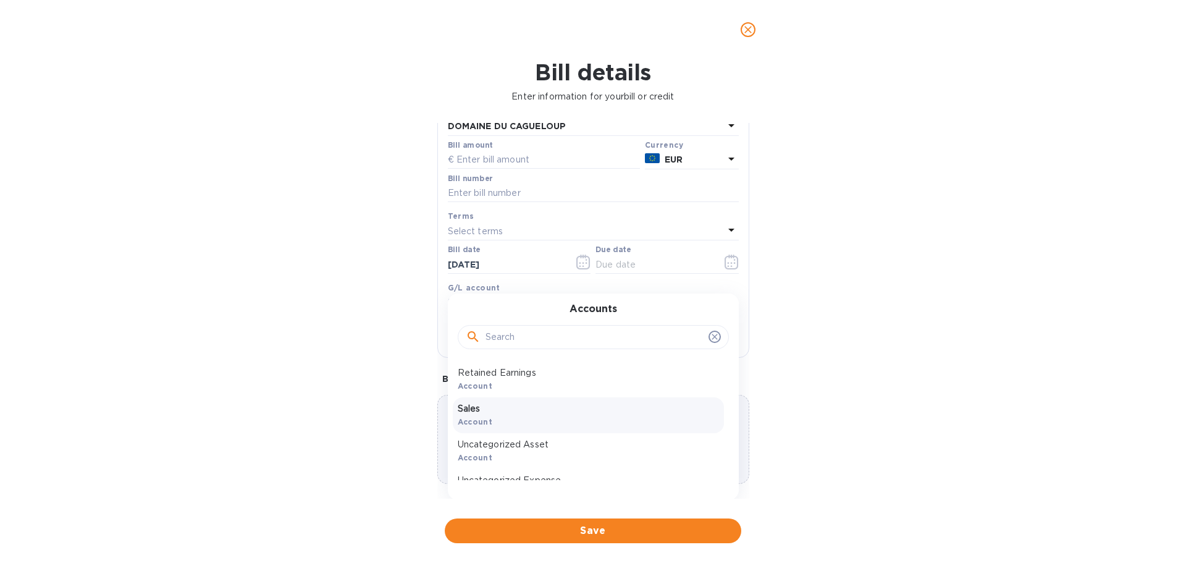
scroll to position [61, 0]
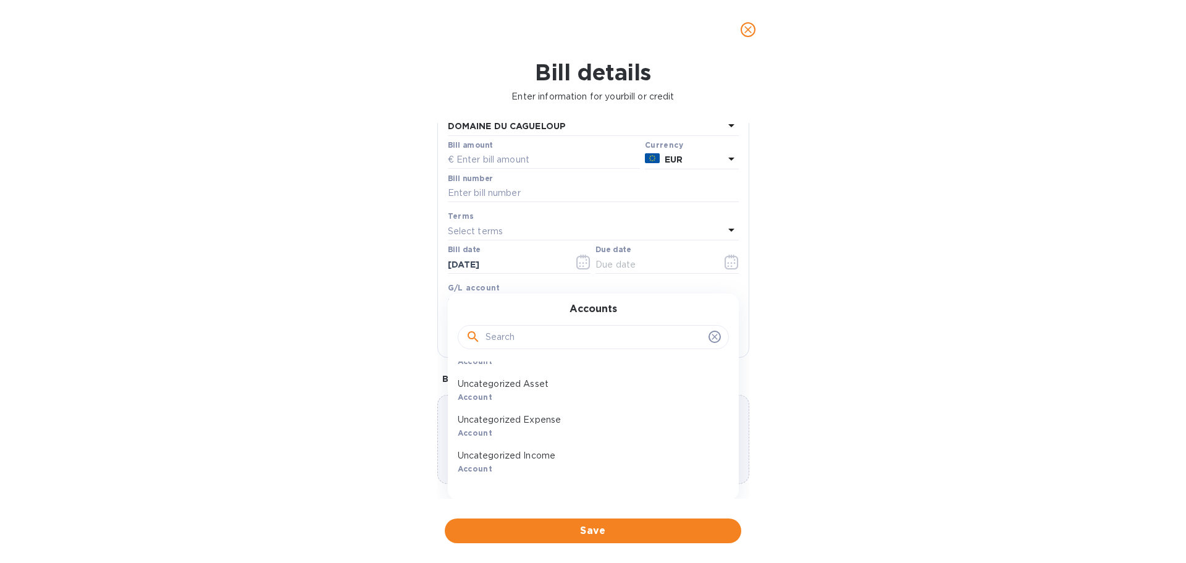
click at [518, 423] on p "Uncategorized Expense" at bounding box center [588, 419] width 261 height 13
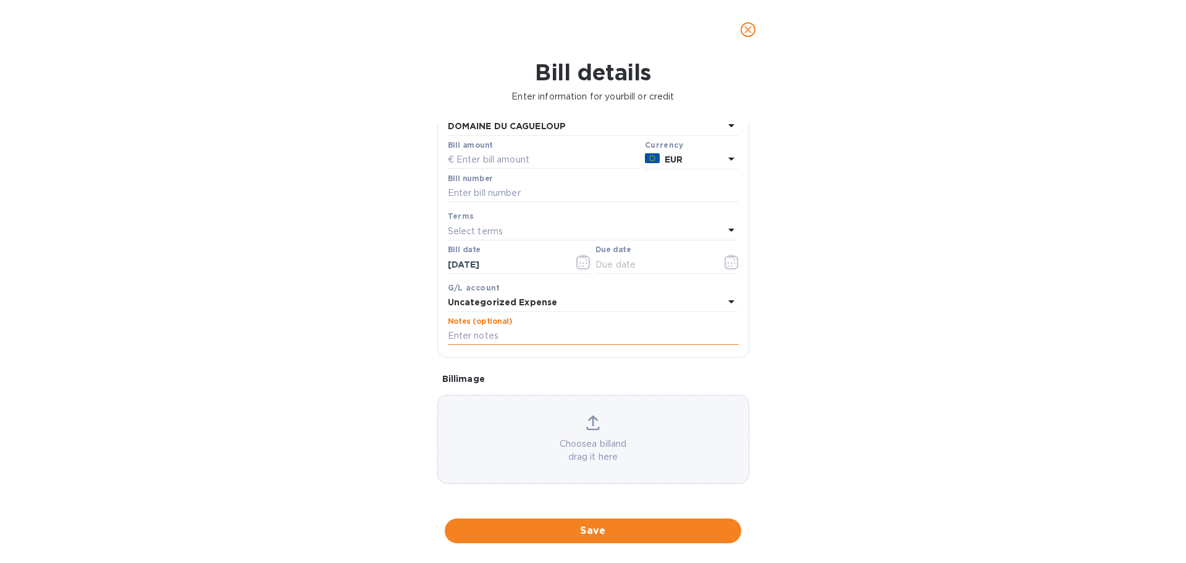
click at [481, 329] on input "text" at bounding box center [593, 336] width 291 height 19
type input "PO2104"
drag, startPoint x: 453, startPoint y: 265, endPoint x: 473, endPoint y: 268, distance: 20.0
click at [473, 268] on input "[DATE]" at bounding box center [506, 264] width 117 height 19
type input "[DATE]"
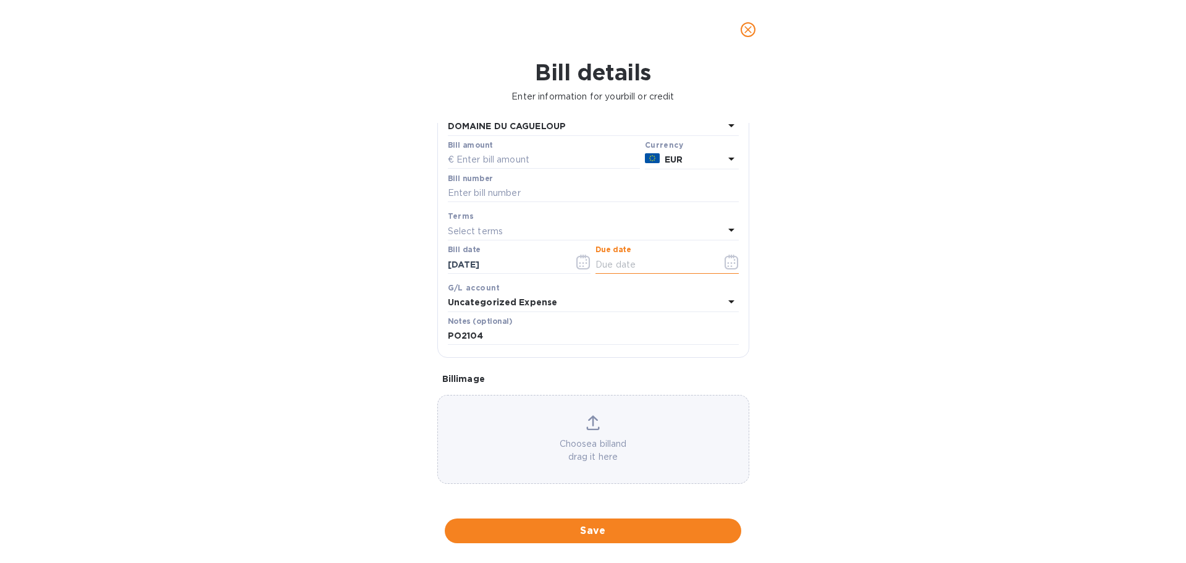
click at [683, 267] on input "text" at bounding box center [654, 264] width 117 height 19
type input "[DATE]"
click at [484, 195] on input "text" at bounding box center [593, 193] width 291 height 19
click at [565, 187] on input "text" at bounding box center [593, 193] width 291 height 19
paste input "240583"
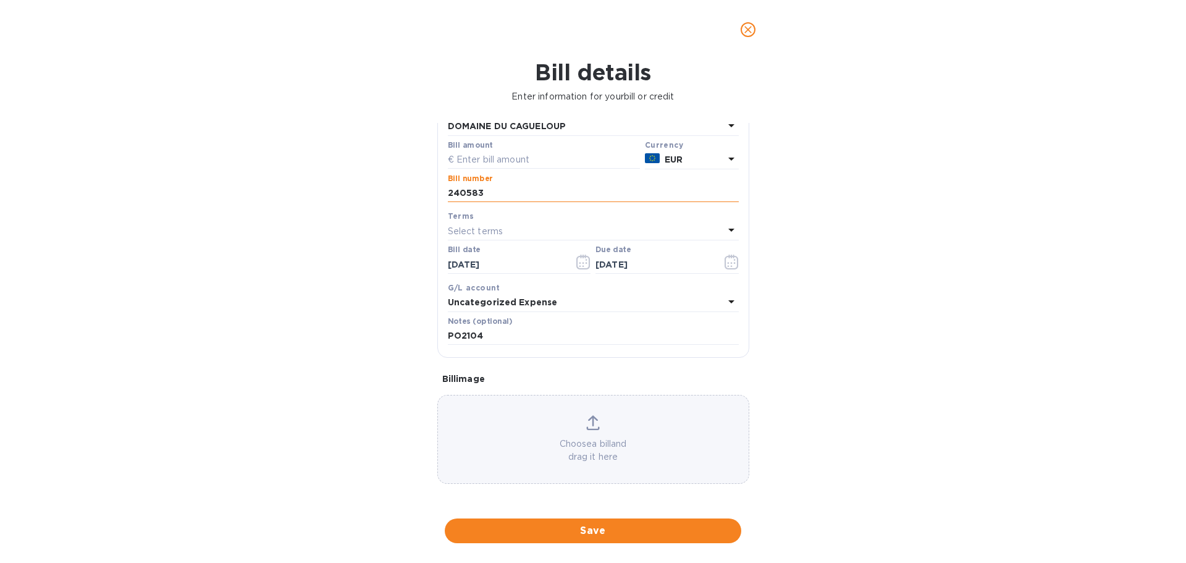
scroll to position [0, 0]
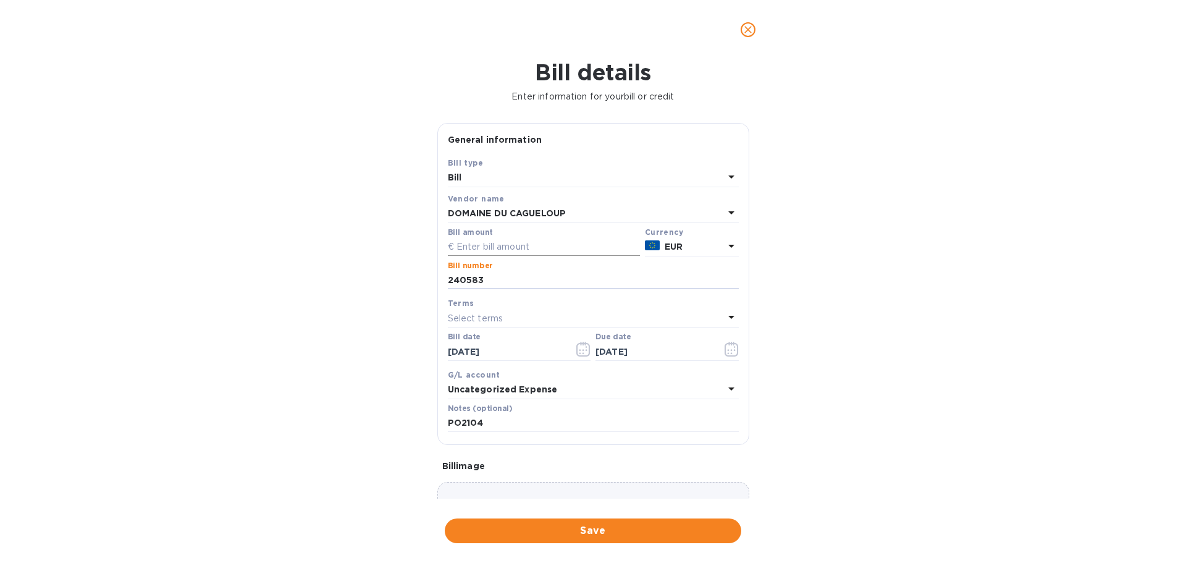
type input "240583"
click at [487, 250] on input "text" at bounding box center [544, 247] width 192 height 19
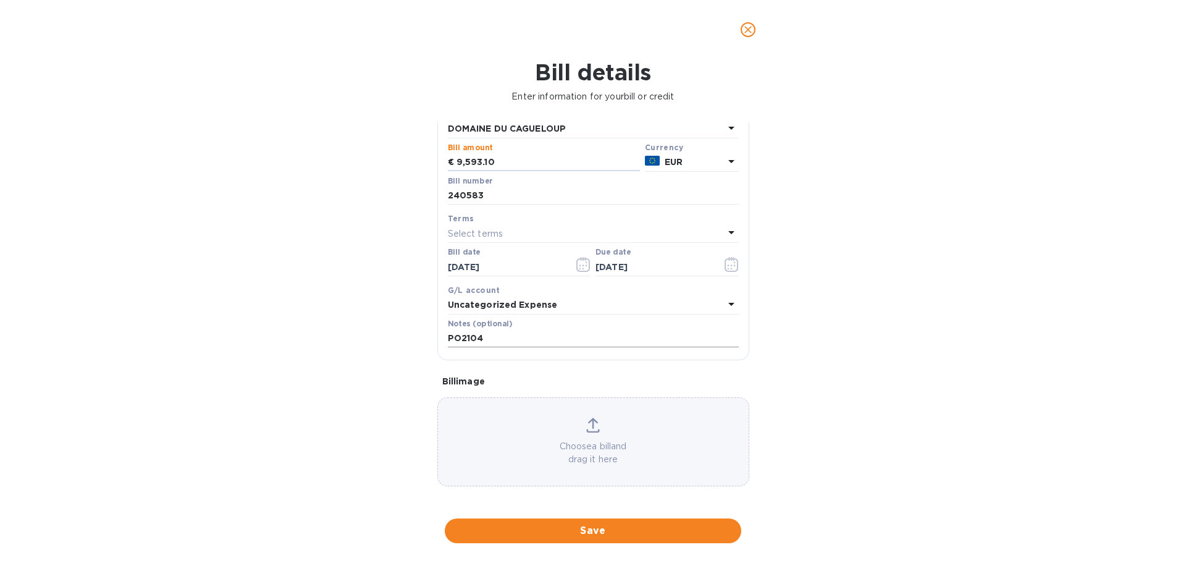
scroll to position [87, 0]
type input "9,593.10"
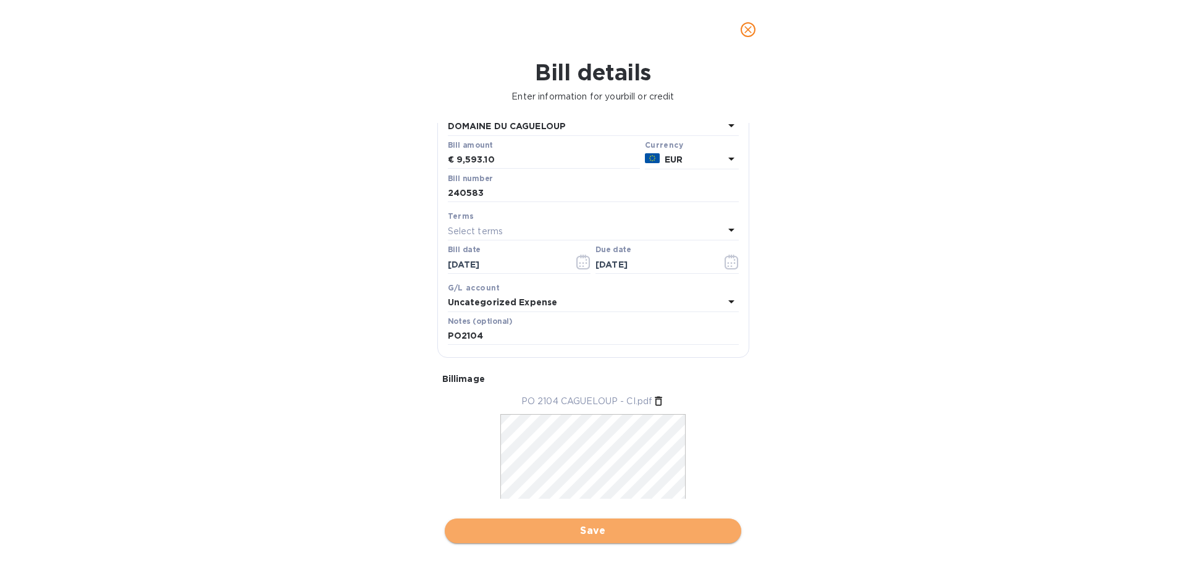
click at [563, 525] on span "Save" at bounding box center [593, 530] width 277 height 15
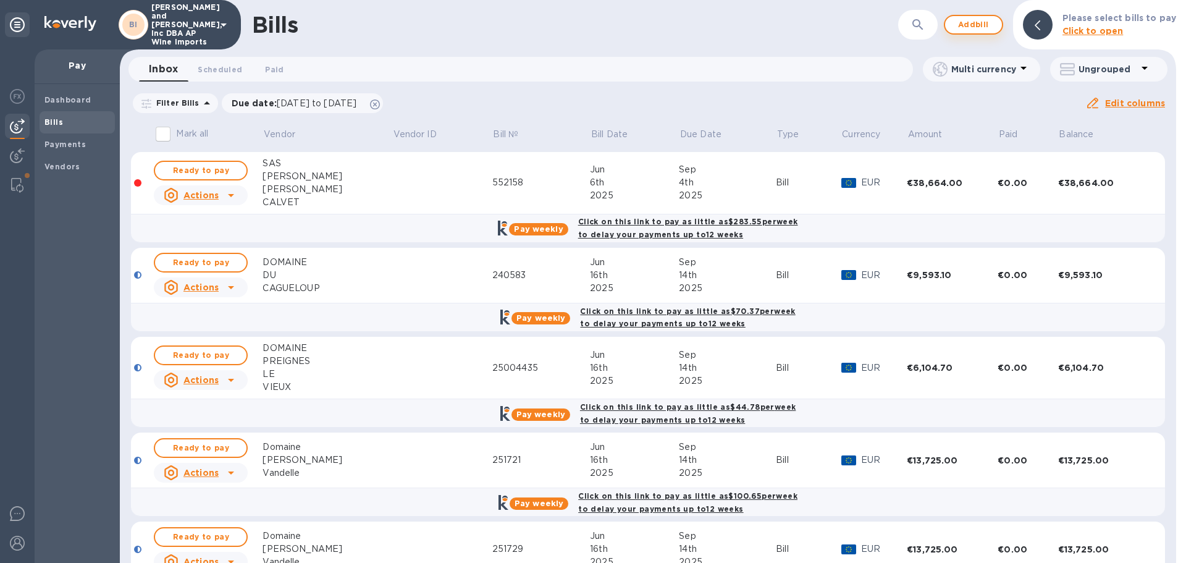
click at [976, 28] on span "Add bill" at bounding box center [973, 24] width 37 height 15
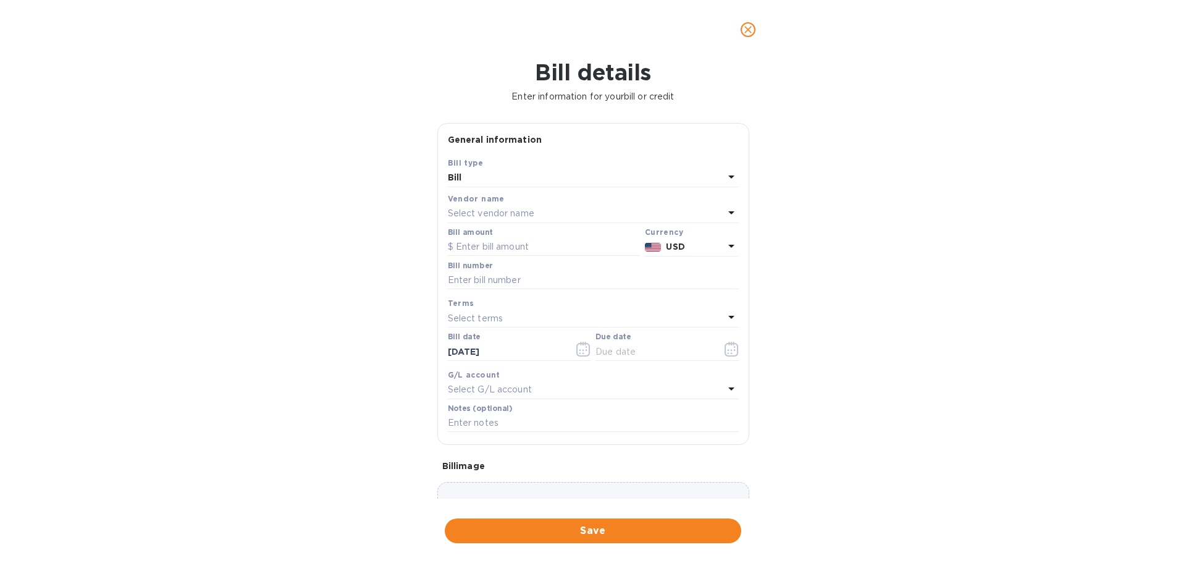
click at [539, 211] on div "Select vendor name" at bounding box center [586, 213] width 276 height 17
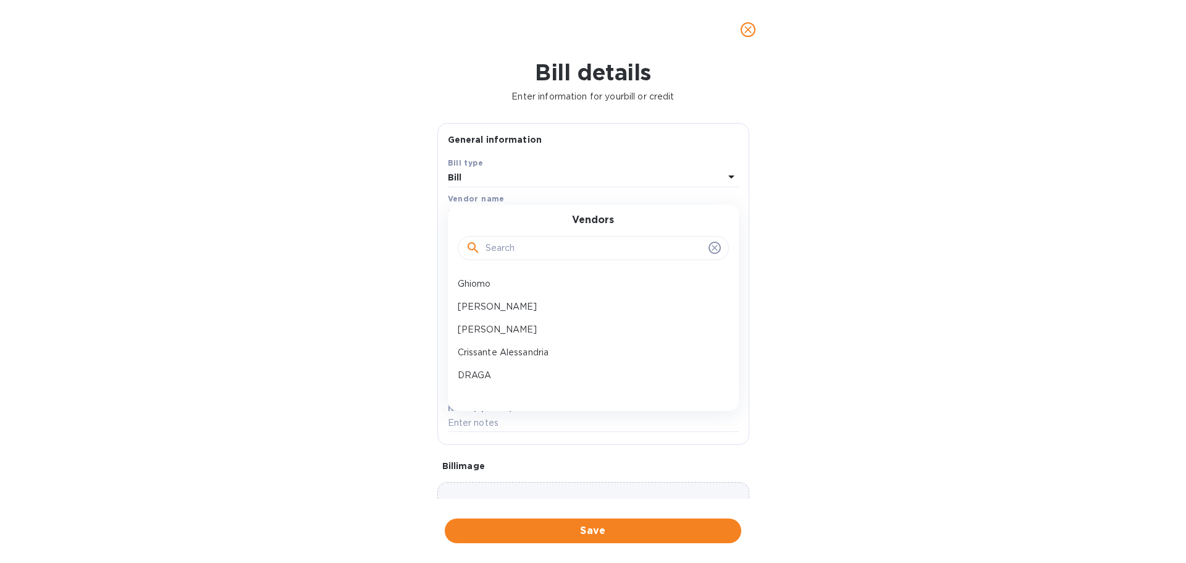
click at [525, 253] on input "text" at bounding box center [595, 248] width 218 height 19
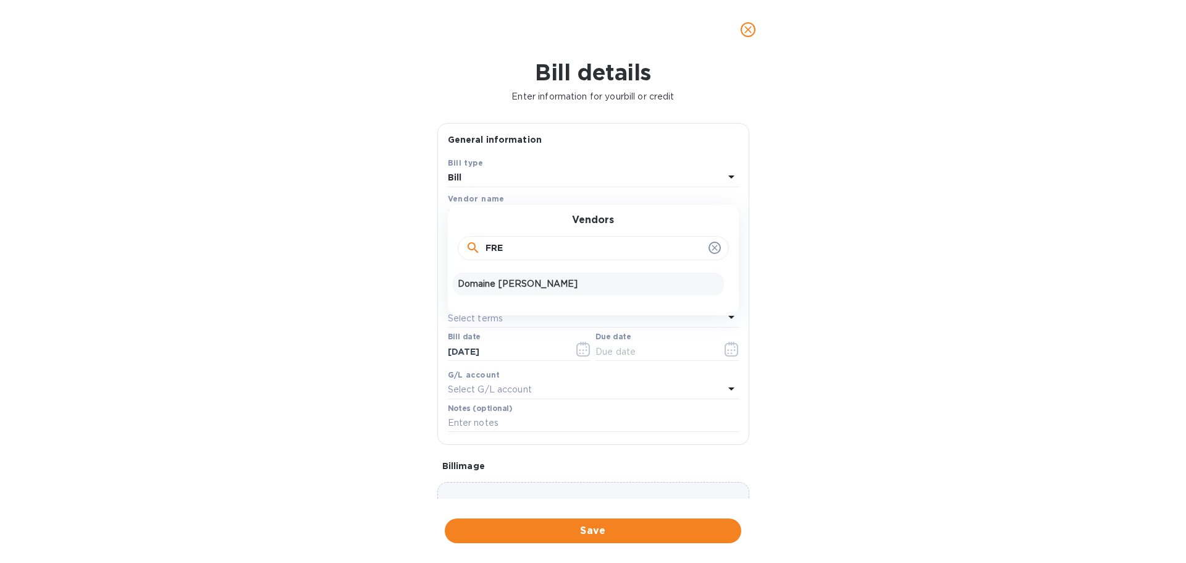
type input "FRE"
click at [518, 276] on div "Domaine [PERSON_NAME]" at bounding box center [588, 283] width 271 height 23
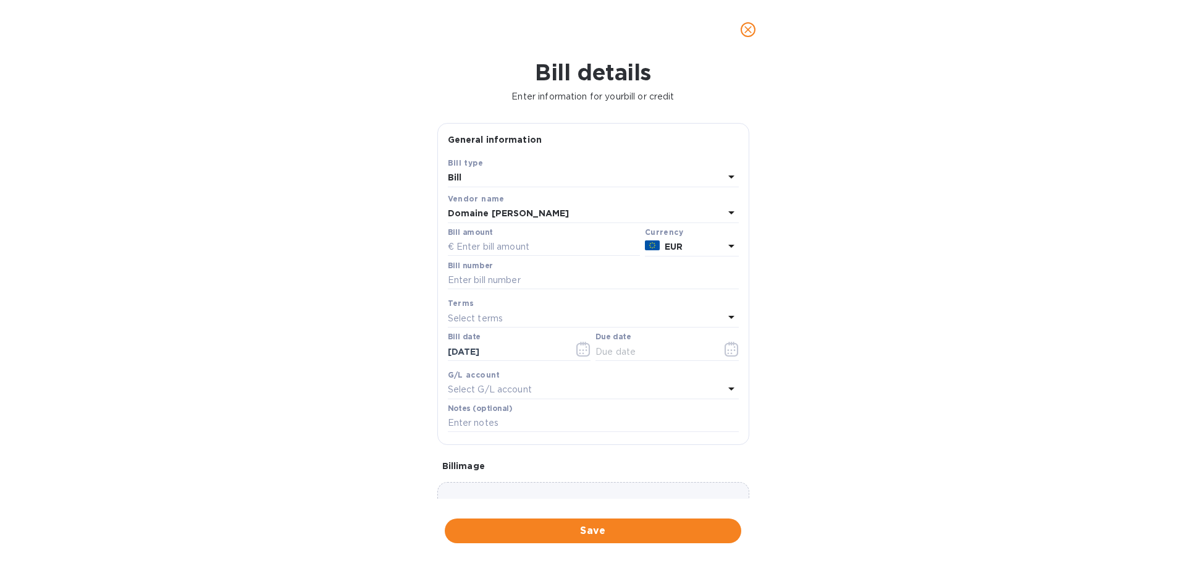
click at [490, 322] on p "Select terms" at bounding box center [476, 318] width 56 height 13
click at [348, 309] on div "Bill details Enter information for your bill or credit General information Save…" at bounding box center [593, 311] width 1186 height 504
drag, startPoint x: 473, startPoint y: 350, endPoint x: 455, endPoint y: 354, distance: 17.7
click at [455, 354] on input "[DATE]" at bounding box center [506, 351] width 117 height 19
type input "[DATE]"
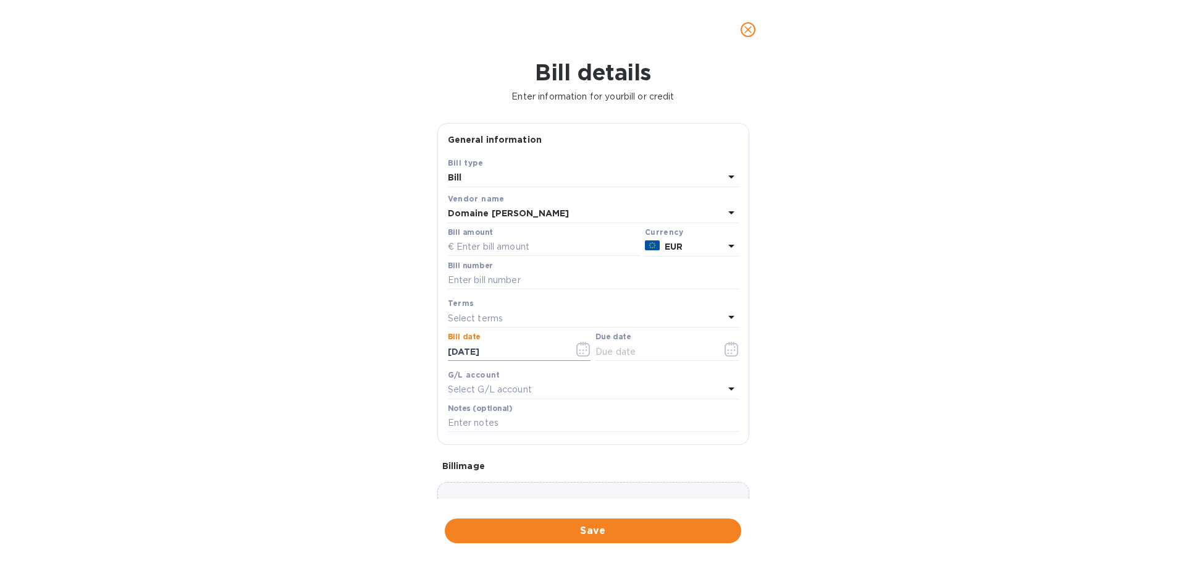
click at [654, 355] on input "text" at bounding box center [654, 351] width 117 height 19
type input "[DATE]"
click at [591, 395] on div "Select G/L account" at bounding box center [586, 389] width 276 height 17
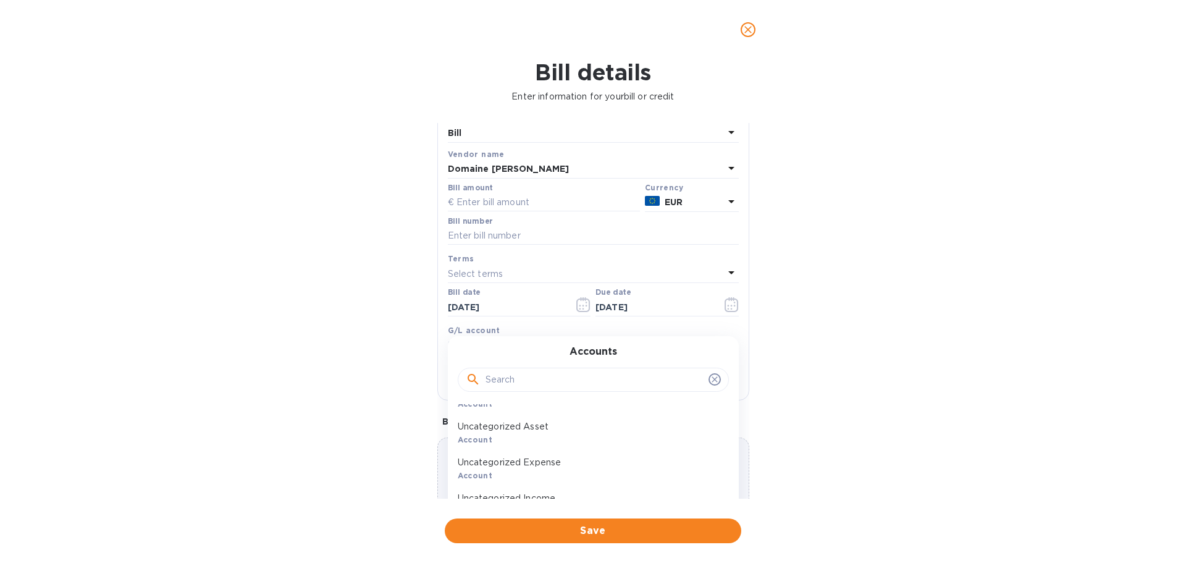
scroll to position [88, 0]
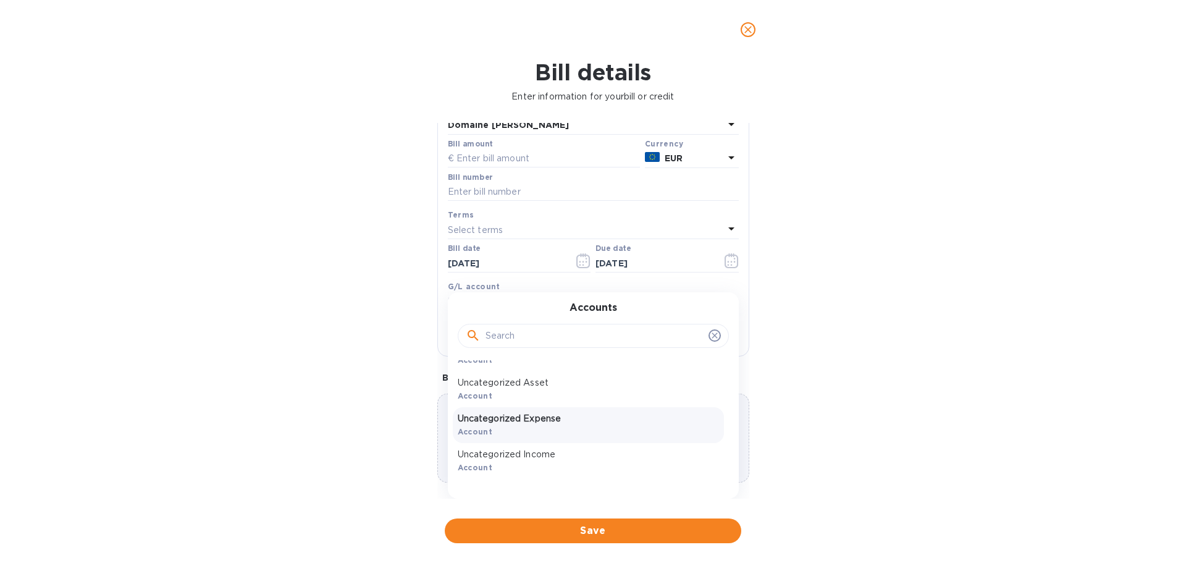
click at [580, 421] on p "Uncategorized Expense" at bounding box center [588, 418] width 261 height 13
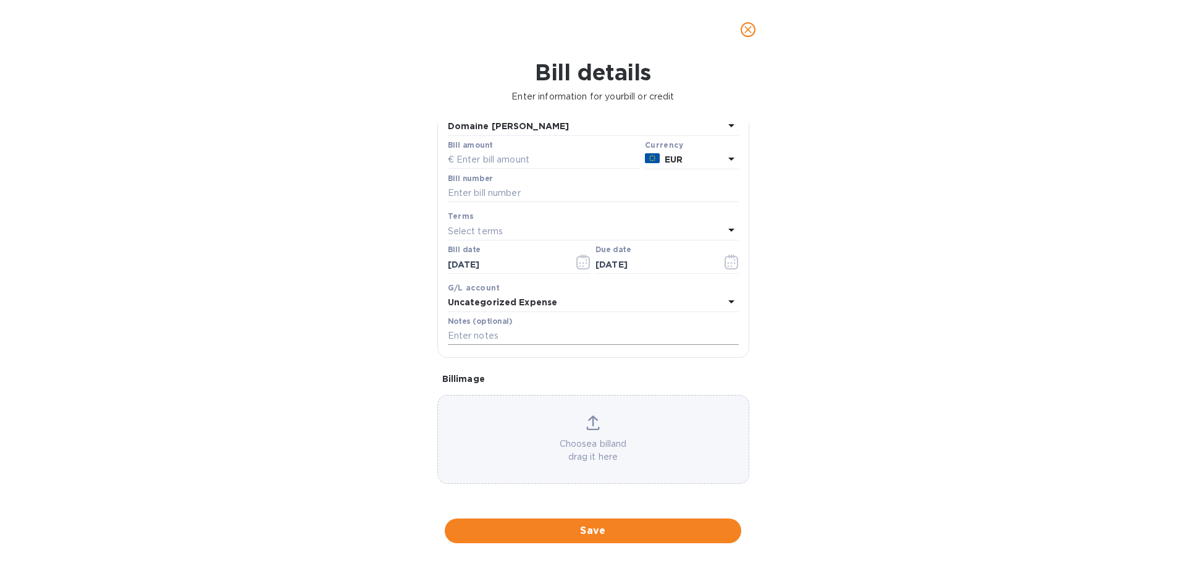
click at [483, 332] on input "text" at bounding box center [593, 336] width 291 height 19
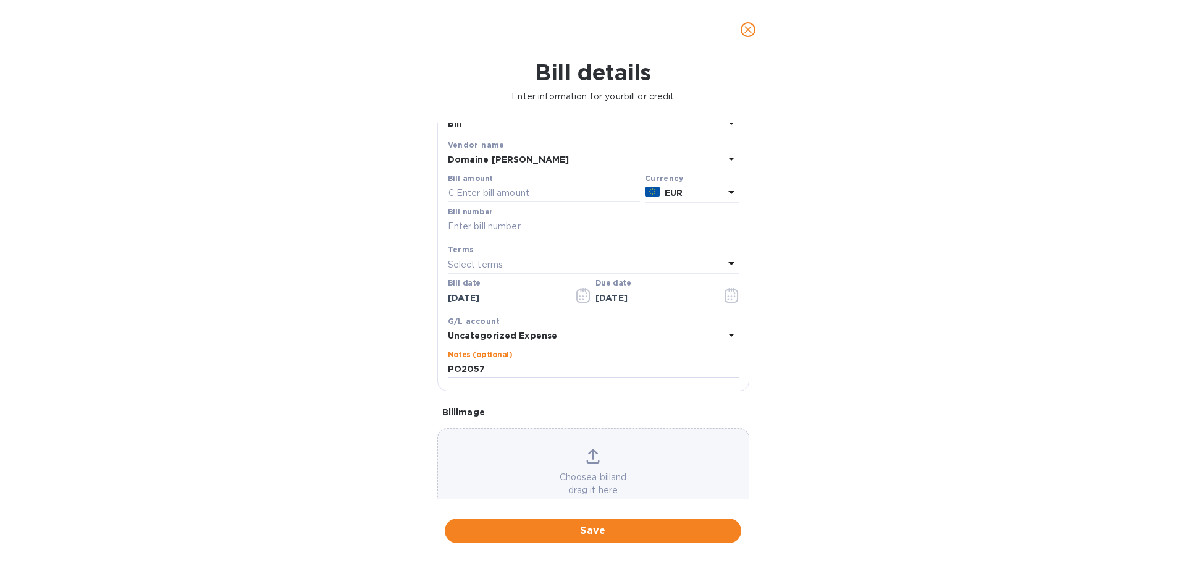
scroll to position [0, 0]
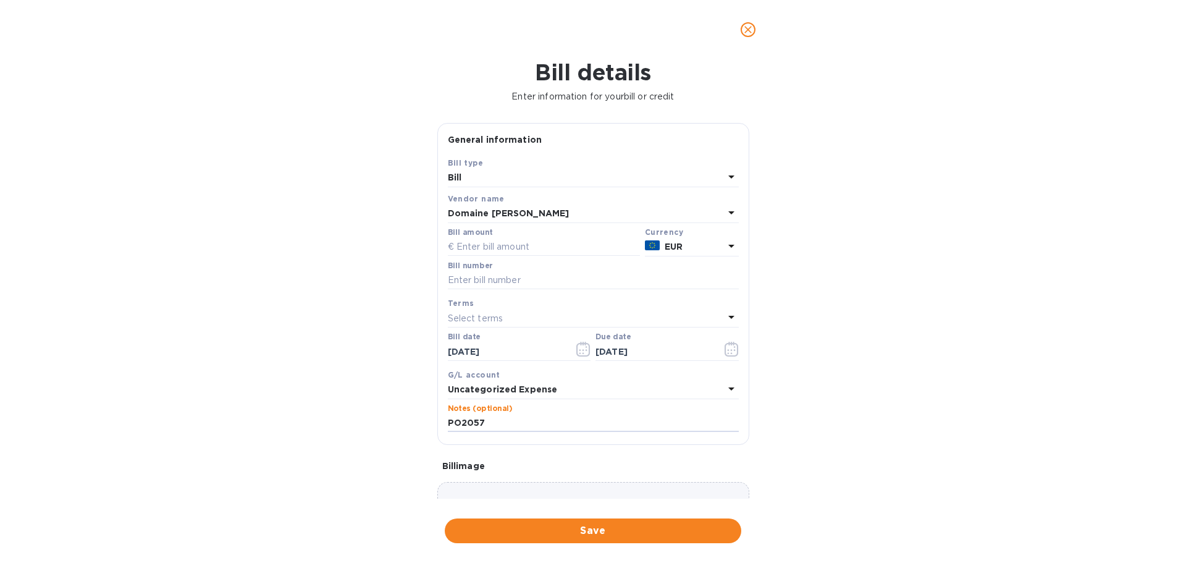
type input "PO2057"
click at [528, 285] on input "text" at bounding box center [593, 280] width 291 height 19
paste input "FA00001007"
type input "FA00001007"
click at [529, 247] on input "text" at bounding box center [544, 247] width 192 height 19
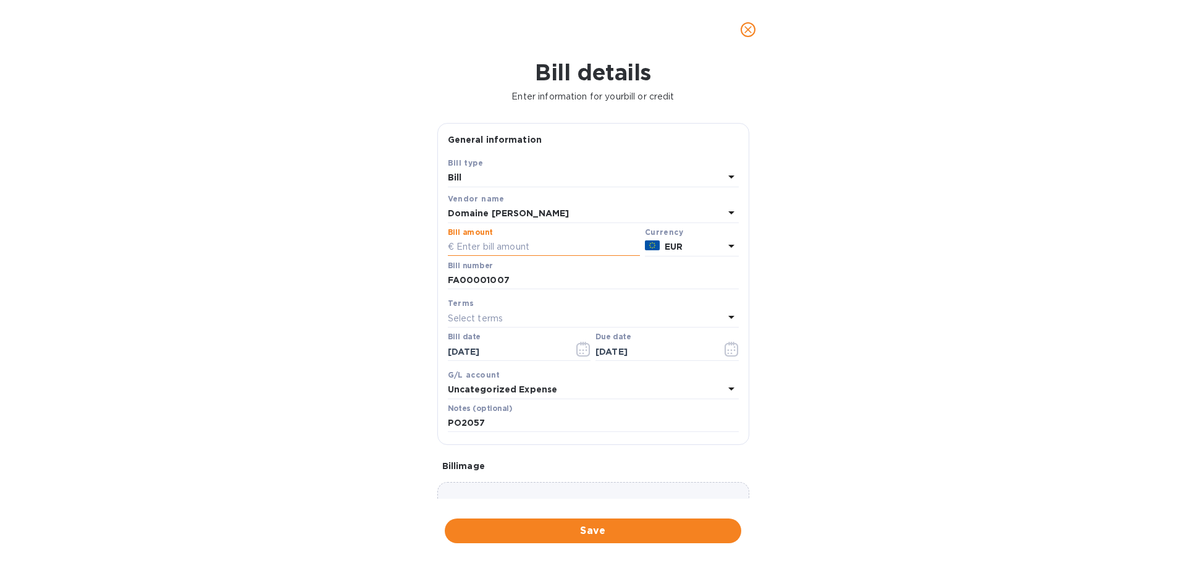
click at [547, 245] on input "text" at bounding box center [544, 247] width 192 height 19
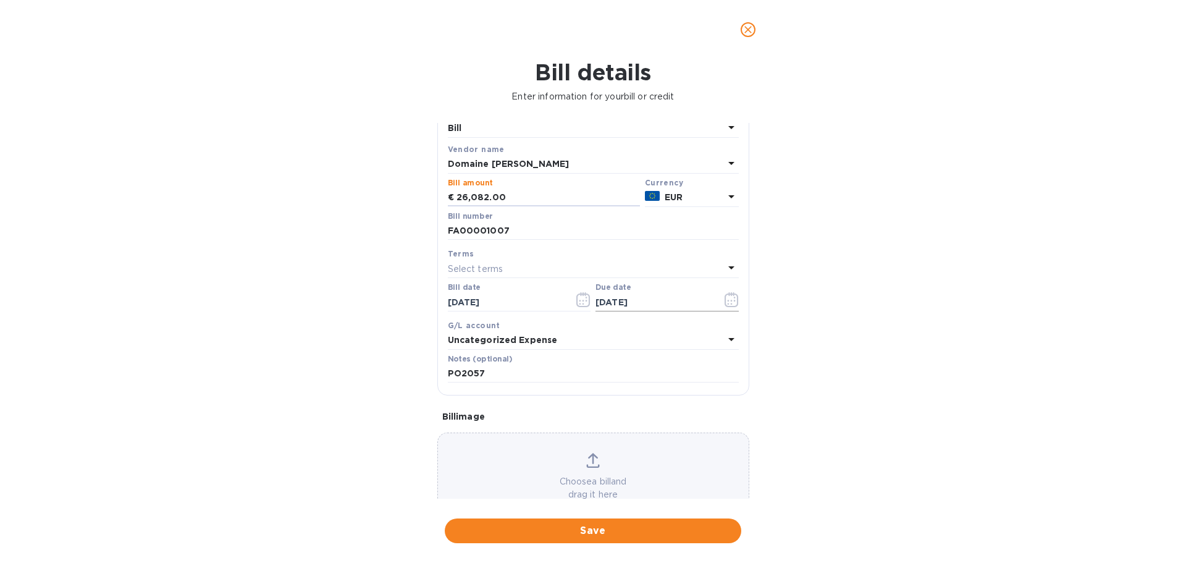
scroll to position [87, 0]
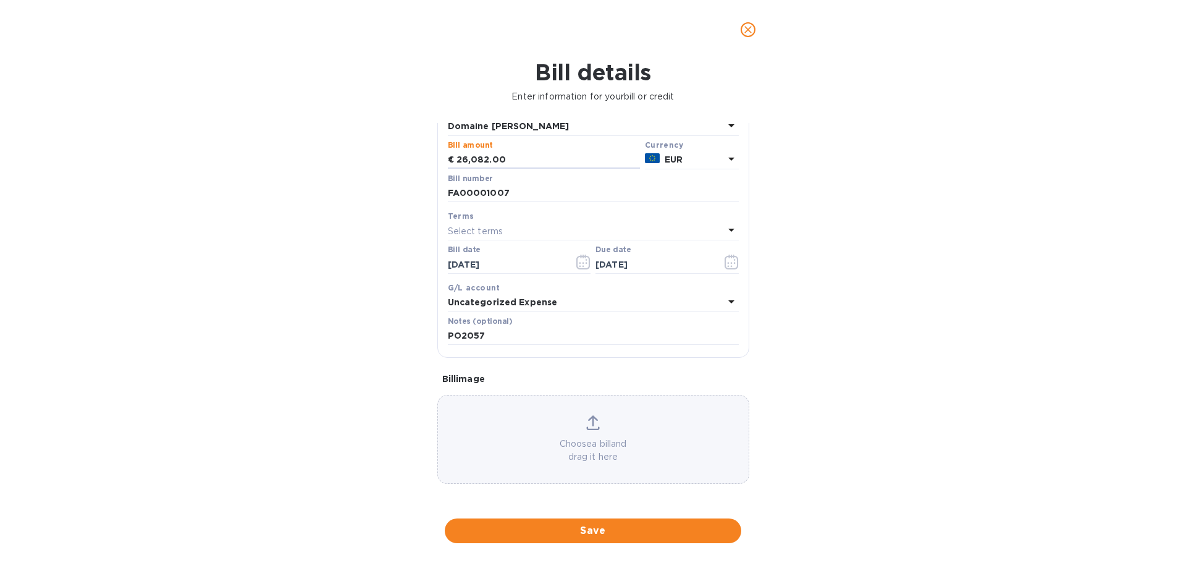
type input "26,082.00"
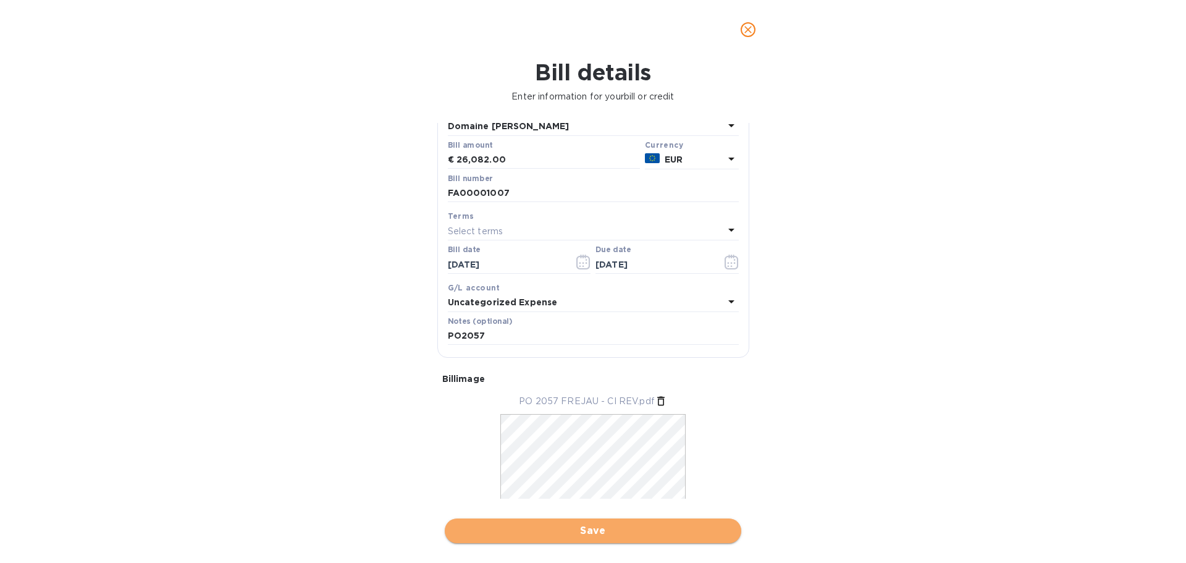
click at [588, 529] on span "Save" at bounding box center [593, 530] width 277 height 15
